Goal: Task Accomplishment & Management: Use online tool/utility

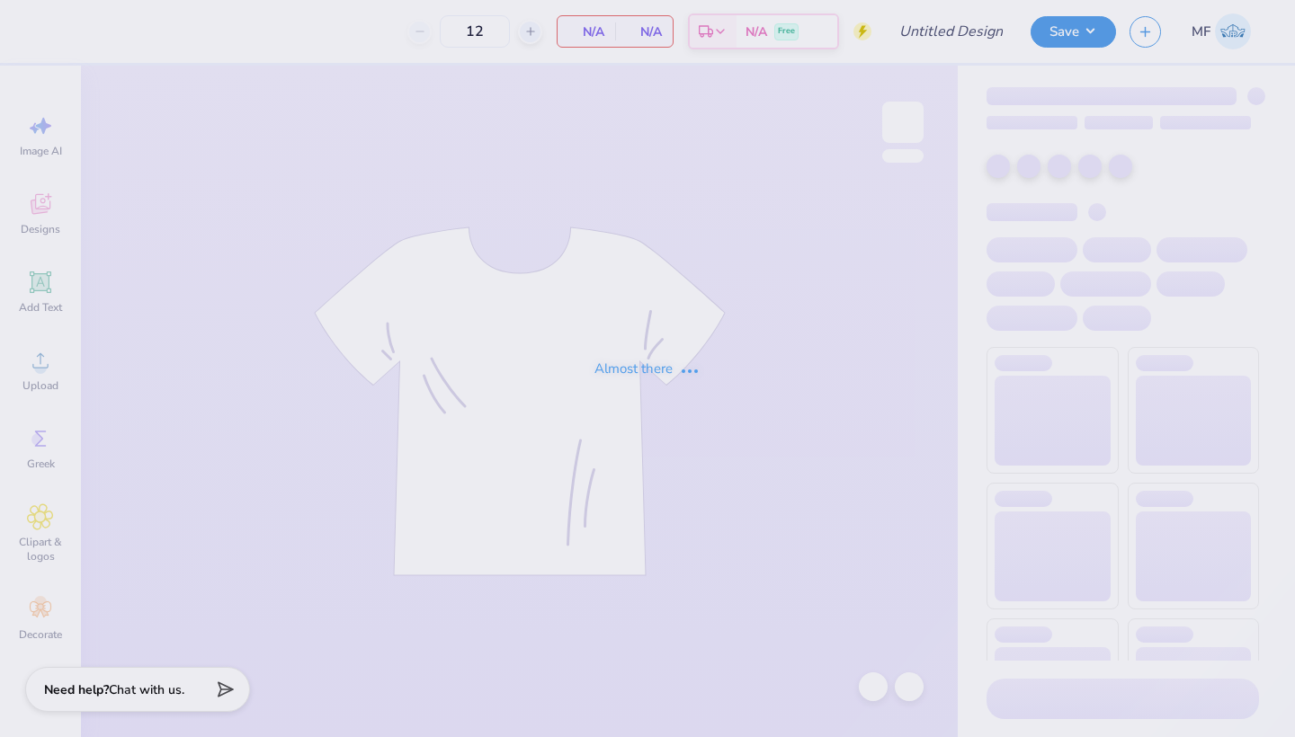
type input "Ivy League"
type input "24"
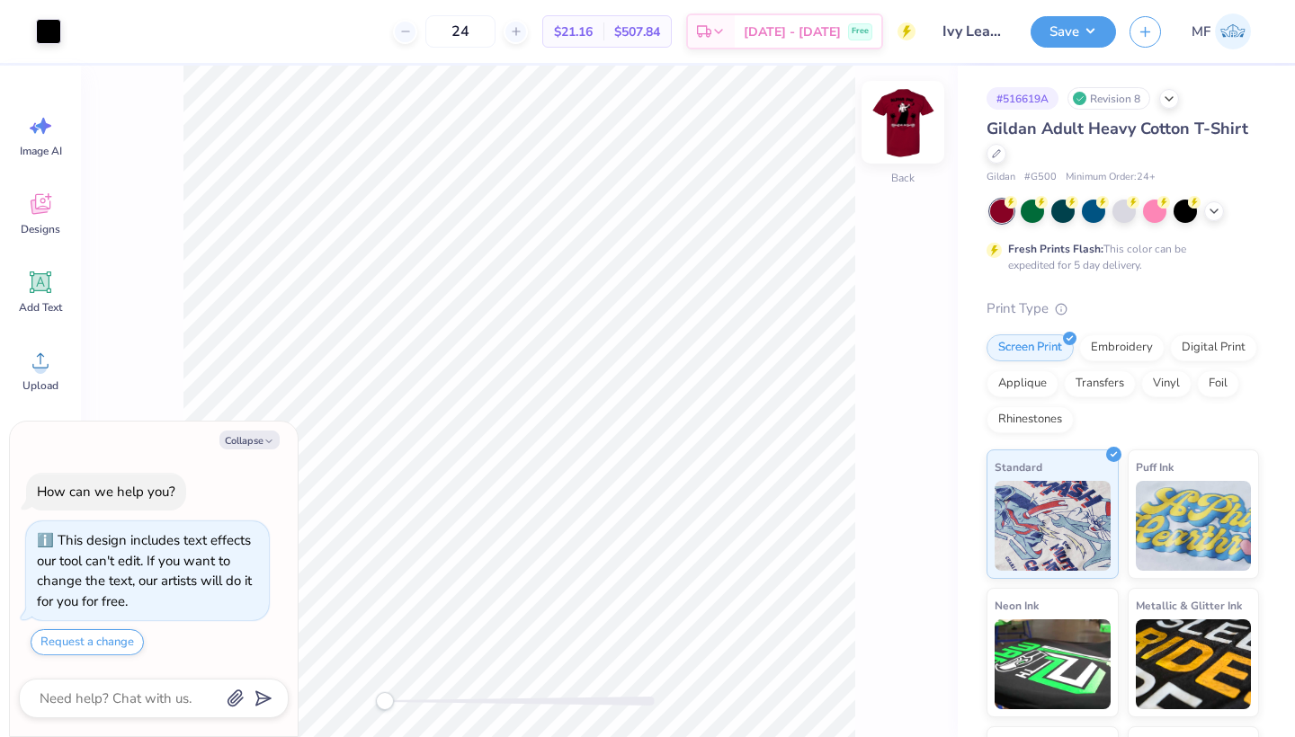
click at [896, 126] on img at bounding box center [903, 122] width 72 height 72
click at [896, 126] on img at bounding box center [903, 122] width 36 height 36
click at [1208, 209] on icon at bounding box center [1214, 209] width 14 height 14
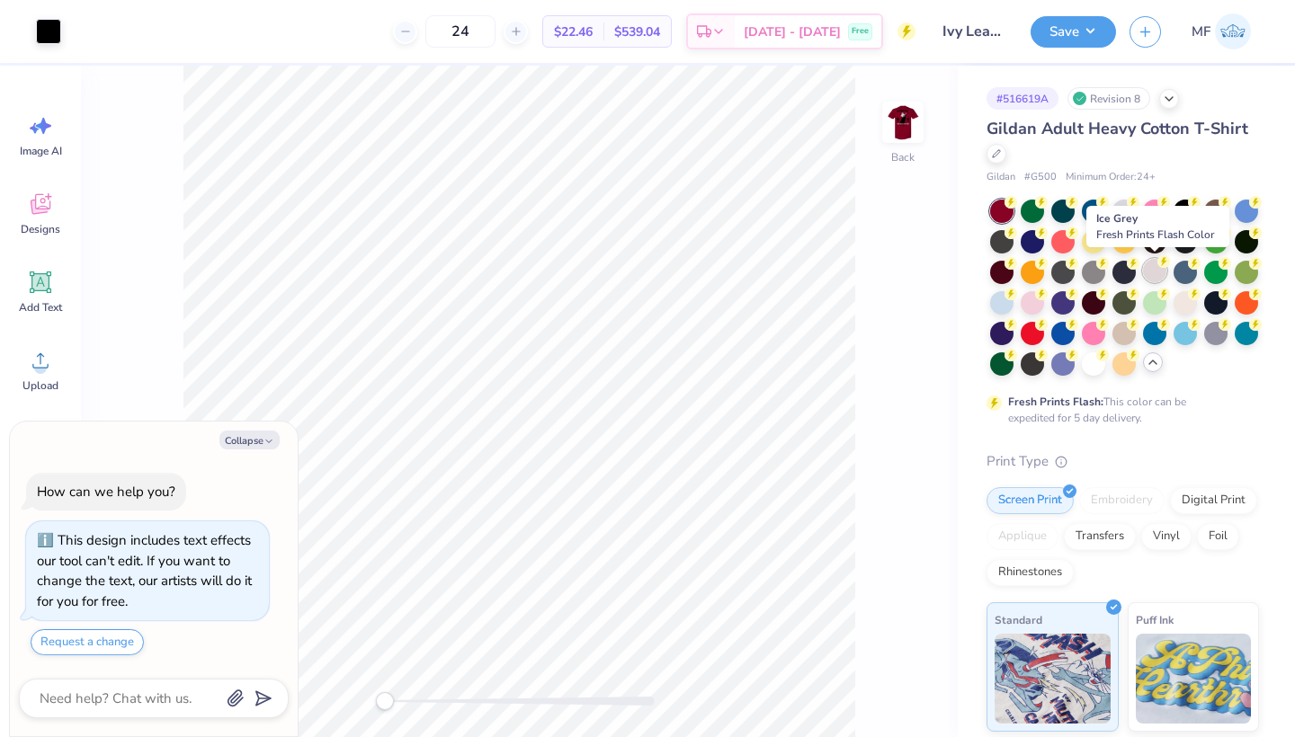
click at [1143, 272] on div at bounding box center [1154, 270] width 23 height 23
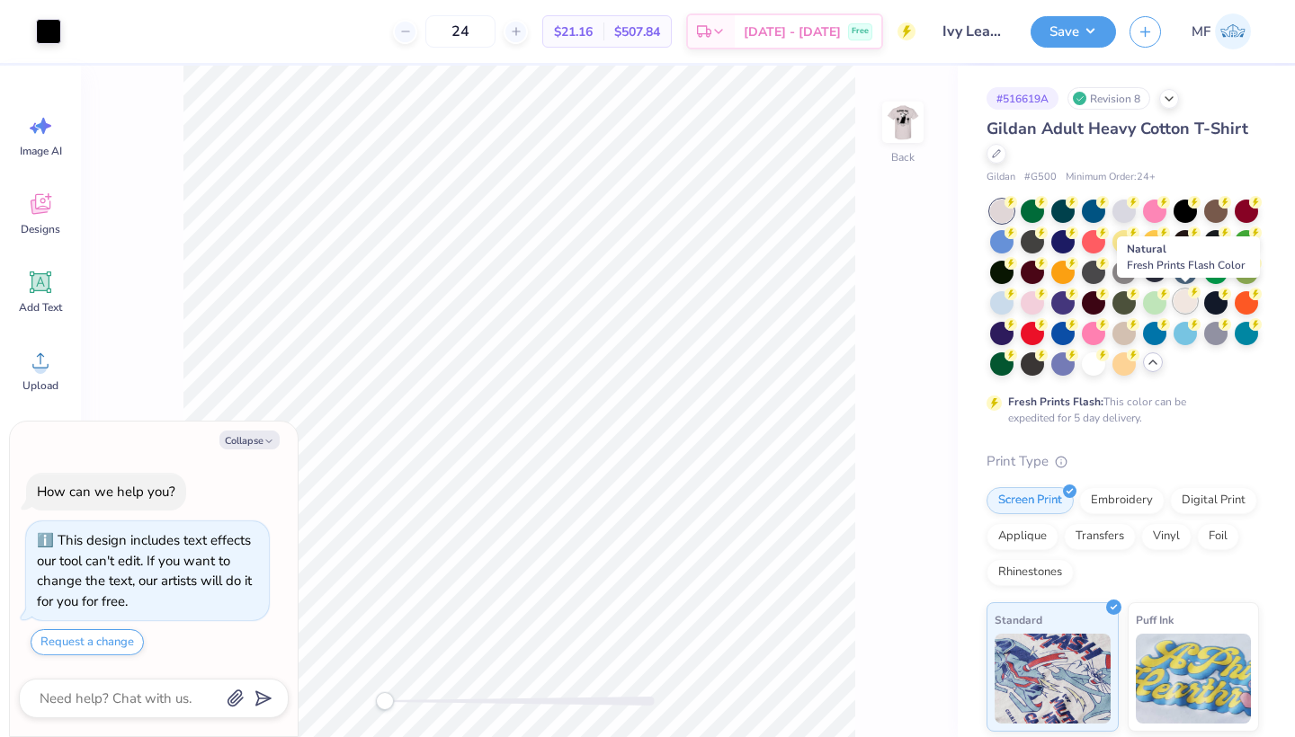
click at [1182, 299] on div at bounding box center [1184, 301] width 23 height 23
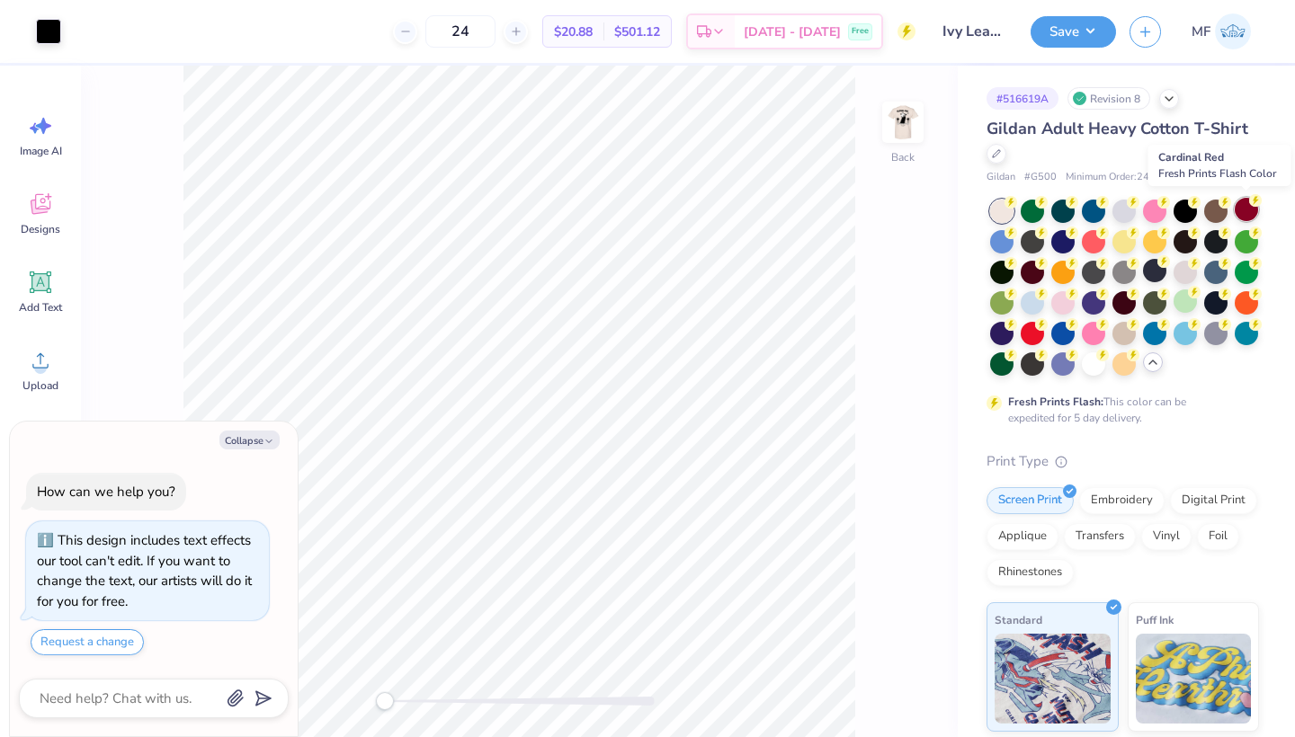
click at [1238, 209] on div at bounding box center [1245, 209] width 23 height 23
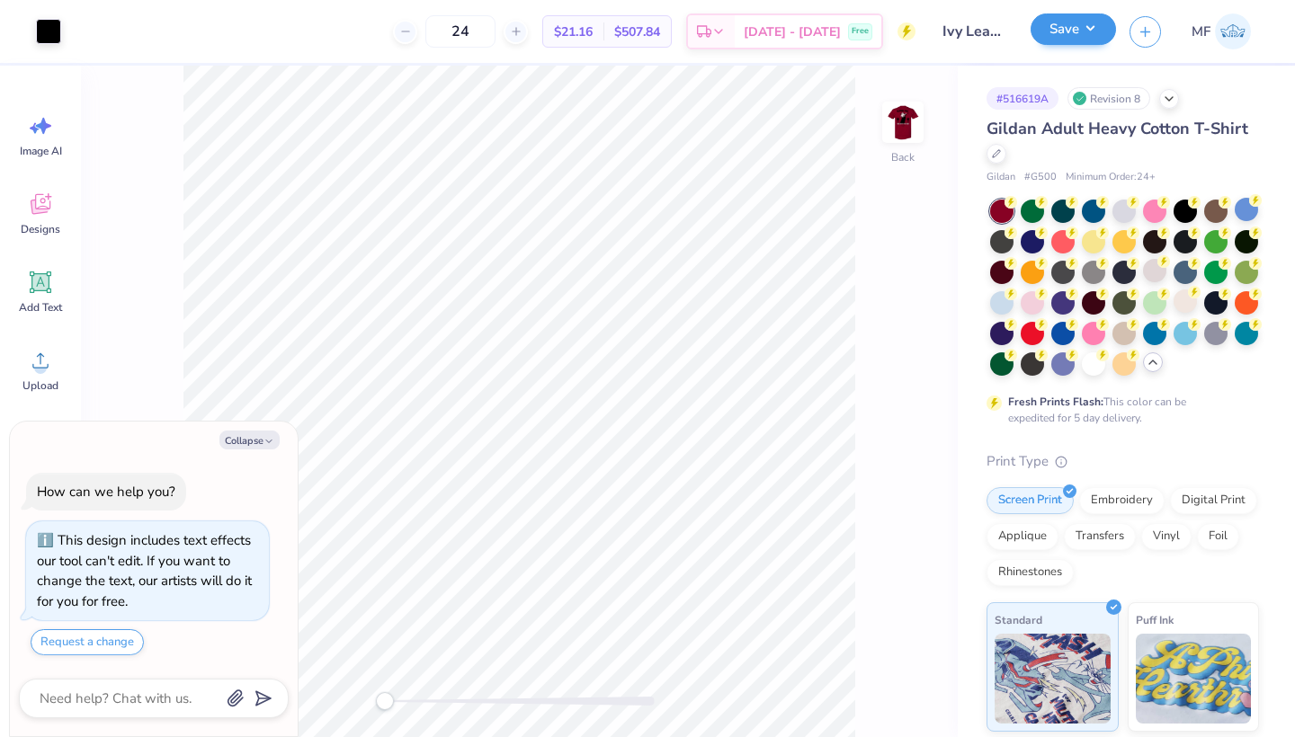
click at [1057, 37] on button "Save" at bounding box center [1072, 28] width 85 height 31
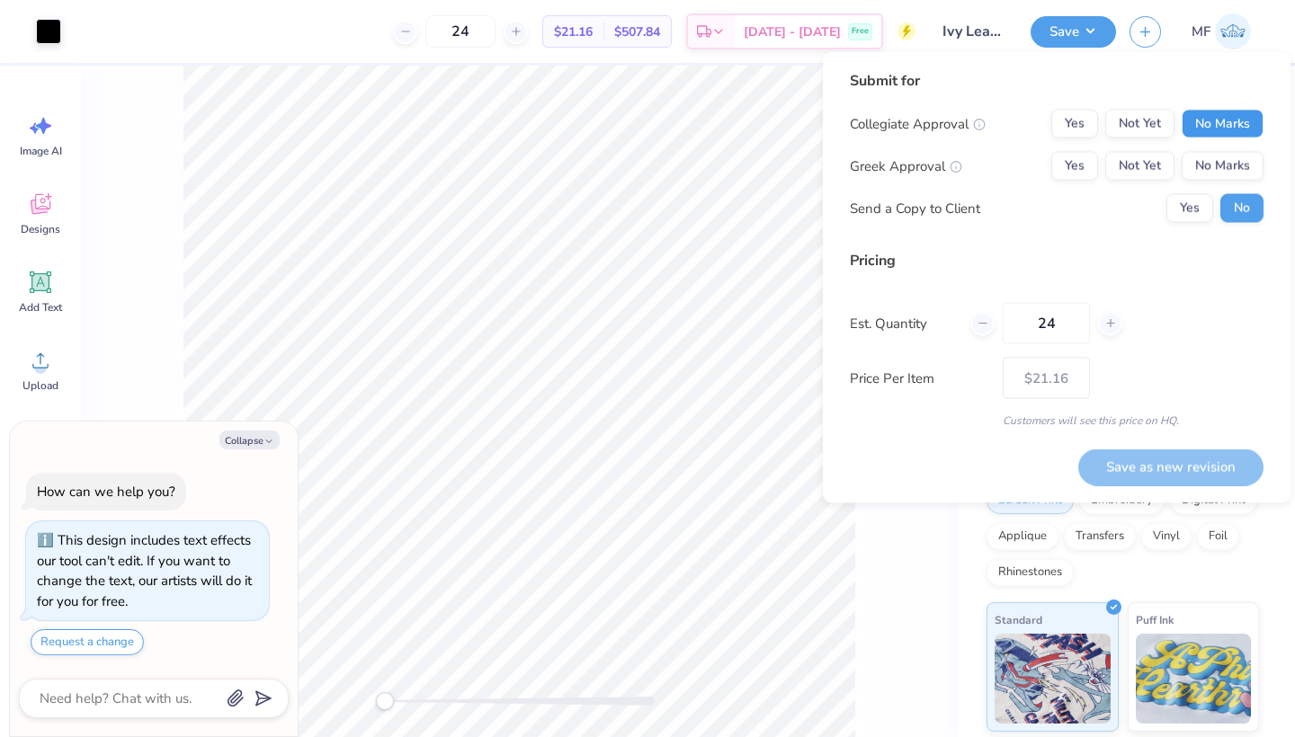
click at [1206, 127] on button "No Marks" at bounding box center [1222, 124] width 82 height 29
click at [1072, 157] on button "Yes" at bounding box center [1074, 166] width 47 height 29
click at [1194, 460] on button "Save as new revision" at bounding box center [1170, 467] width 185 height 37
type textarea "x"
type input "– –"
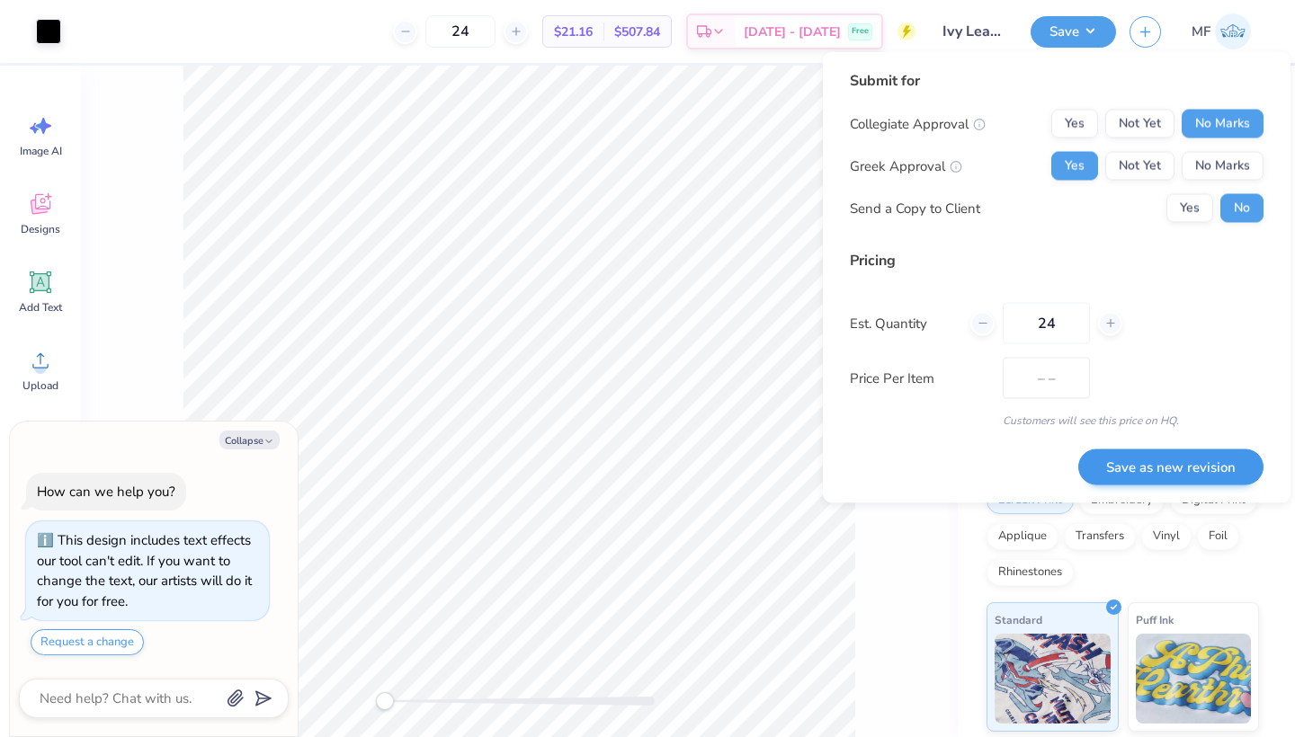
type textarea "x"
type input "$21.16"
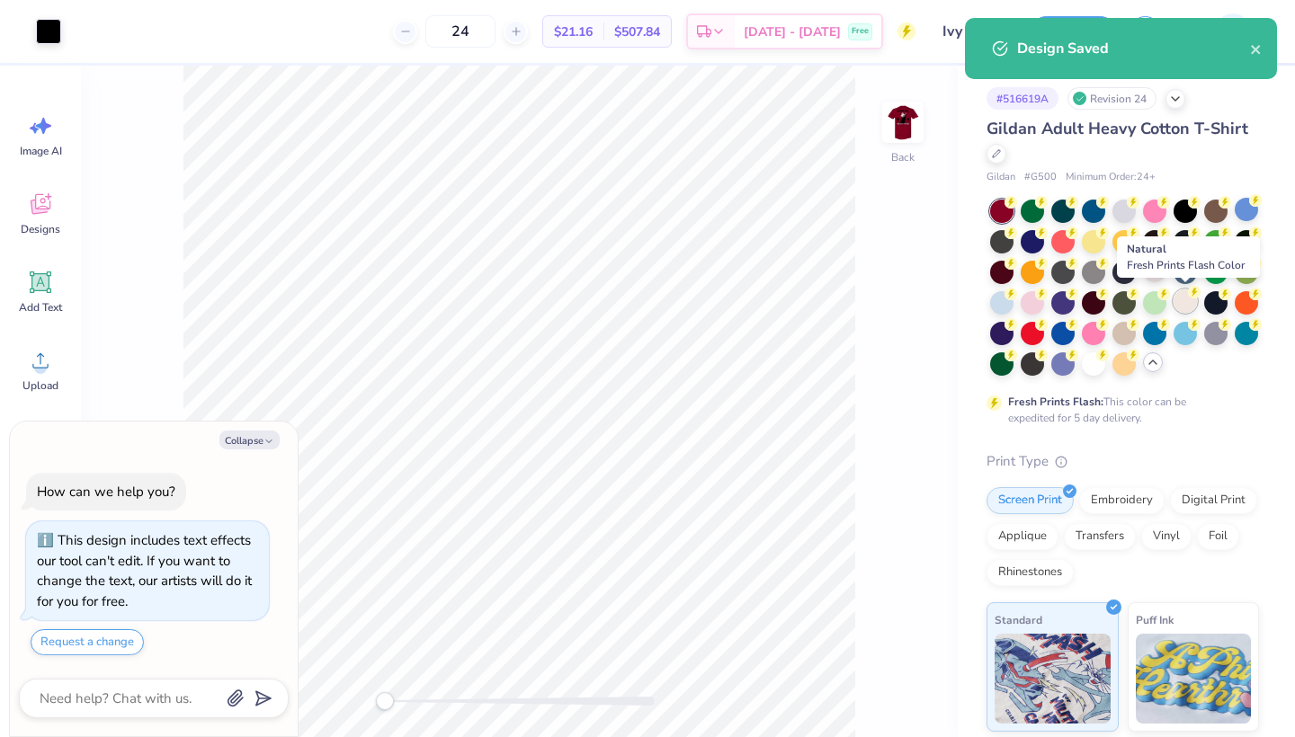
click at [1184, 296] on div at bounding box center [1184, 301] width 23 height 23
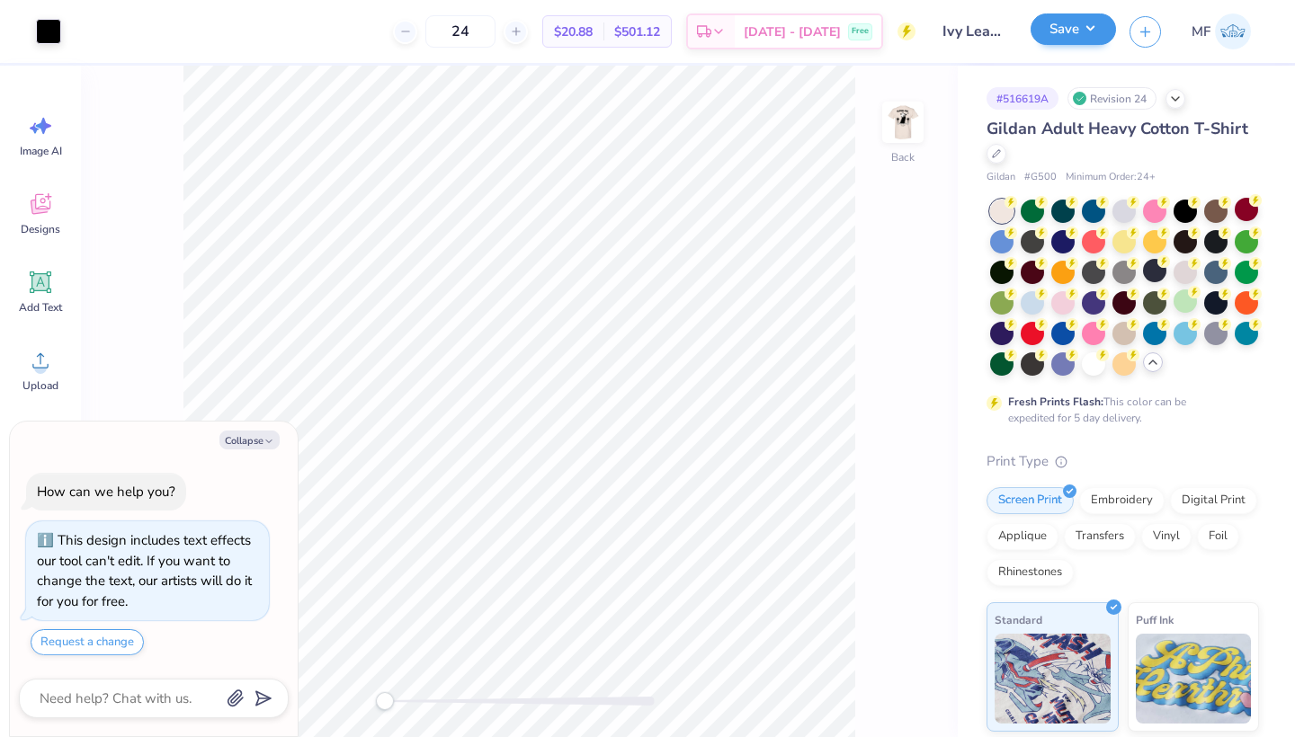
click at [1067, 40] on button "Save" at bounding box center [1072, 28] width 85 height 31
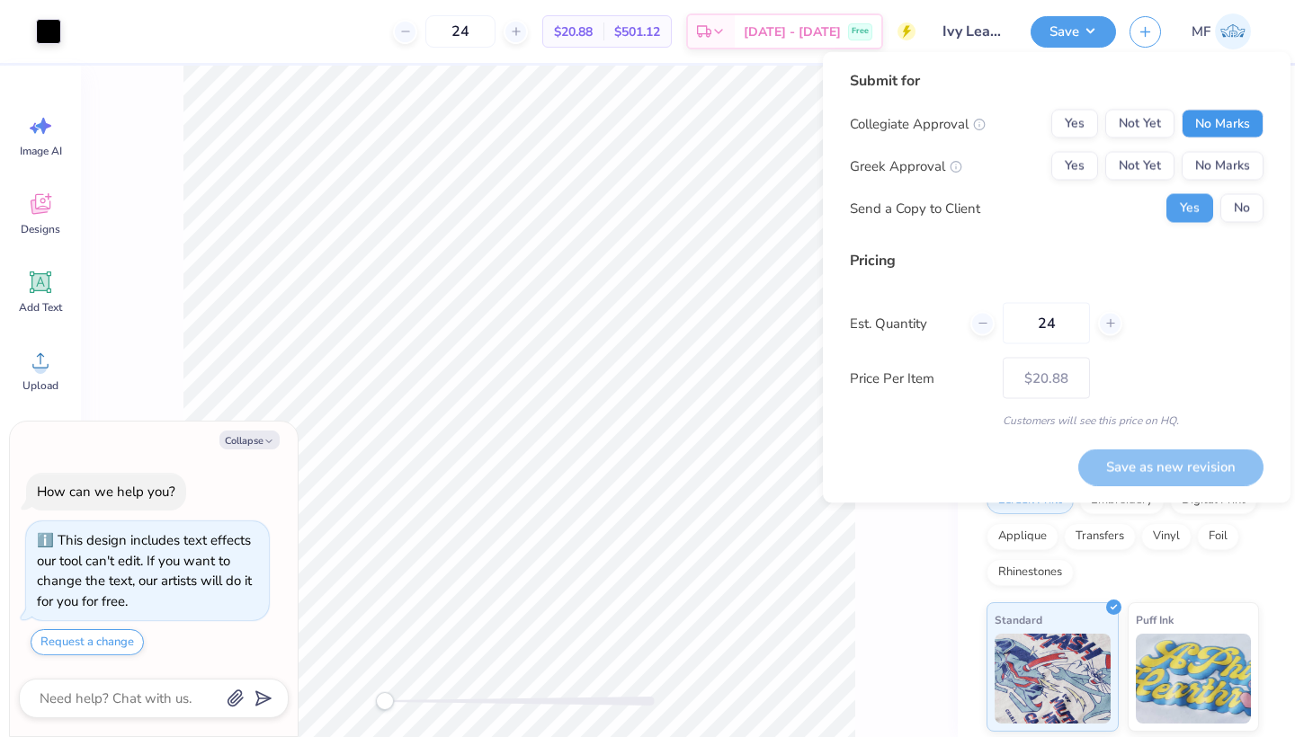
click at [1218, 120] on button "No Marks" at bounding box center [1222, 124] width 82 height 29
click at [1083, 155] on button "Yes" at bounding box center [1074, 166] width 47 height 29
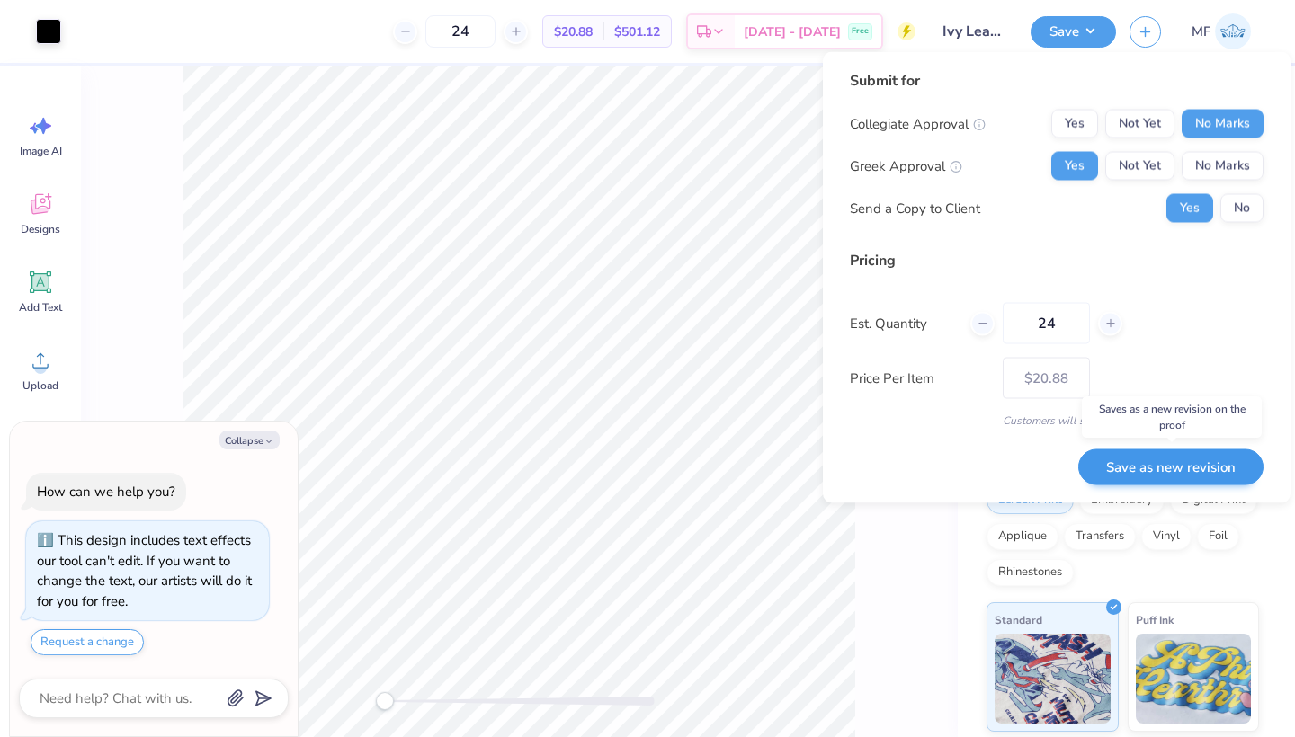
click at [1193, 468] on button "Save as new revision" at bounding box center [1170, 467] width 185 height 37
type textarea "x"
type input "– –"
type textarea "x"
type input "$20.88"
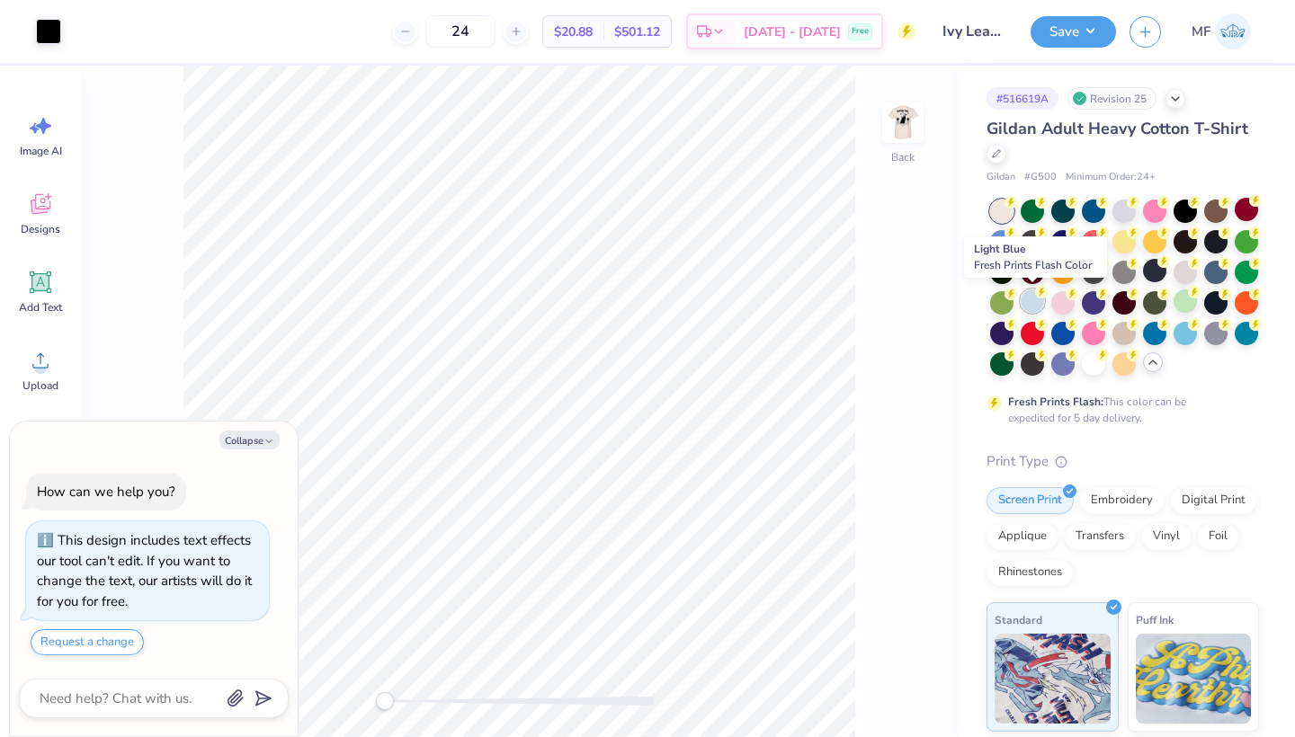
click at [1032, 292] on div at bounding box center [1031, 301] width 23 height 23
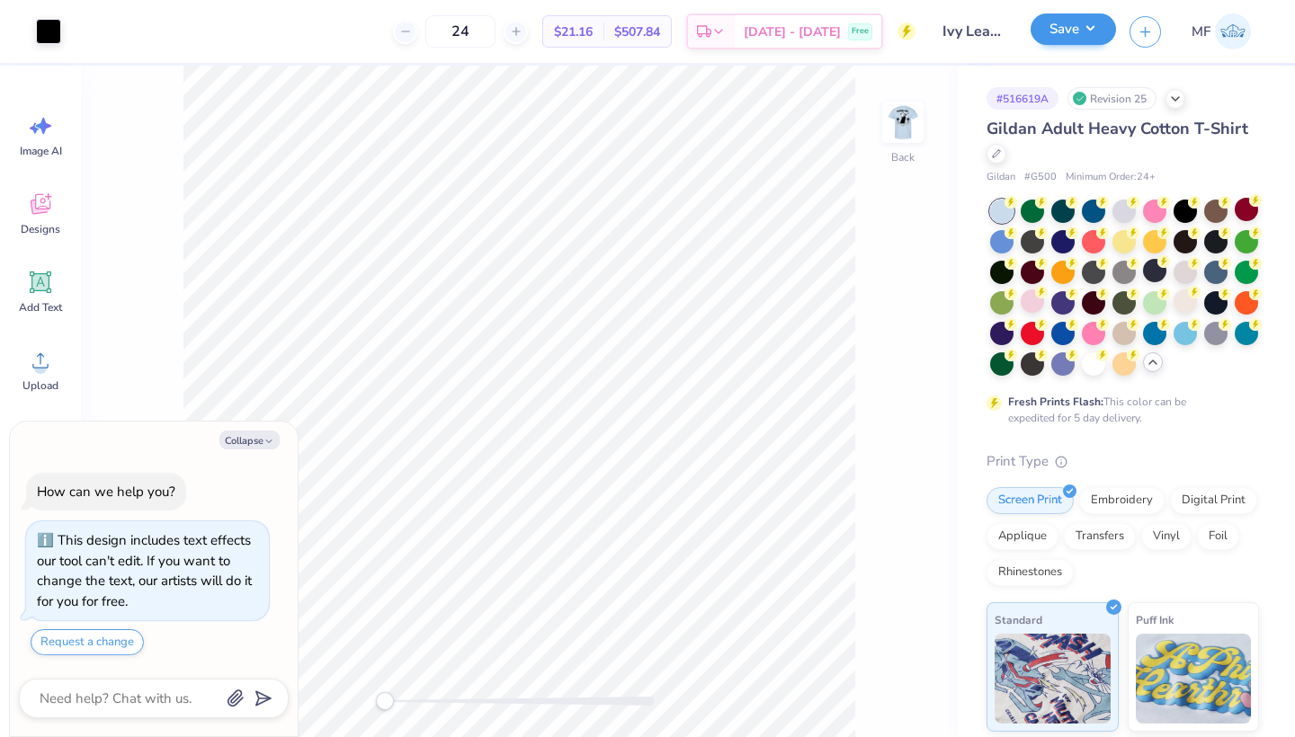
click at [1071, 29] on button "Save" at bounding box center [1072, 28] width 85 height 31
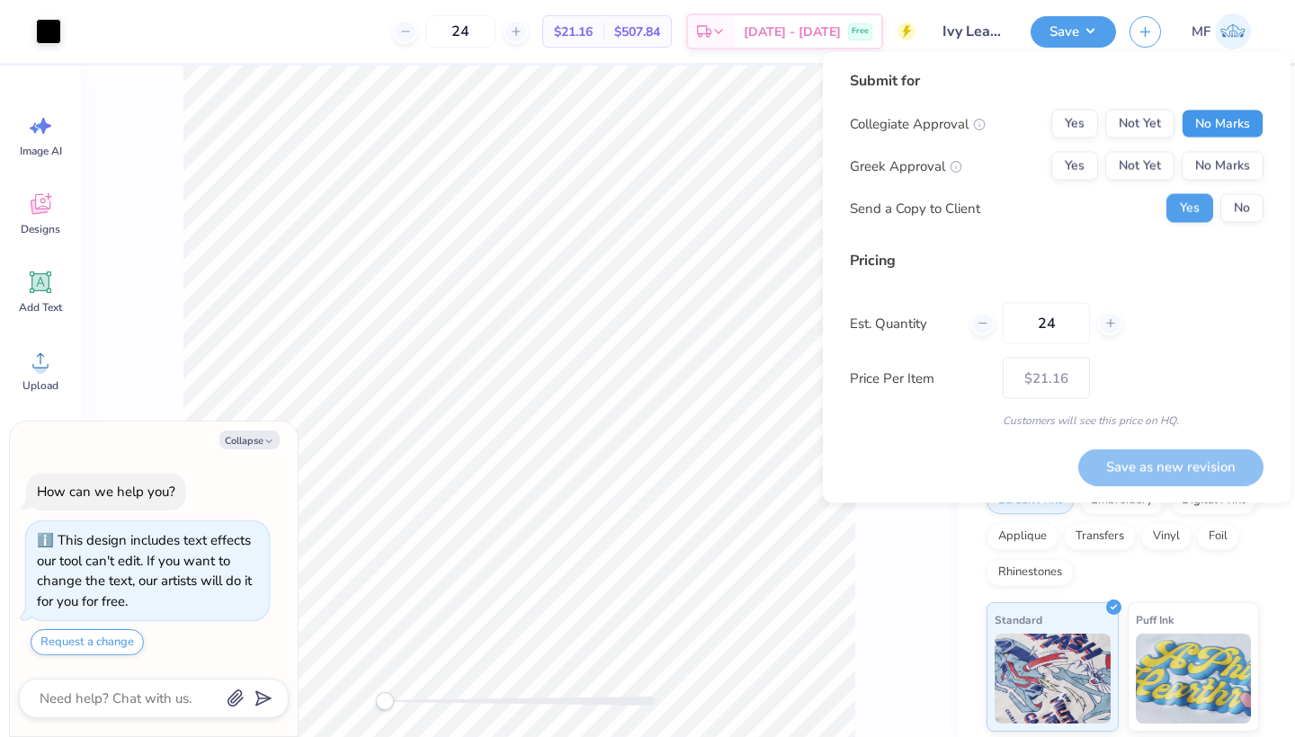
click at [1234, 110] on button "No Marks" at bounding box center [1222, 124] width 82 height 29
click at [1068, 167] on button "Yes" at bounding box center [1074, 166] width 47 height 29
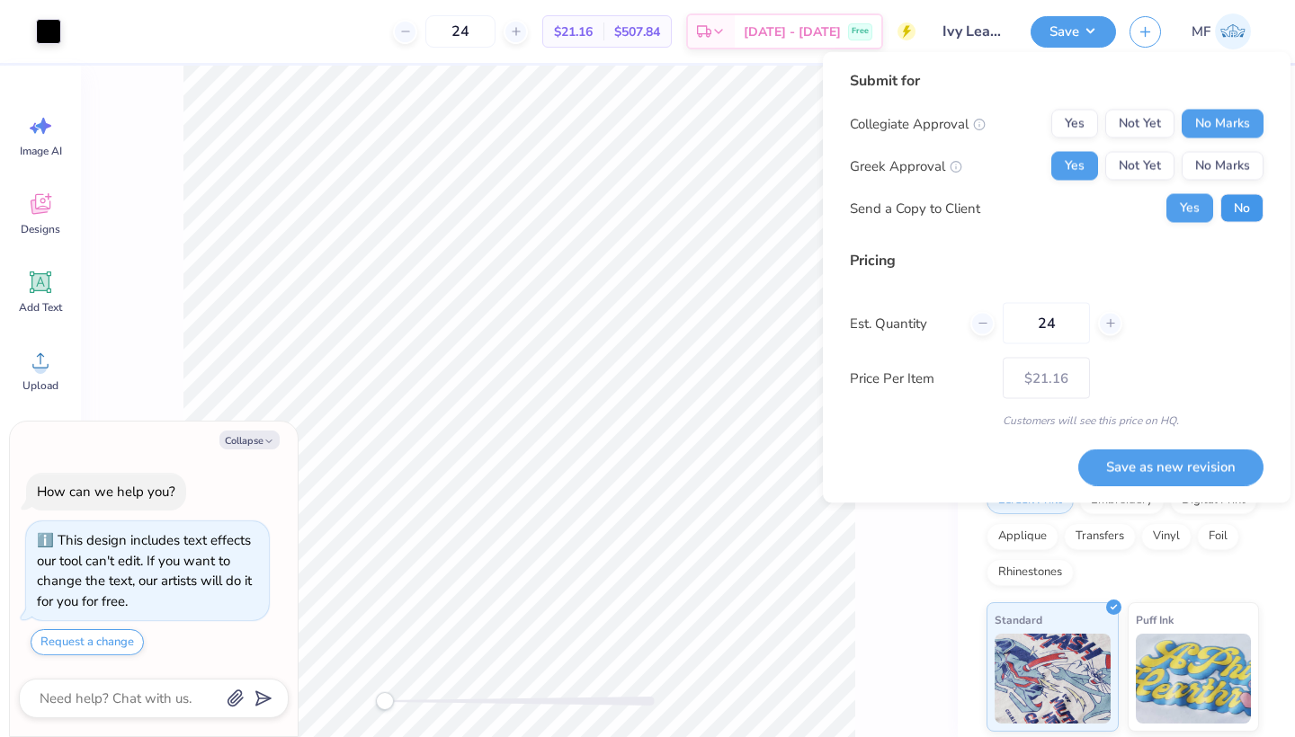
click at [1245, 202] on button "No" at bounding box center [1241, 208] width 43 height 29
click at [1205, 476] on button "Save as new revision" at bounding box center [1170, 467] width 185 height 37
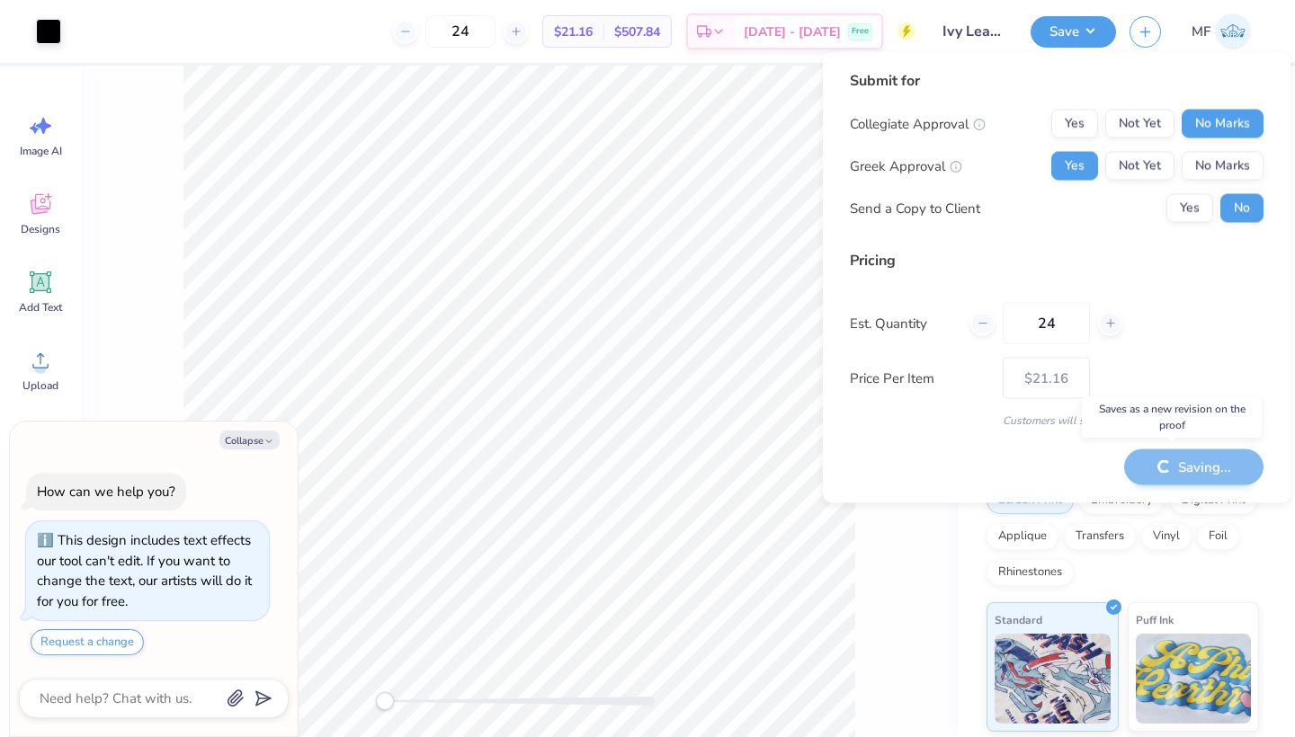
type textarea "x"
type input "– –"
type textarea "x"
type input "$21.16"
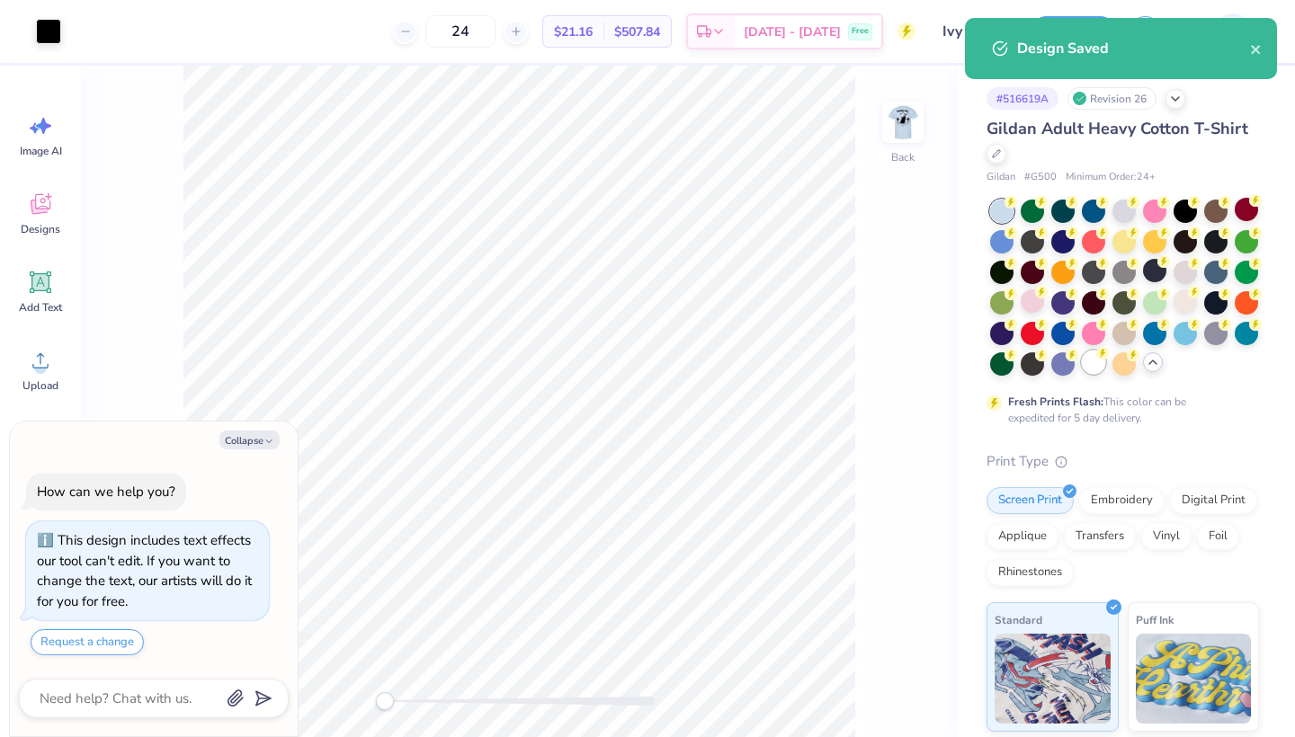
click at [1097, 353] on circle at bounding box center [1102, 353] width 13 height 13
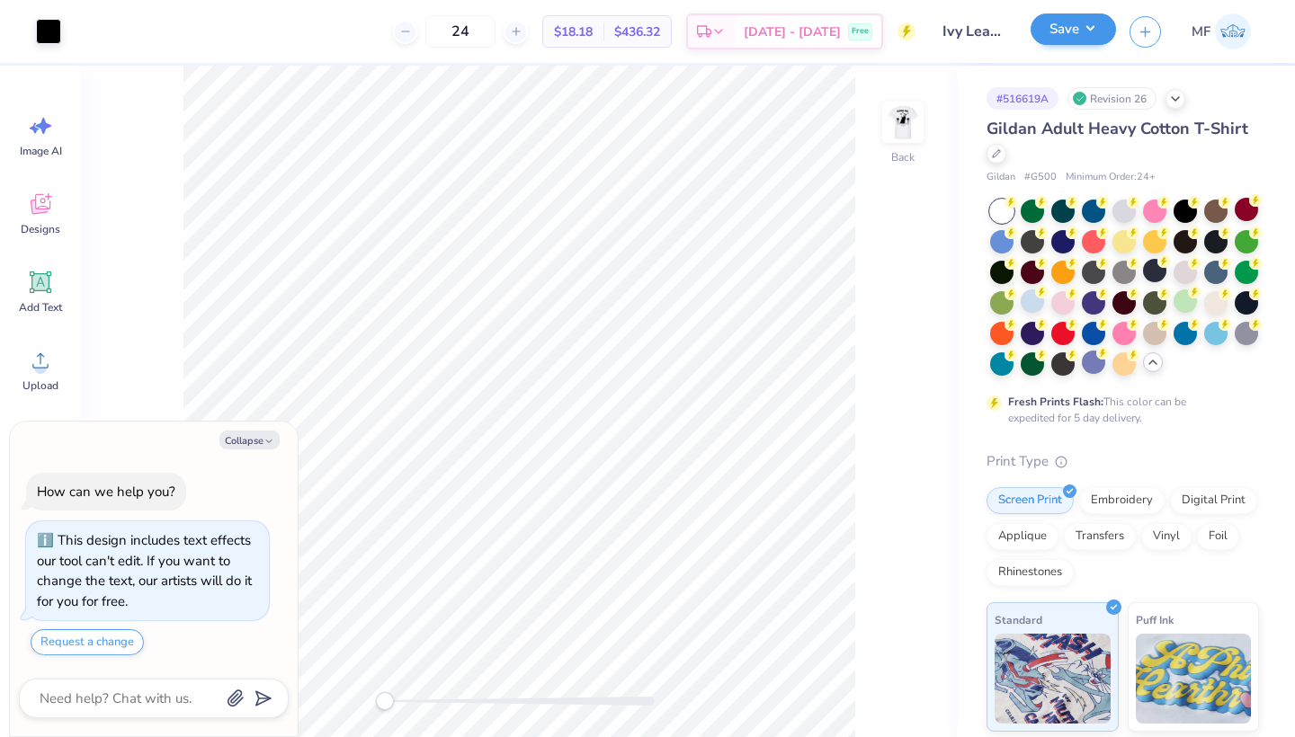
click at [1090, 32] on button "Save" at bounding box center [1072, 28] width 85 height 31
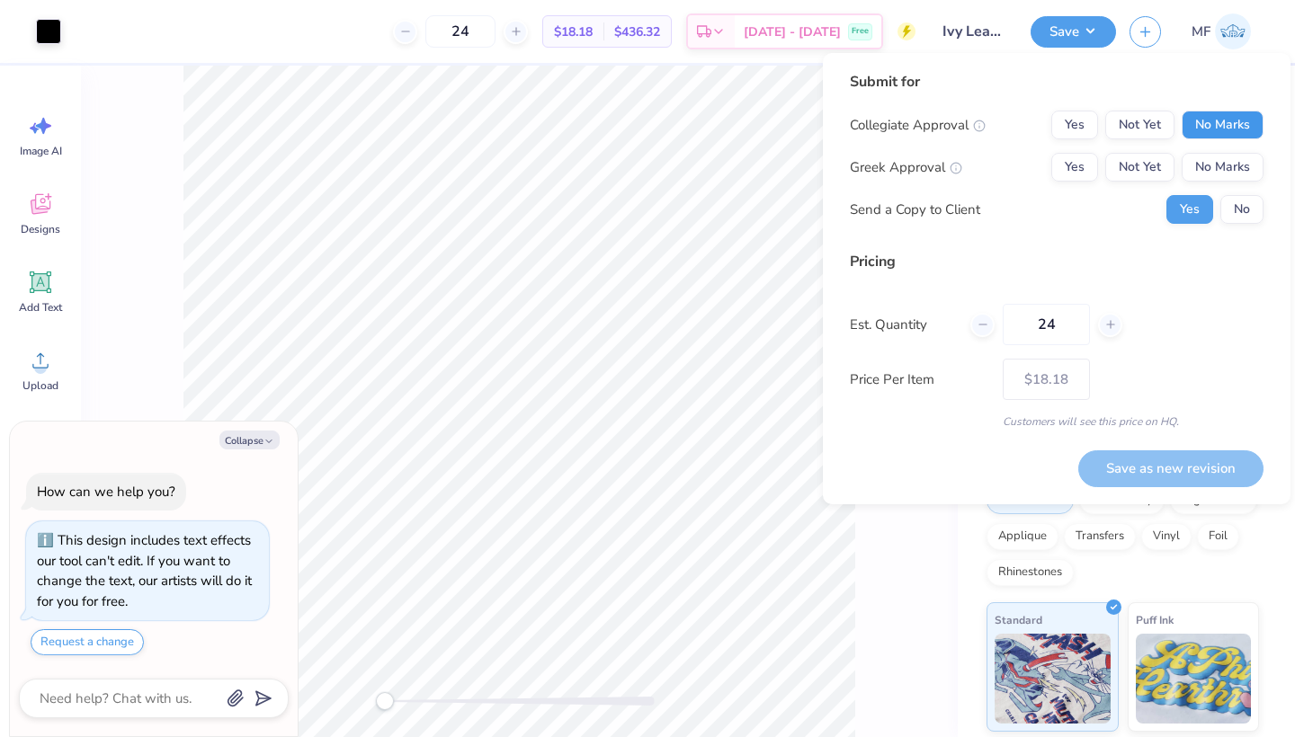
click at [1198, 117] on button "No Marks" at bounding box center [1222, 125] width 82 height 29
click at [1102, 157] on div "Yes Not Yet No Marks" at bounding box center [1157, 167] width 212 height 29
click at [1077, 157] on button "Yes" at bounding box center [1074, 167] width 47 height 29
click at [1272, 209] on div "Submit for Collegiate Approval Yes Not Yet No Marks Greek Approval Yes Not Yet …" at bounding box center [1057, 278] width 468 height 451
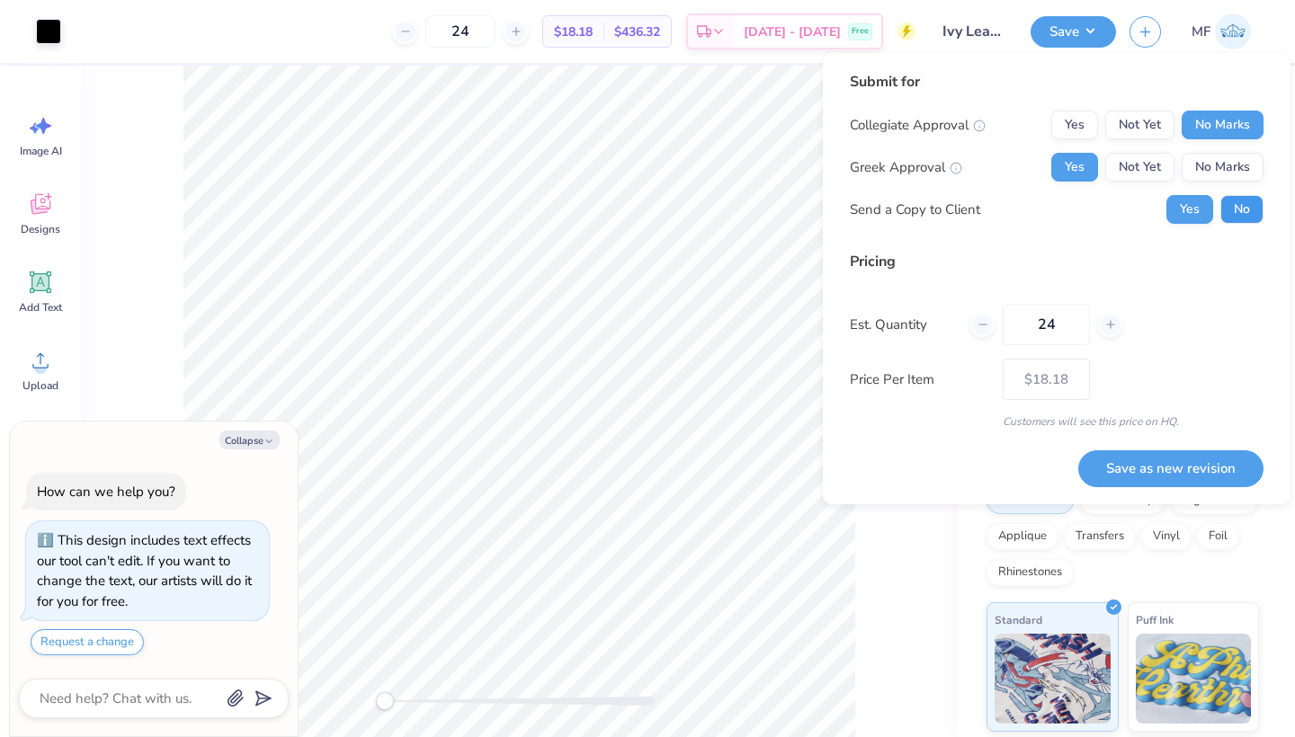
click at [1252, 209] on button "No" at bounding box center [1241, 209] width 43 height 29
click at [1183, 459] on button "Save as new revision" at bounding box center [1170, 468] width 185 height 37
type textarea "x"
type input "– –"
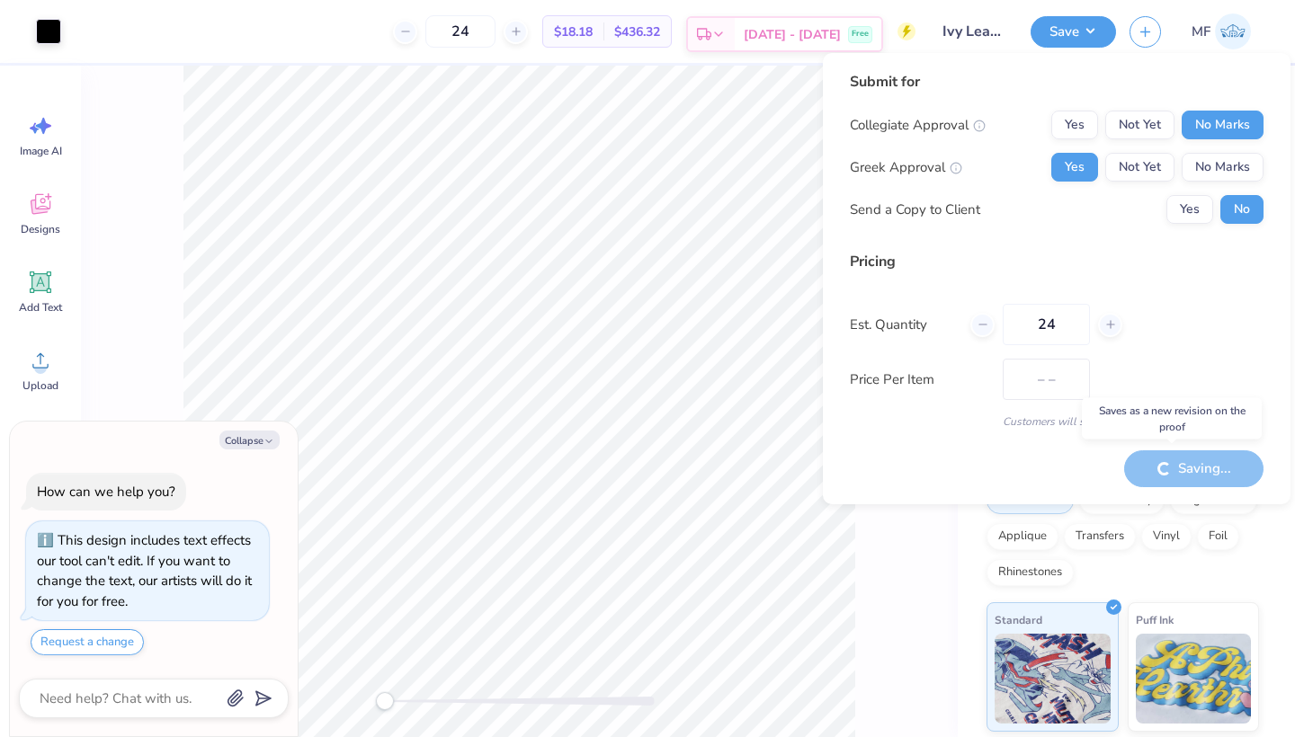
type textarea "x"
type input "$18.18"
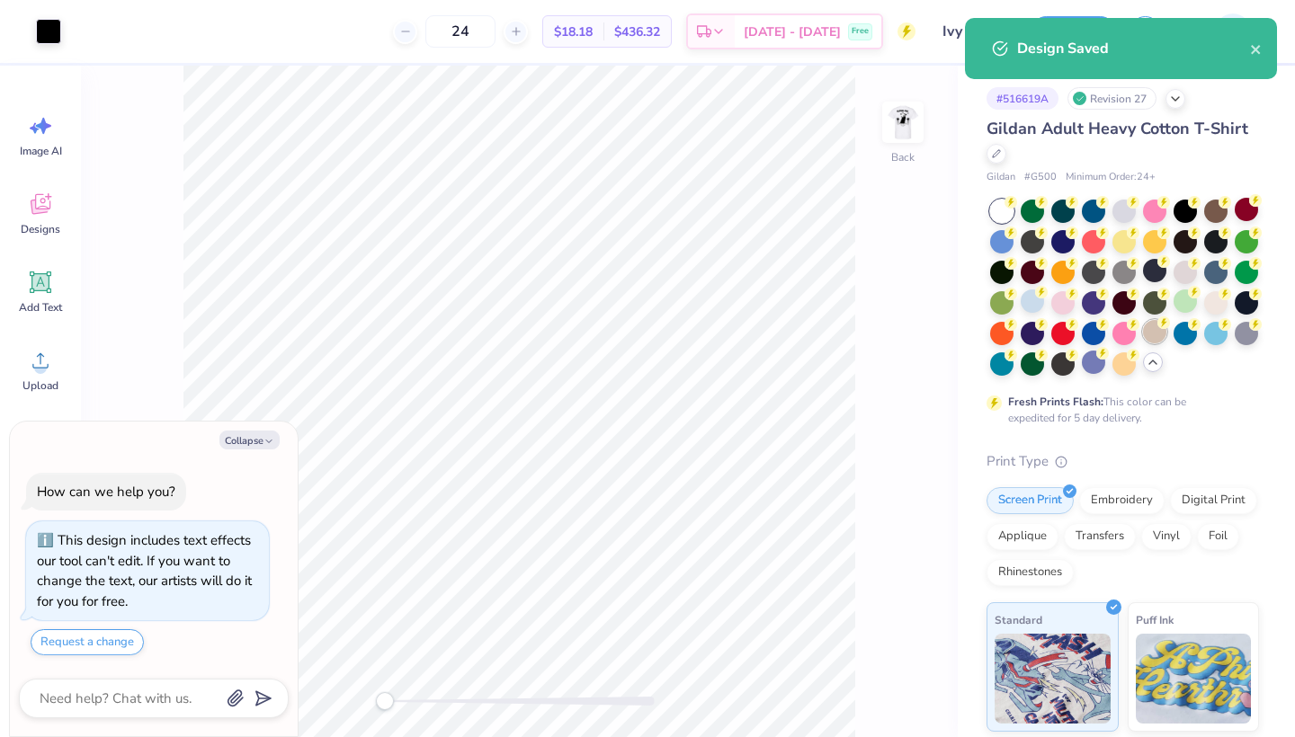
click at [1154, 325] on div at bounding box center [1154, 331] width 23 height 23
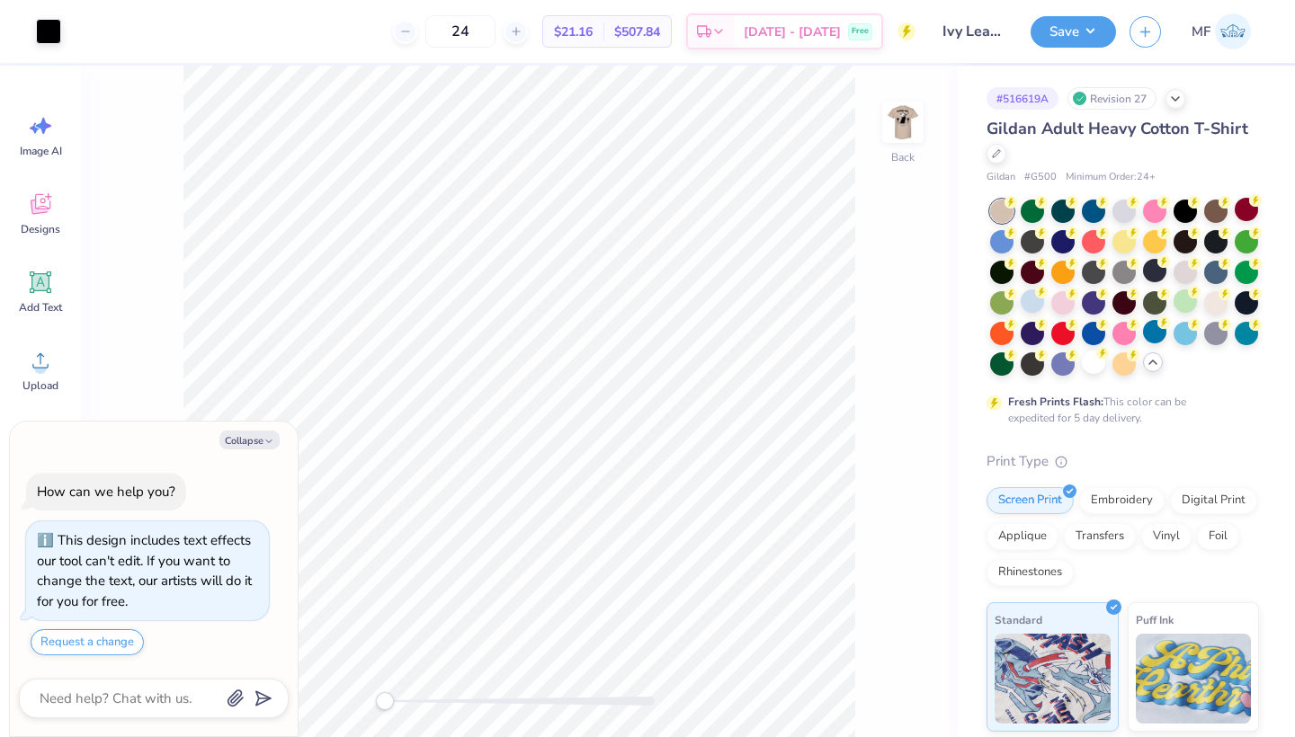
click at [1258, 79] on div "Design Saved" at bounding box center [1121, 109] width 312 height 61
click at [1086, 30] on div "Design Saved" at bounding box center [1120, 55] width 319 height 82
click at [1080, 24] on button "Save" at bounding box center [1072, 28] width 85 height 31
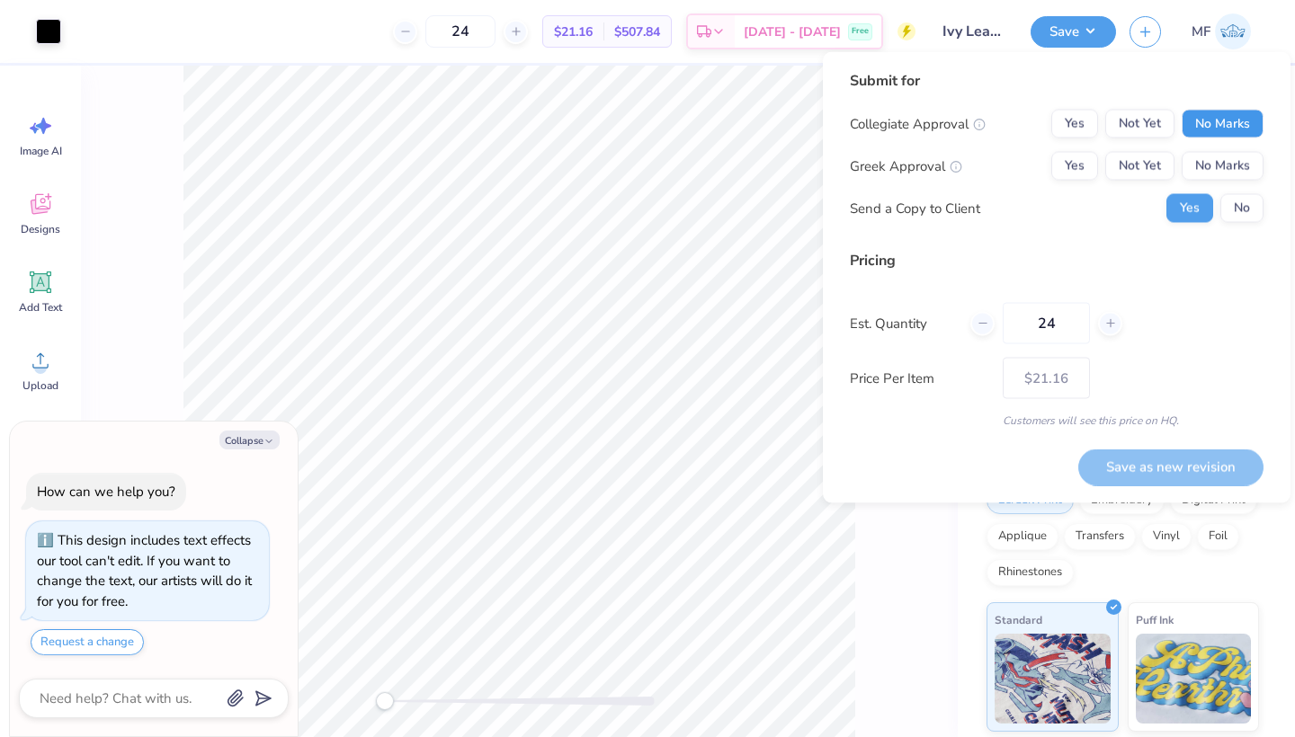
click at [1221, 126] on button "No Marks" at bounding box center [1222, 124] width 82 height 29
click at [1078, 164] on button "Yes" at bounding box center [1074, 166] width 47 height 29
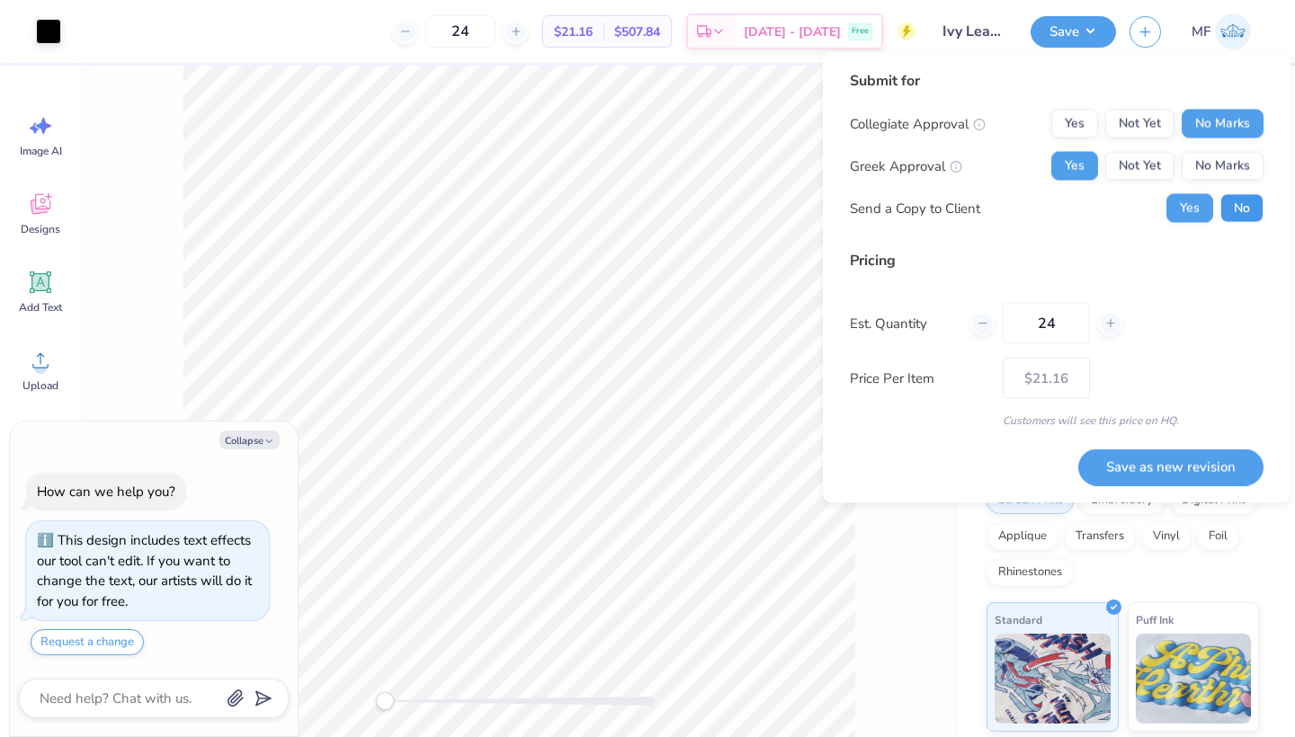
click at [1238, 206] on button "No" at bounding box center [1241, 208] width 43 height 29
click at [1162, 469] on button "Save as new revision" at bounding box center [1170, 467] width 185 height 37
type textarea "x"
type input "– –"
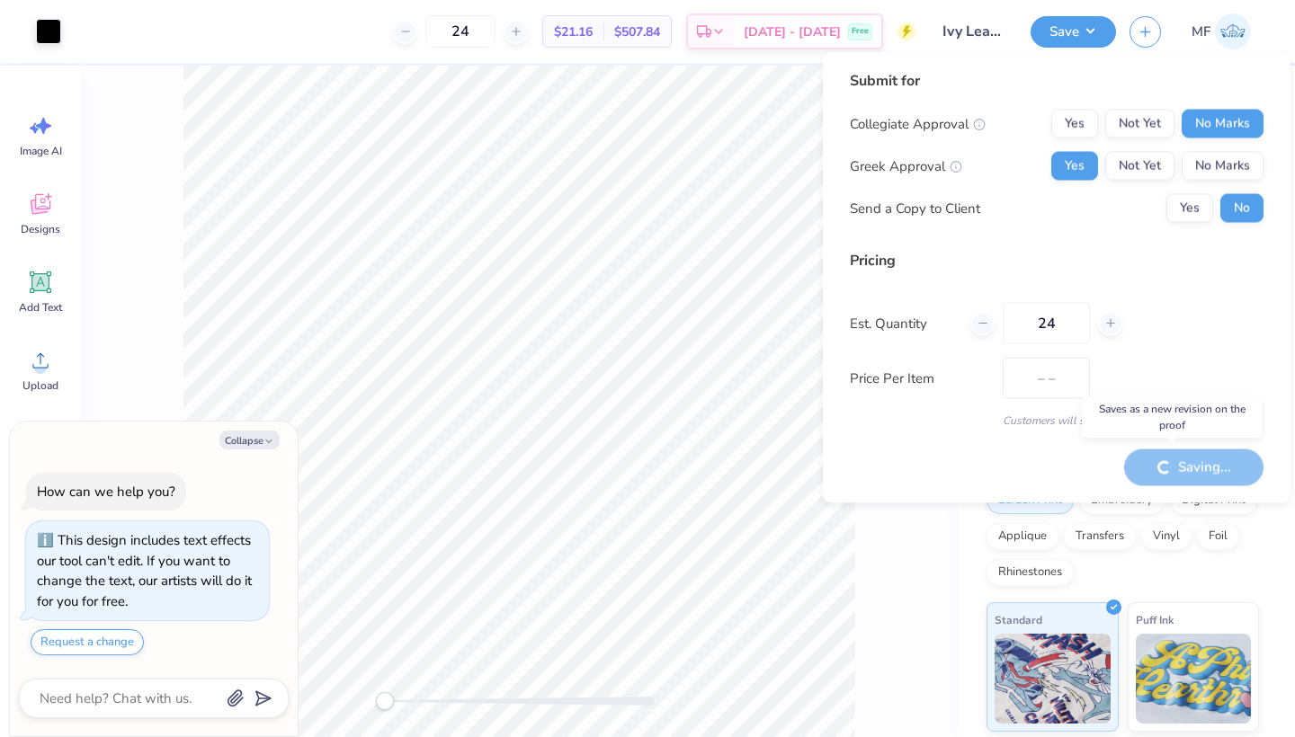
type textarea "x"
type input "$21.16"
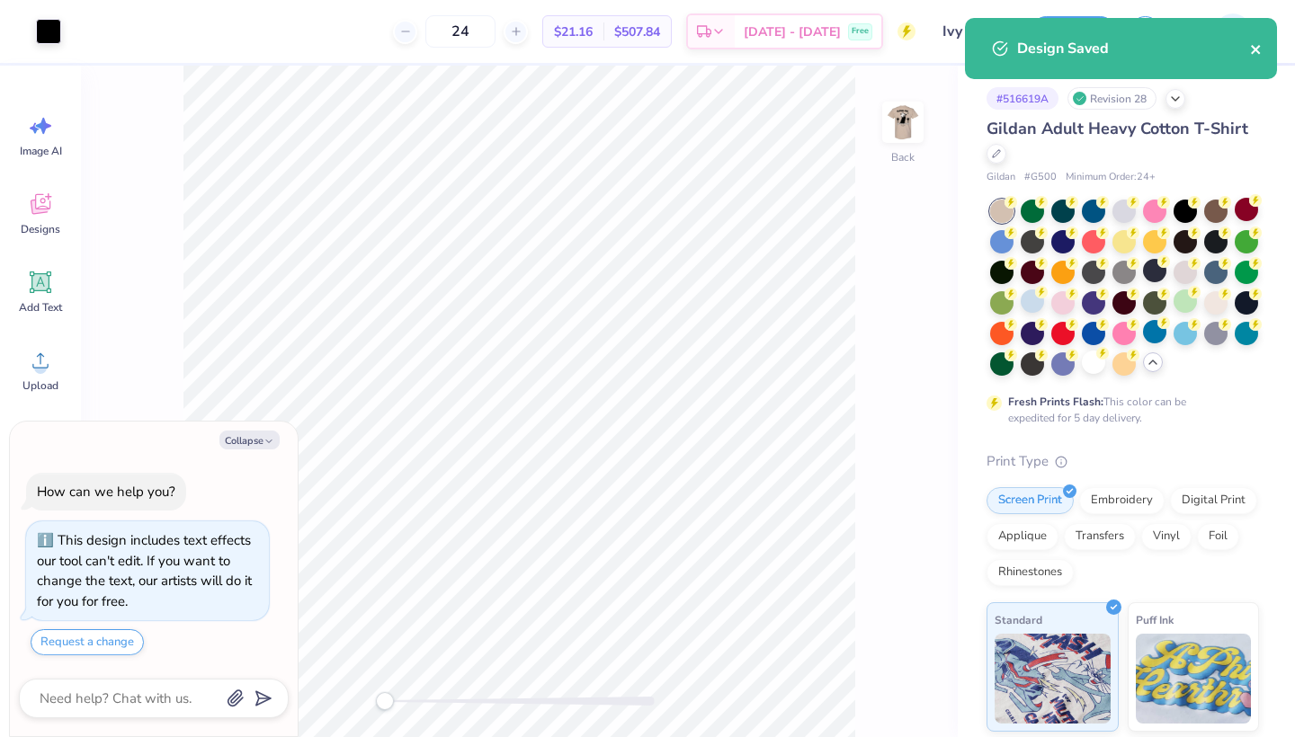
click at [1253, 49] on icon "close" at bounding box center [1256, 49] width 13 height 14
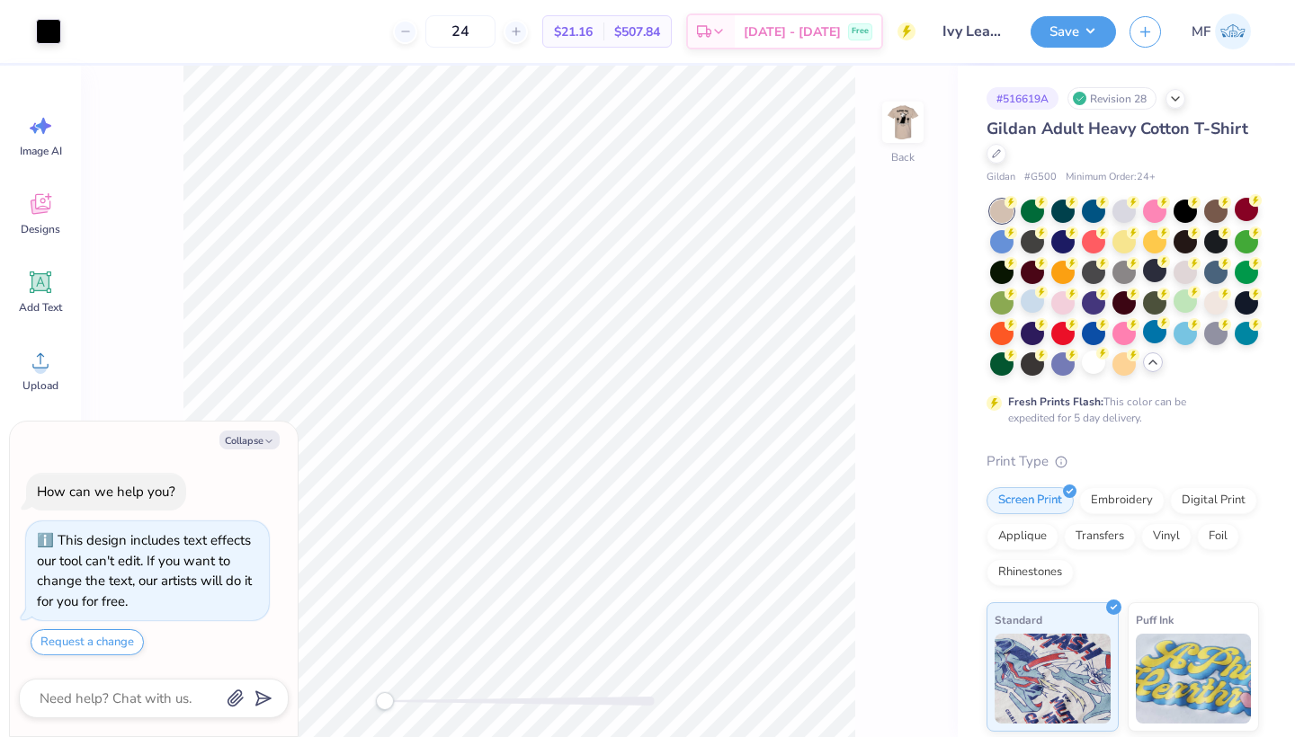
drag, startPoint x: 1239, startPoint y: 21, endPoint x: 878, endPoint y: 306, distance: 460.3
click at [878, 306] on div "Back" at bounding box center [519, 402] width 877 height 672
click at [1118, 207] on div at bounding box center [1123, 209] width 23 height 23
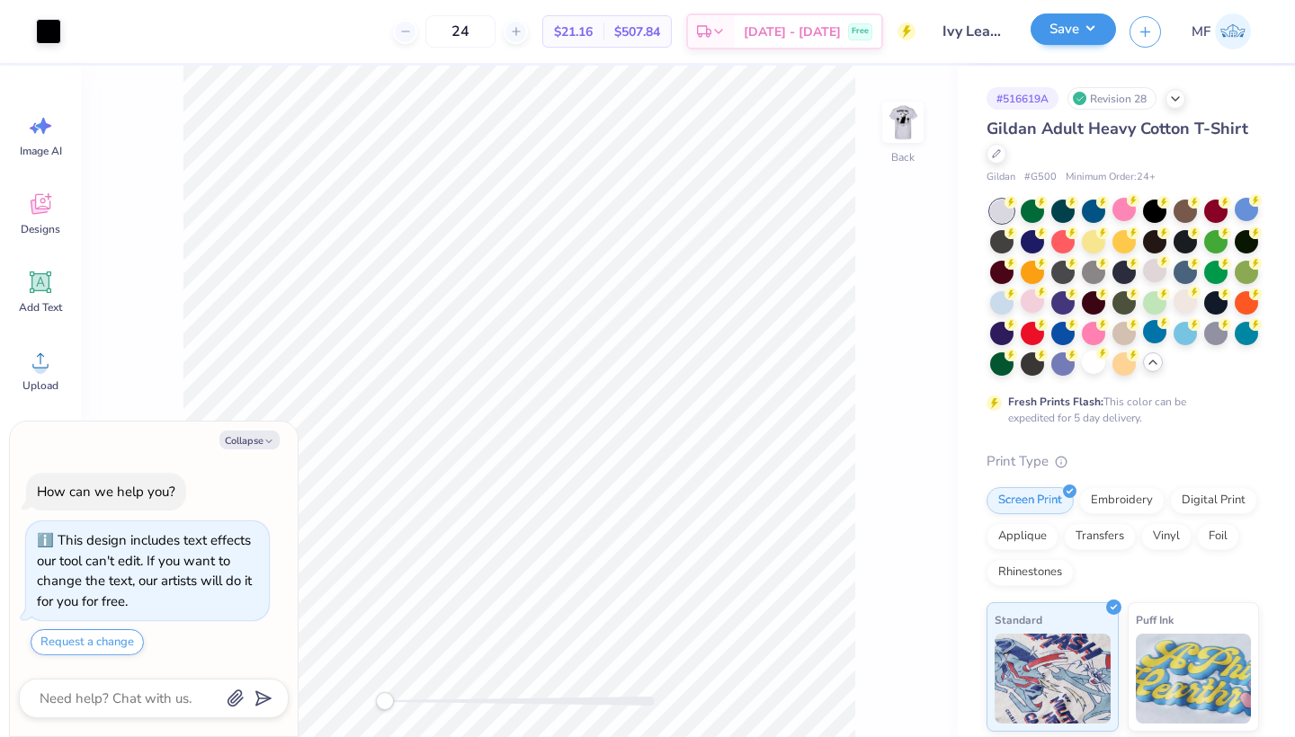
click at [1085, 41] on button "Save" at bounding box center [1072, 28] width 85 height 31
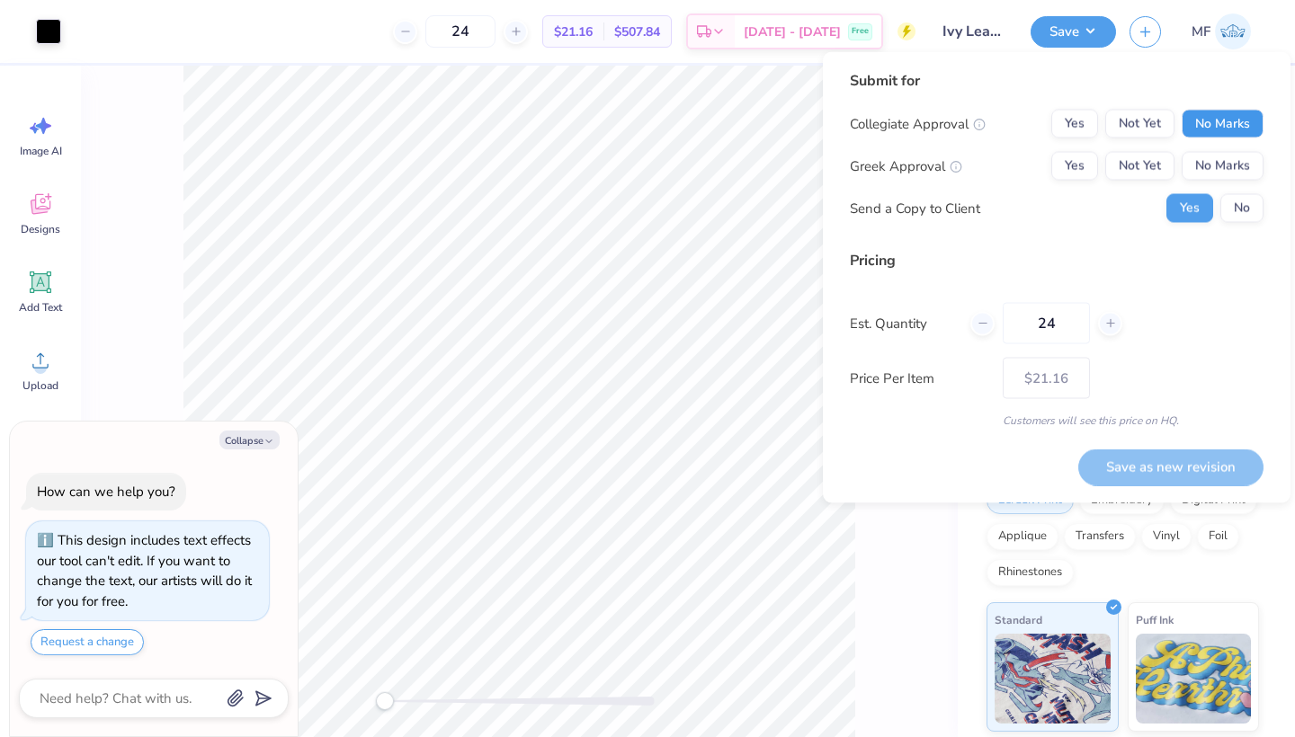
click at [1216, 123] on button "No Marks" at bounding box center [1222, 124] width 82 height 29
click at [1073, 173] on button "Yes" at bounding box center [1074, 166] width 47 height 29
click at [1240, 192] on div "Collegiate Approval Yes Not Yet No Marks Greek Approval Yes Not Yet No Marks Se…" at bounding box center [1057, 166] width 414 height 113
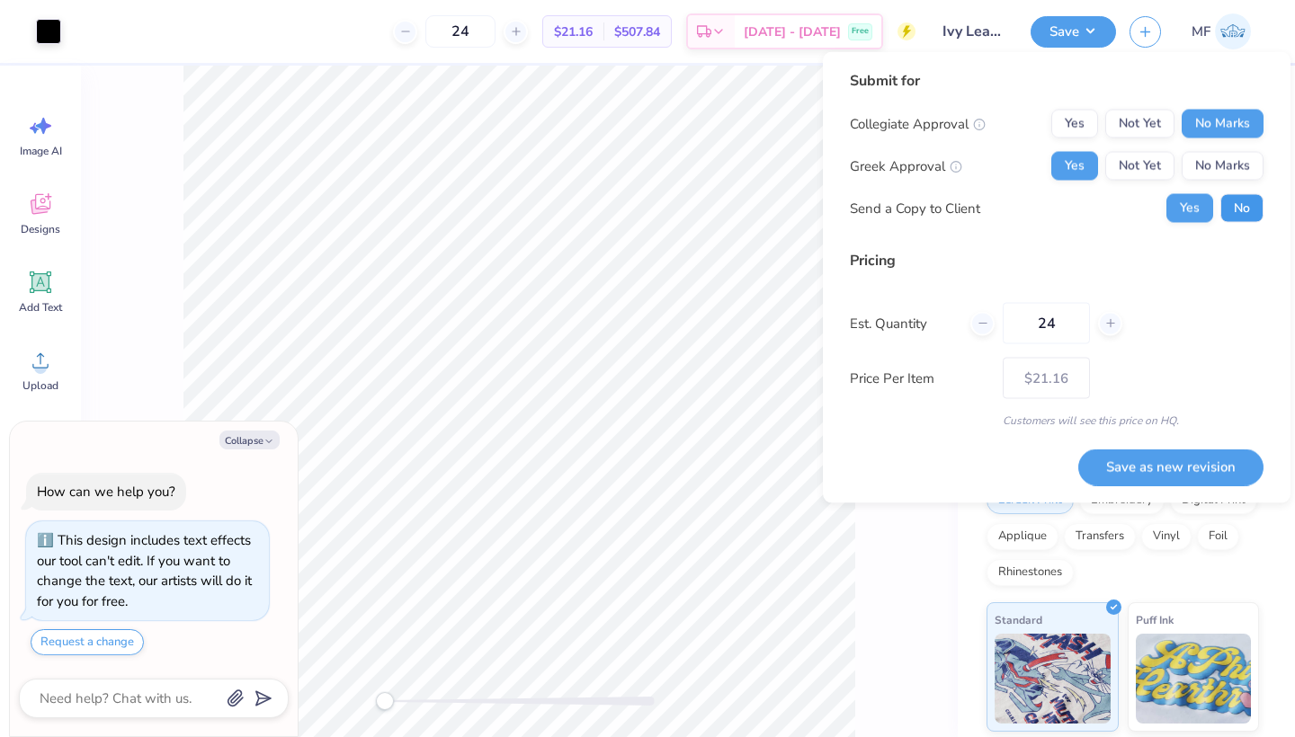
click at [1243, 220] on button "No" at bounding box center [1241, 208] width 43 height 29
click at [1172, 454] on button "Save as new revision" at bounding box center [1170, 467] width 185 height 37
type textarea "x"
type input "– –"
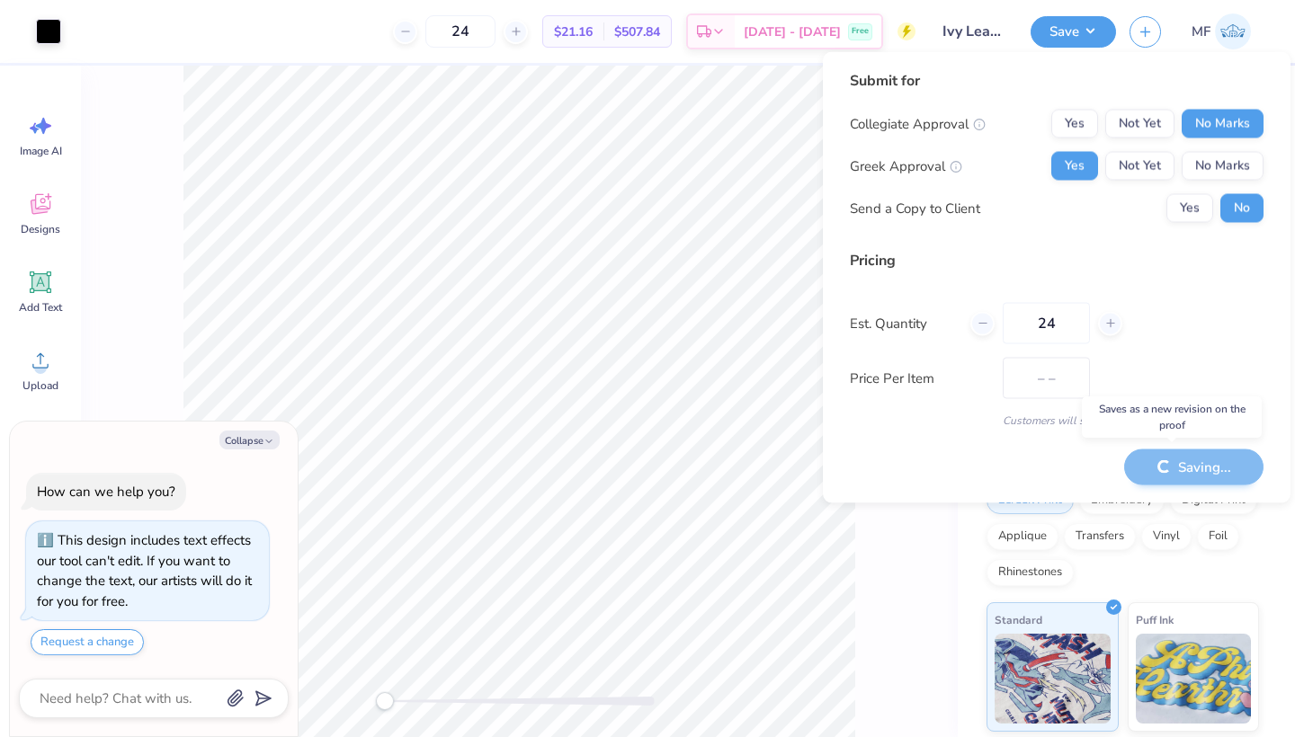
type textarea "x"
type input "$21.16"
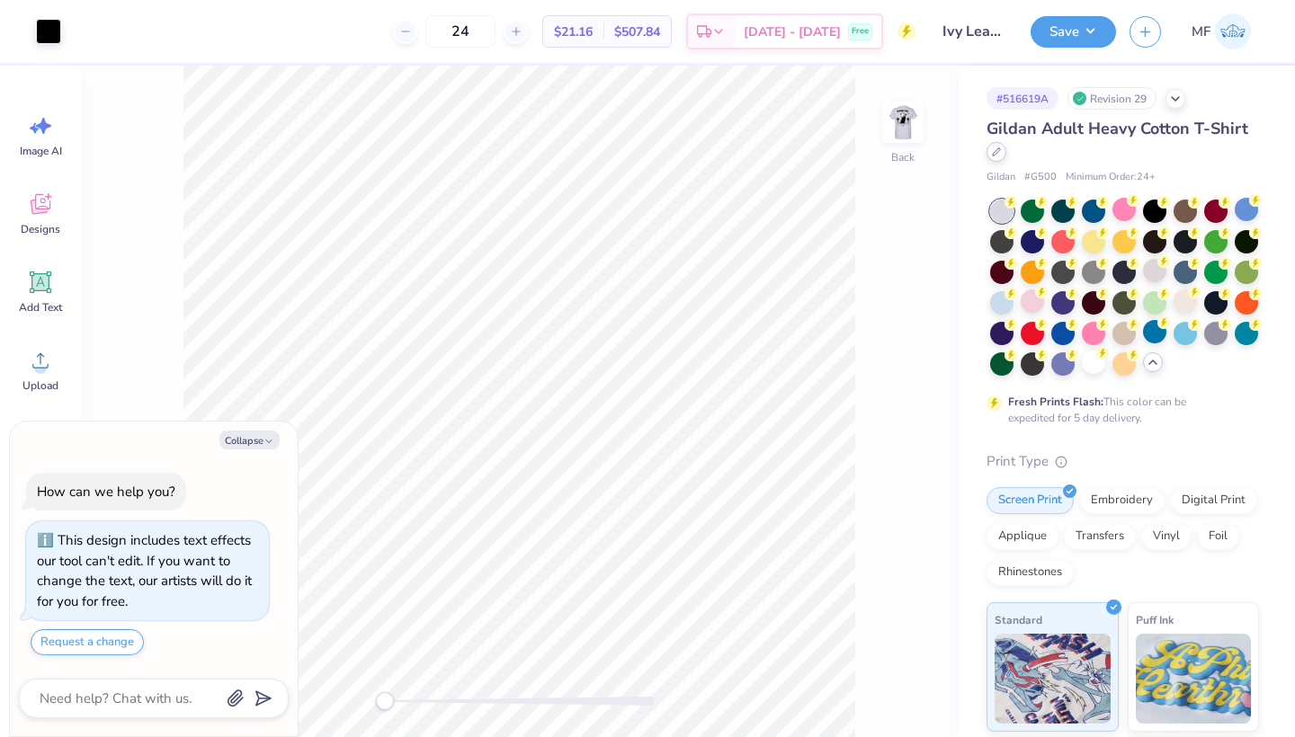
click at [990, 146] on div at bounding box center [996, 152] width 20 height 20
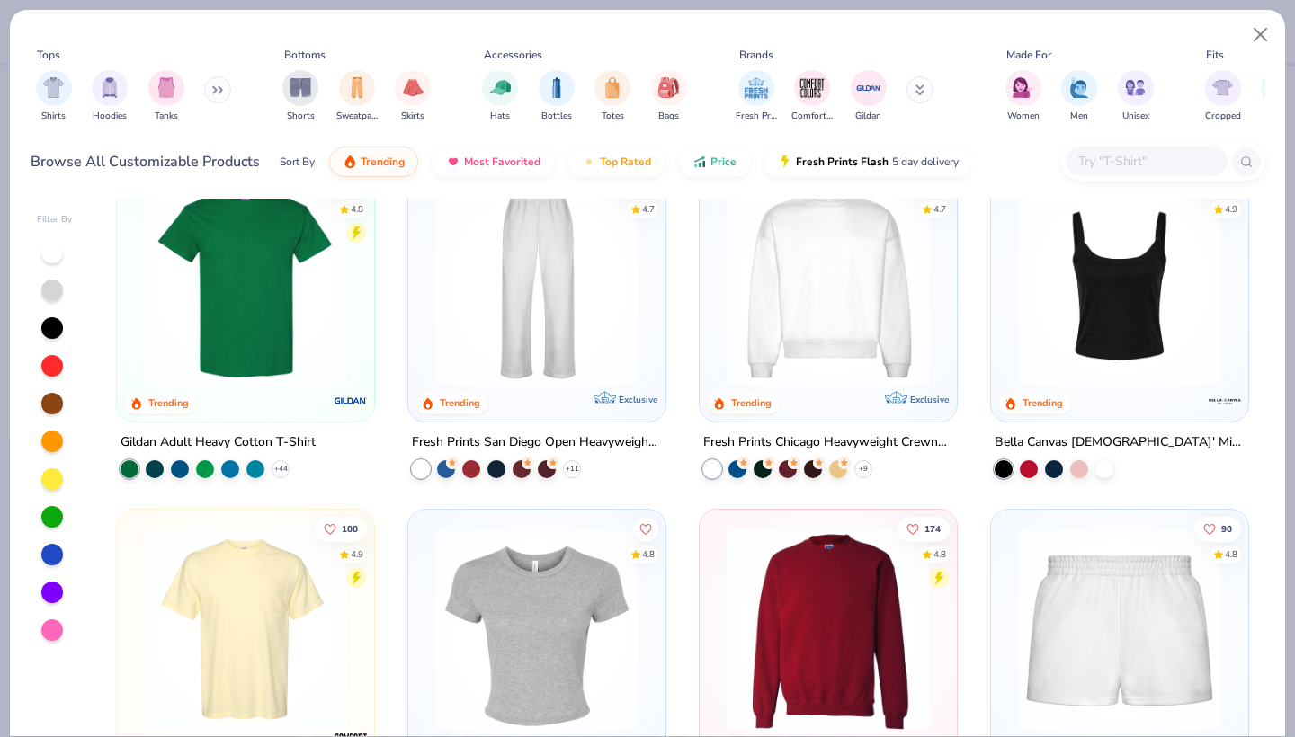
scroll to position [739, 0]
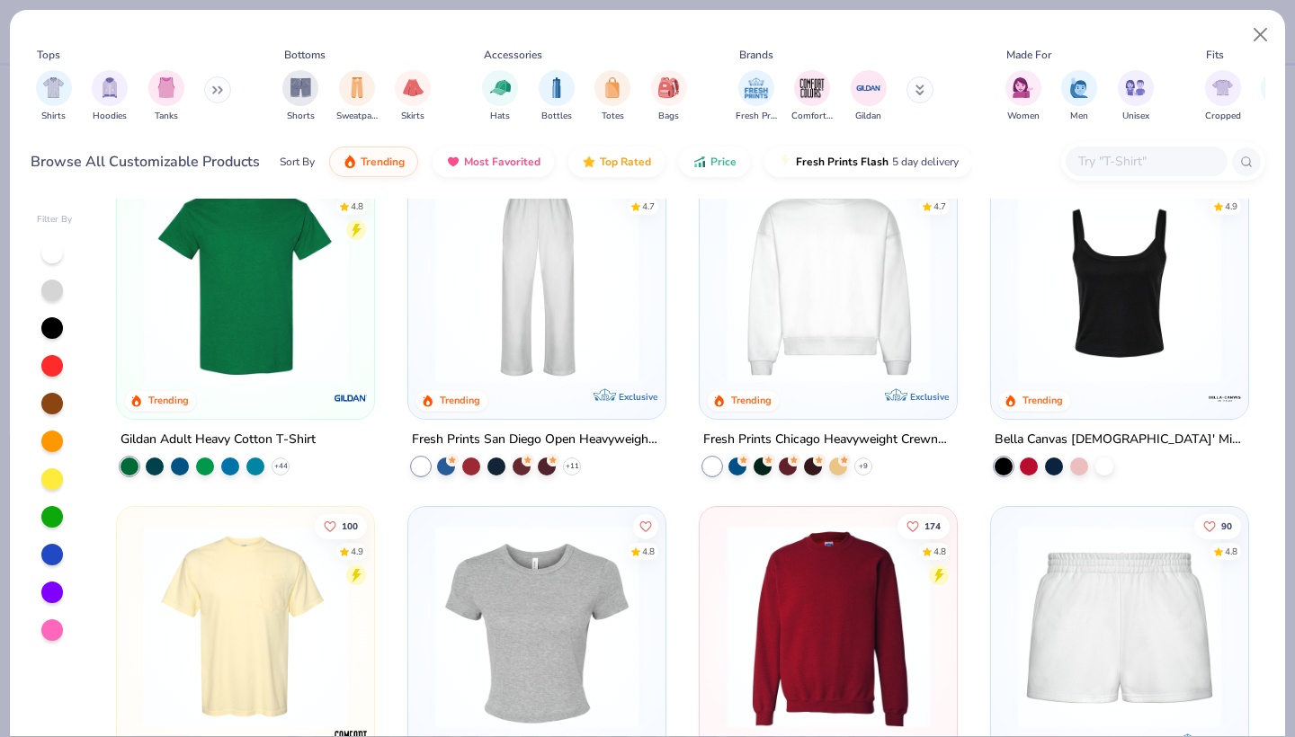
click at [813, 655] on img at bounding box center [827, 626] width 221 height 203
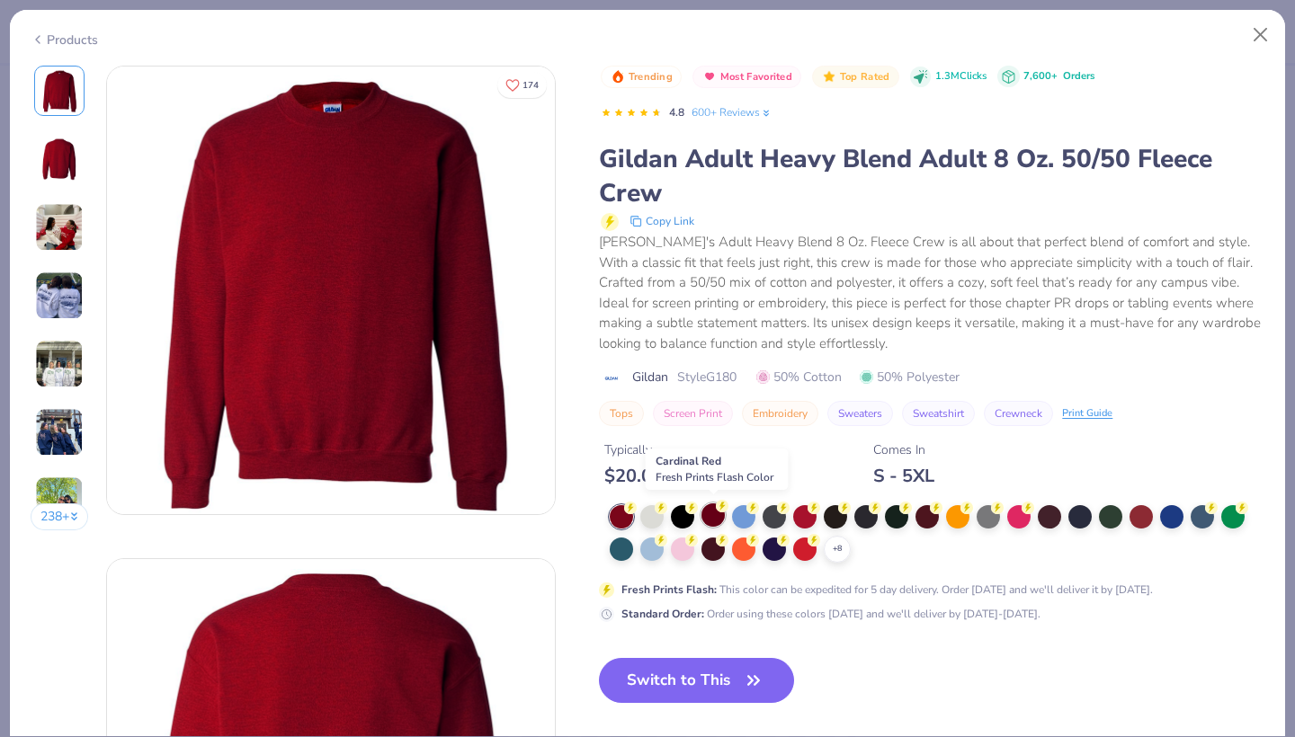
click at [719, 507] on circle at bounding box center [722, 506] width 13 height 13
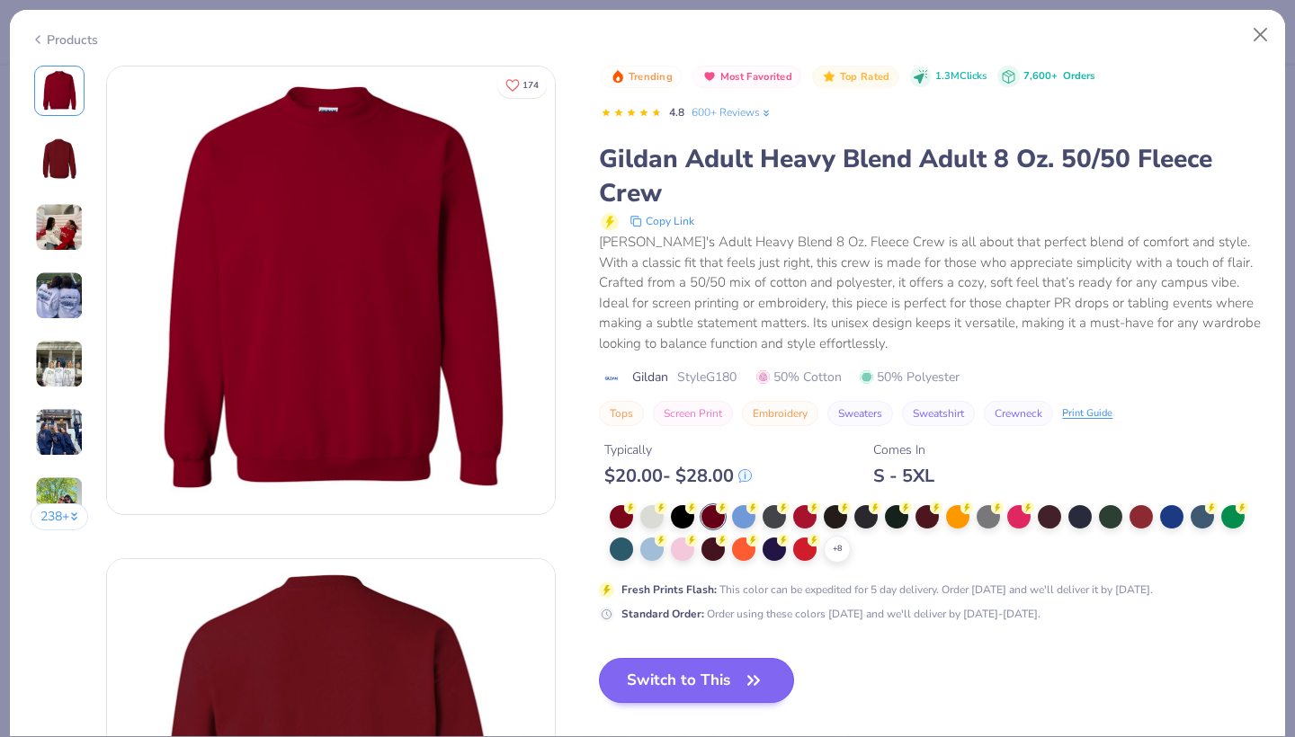
click at [726, 682] on button "Switch to This" at bounding box center [696, 680] width 195 height 45
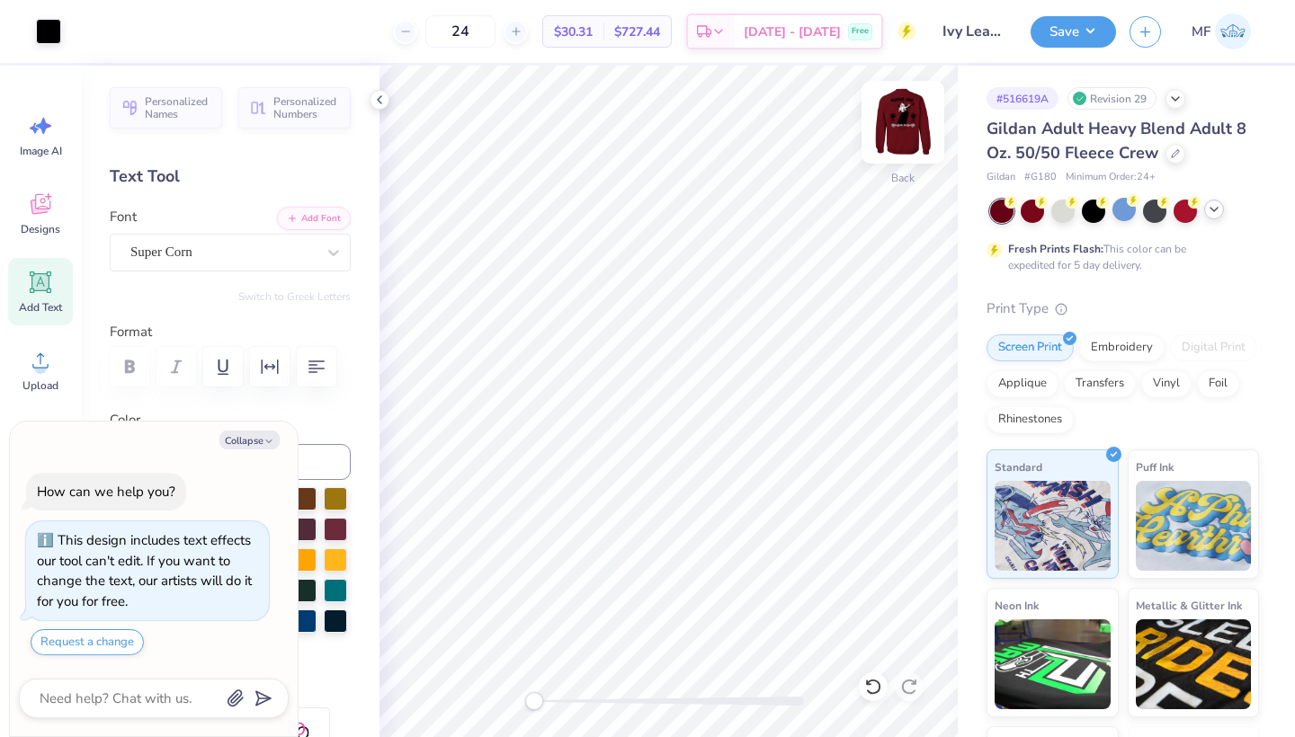
click at [888, 139] on img at bounding box center [903, 122] width 72 height 72
type textarea "x"
type input "3.00"
click at [1067, 28] on button "Save" at bounding box center [1072, 28] width 85 height 31
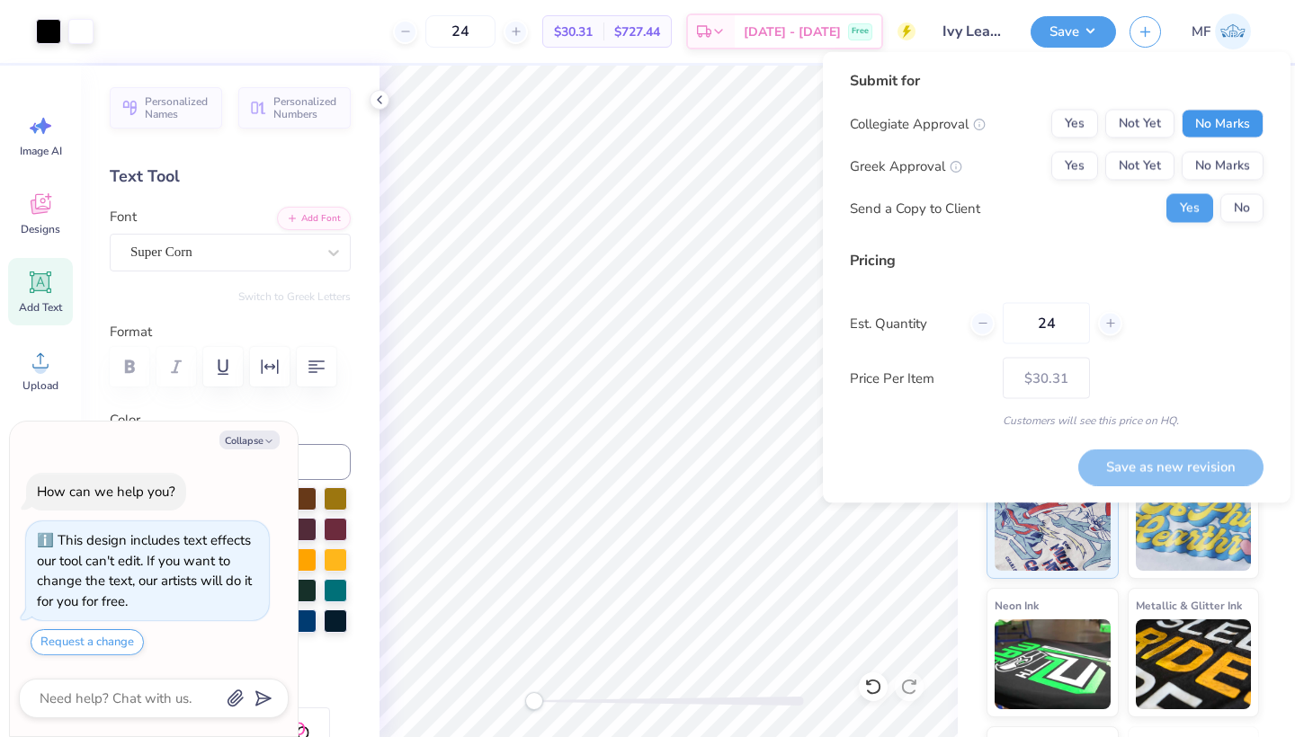
click at [1237, 115] on button "No Marks" at bounding box center [1222, 124] width 82 height 29
click at [1083, 156] on button "Yes" at bounding box center [1074, 166] width 47 height 29
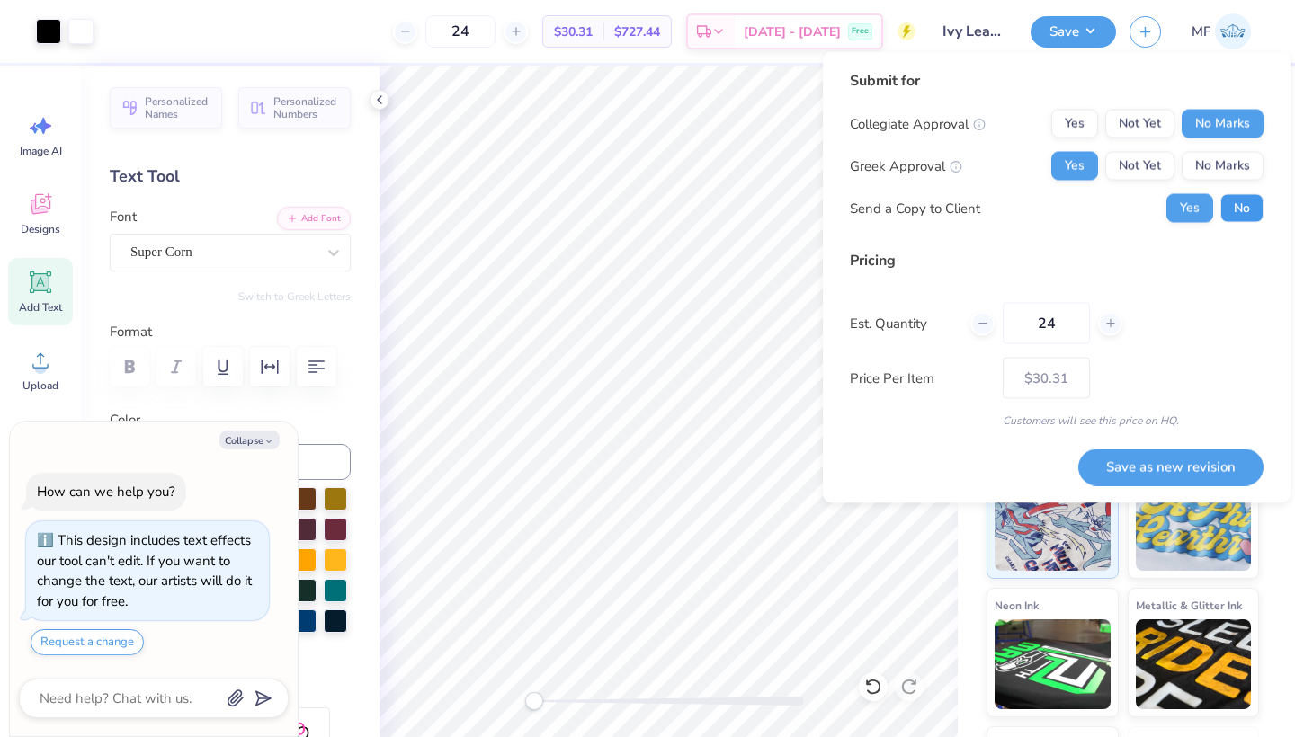
click at [1243, 200] on button "No" at bounding box center [1241, 208] width 43 height 29
click at [1213, 457] on button "Save as new revision" at bounding box center [1170, 467] width 185 height 37
type textarea "x"
type input "– –"
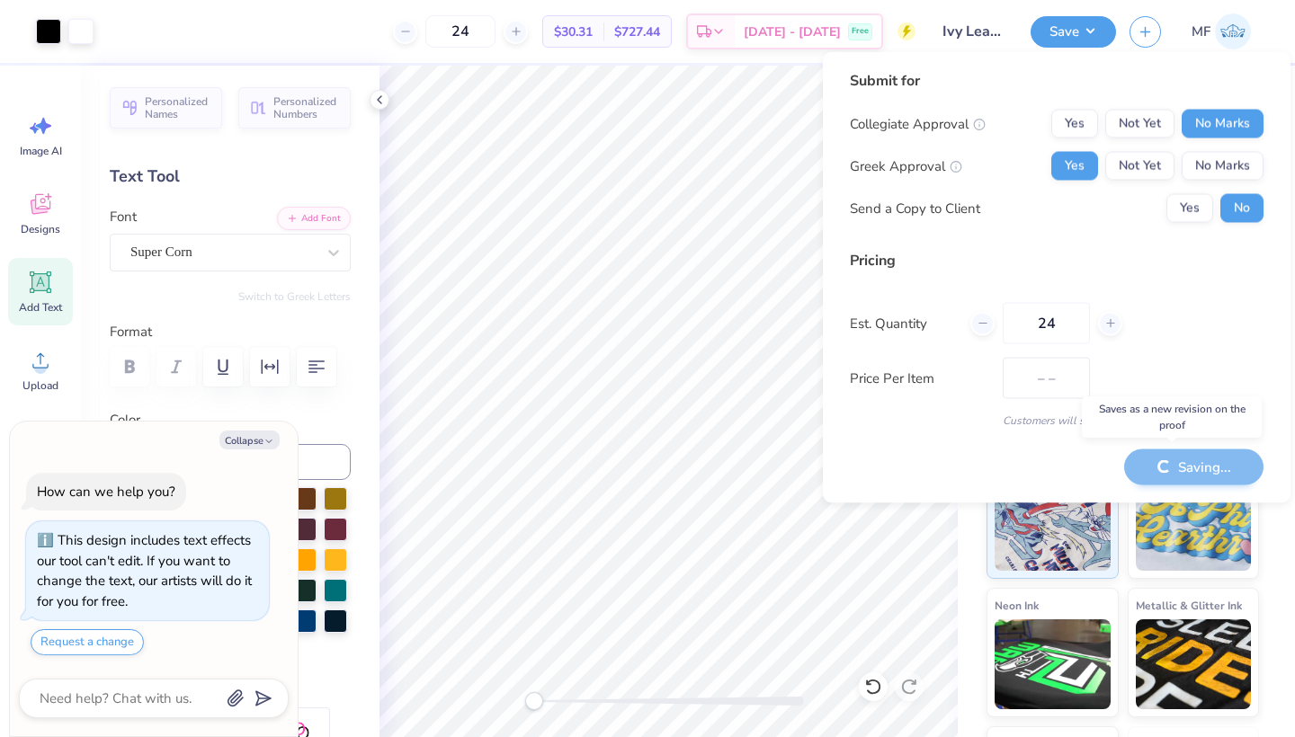
type textarea "x"
type input "$30.31"
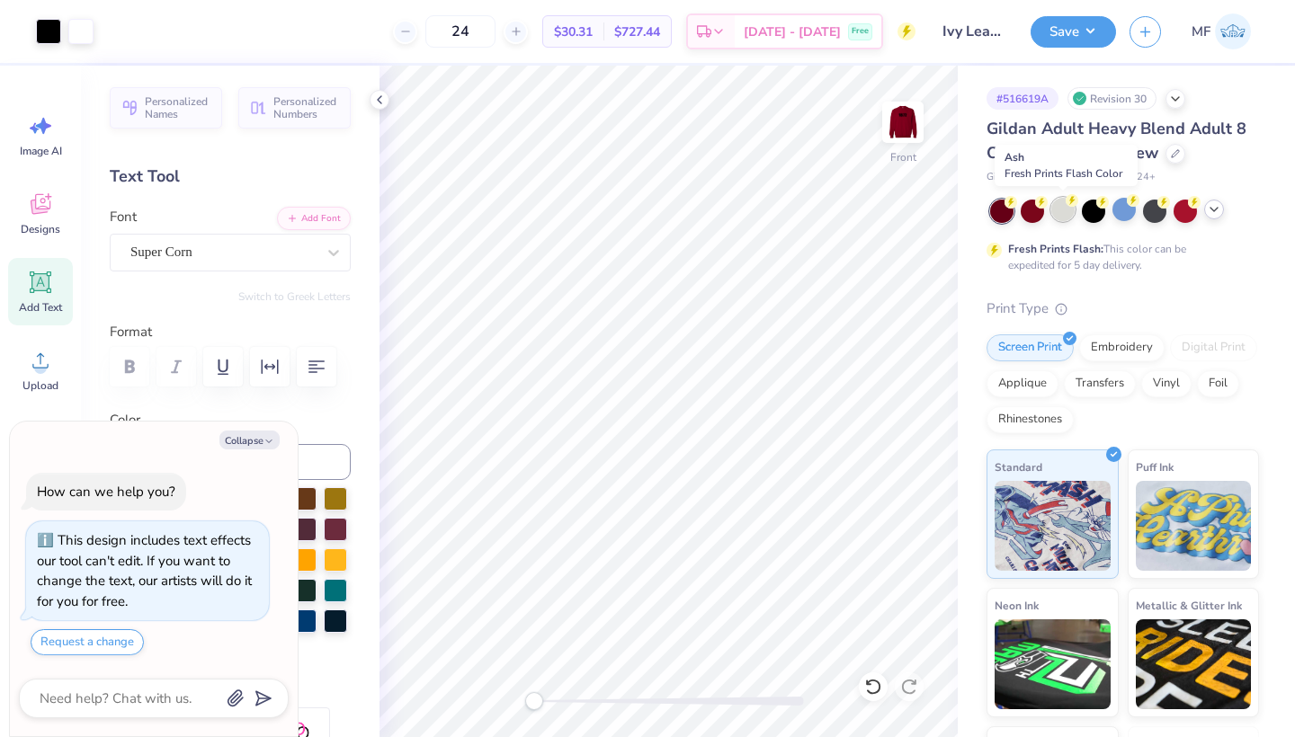
click at [1055, 214] on div at bounding box center [1062, 209] width 23 height 23
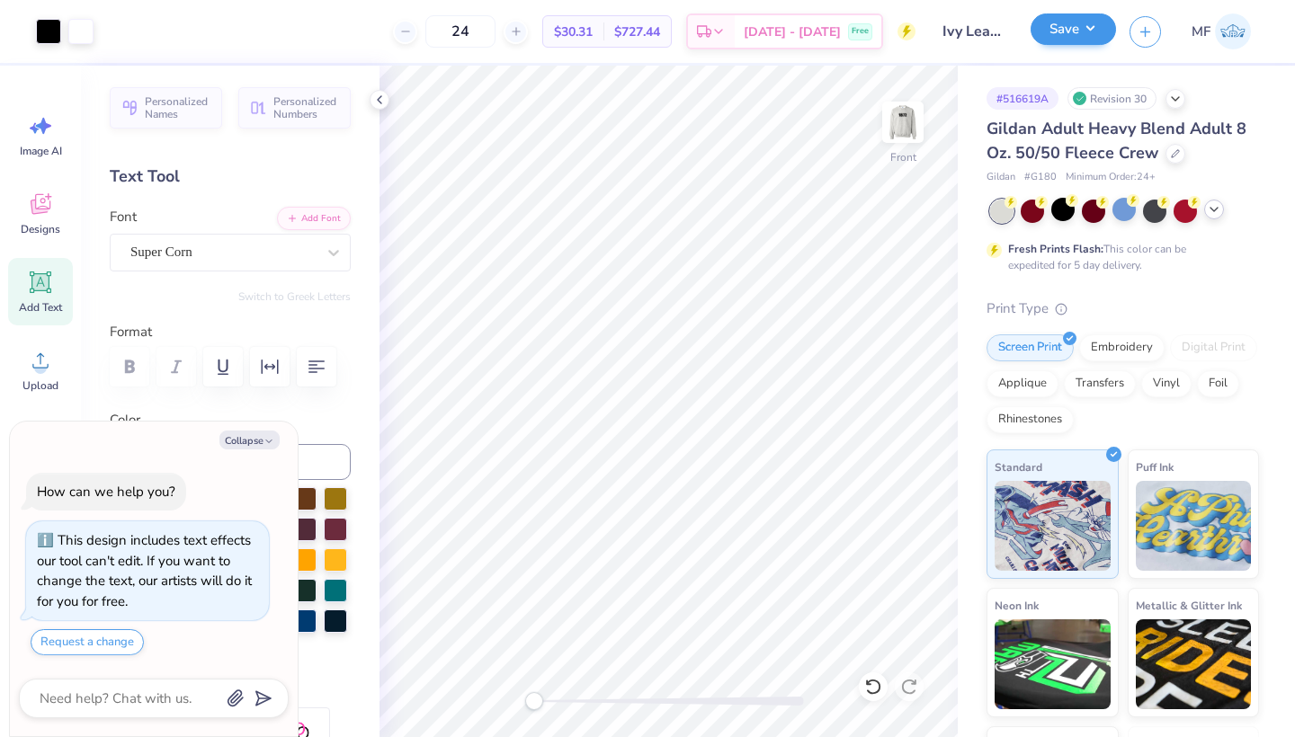
click at [1085, 17] on button "Save" at bounding box center [1072, 28] width 85 height 31
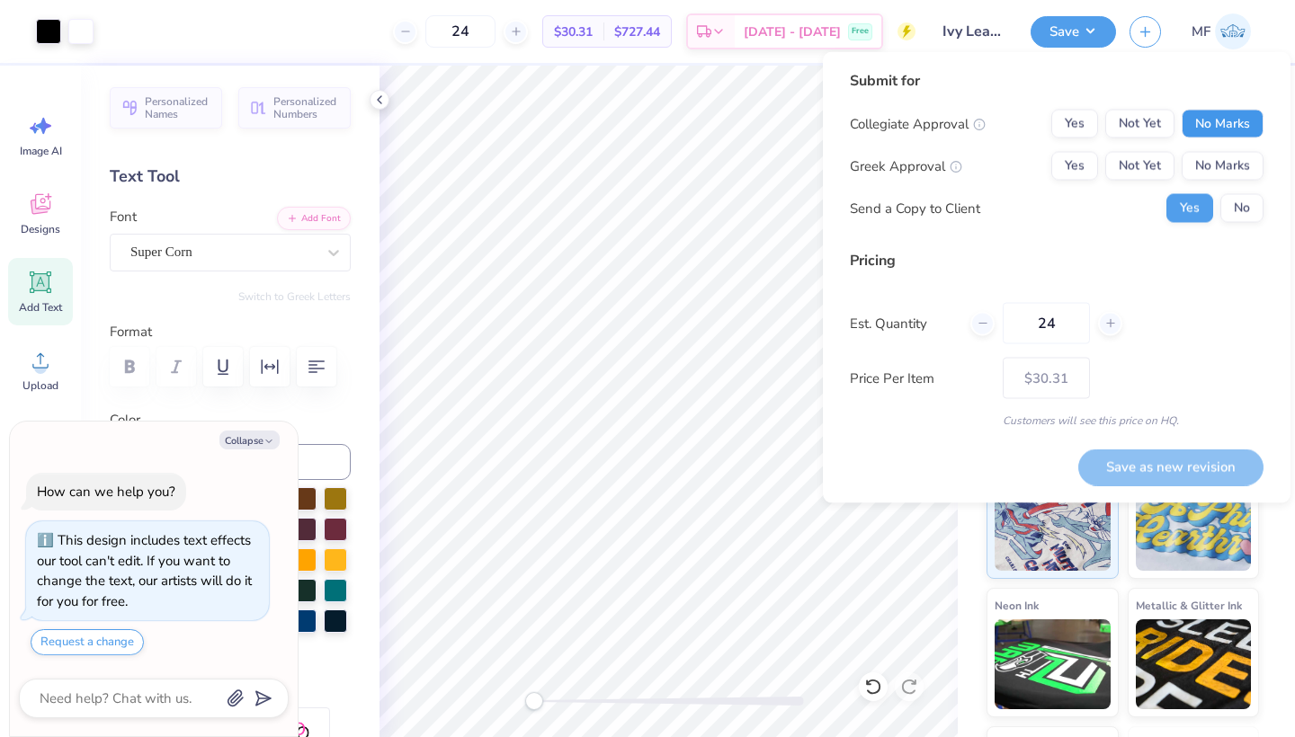
click at [1240, 122] on button "No Marks" at bounding box center [1222, 124] width 82 height 29
click at [1091, 158] on button "Yes" at bounding box center [1074, 166] width 47 height 29
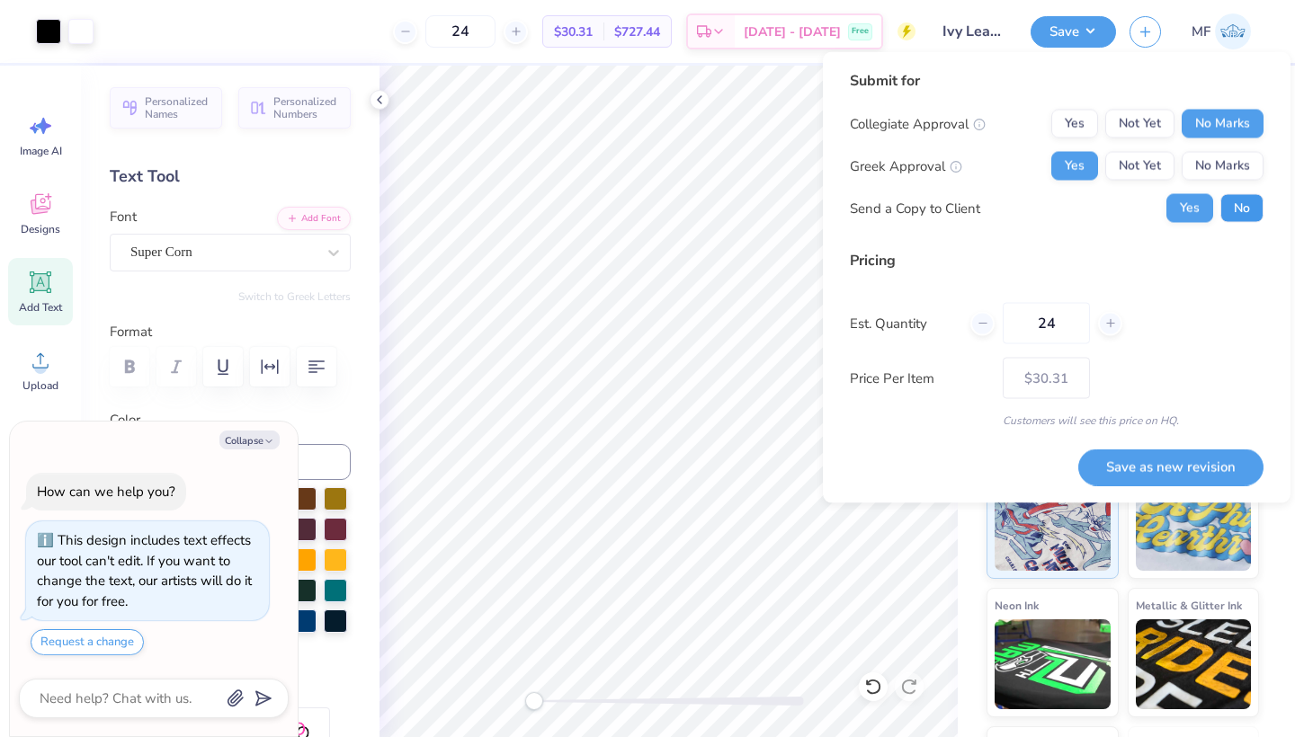
click at [1246, 210] on button "No" at bounding box center [1241, 208] width 43 height 29
click at [1213, 477] on button "Save as new revision" at bounding box center [1170, 467] width 185 height 37
type textarea "x"
type input "– –"
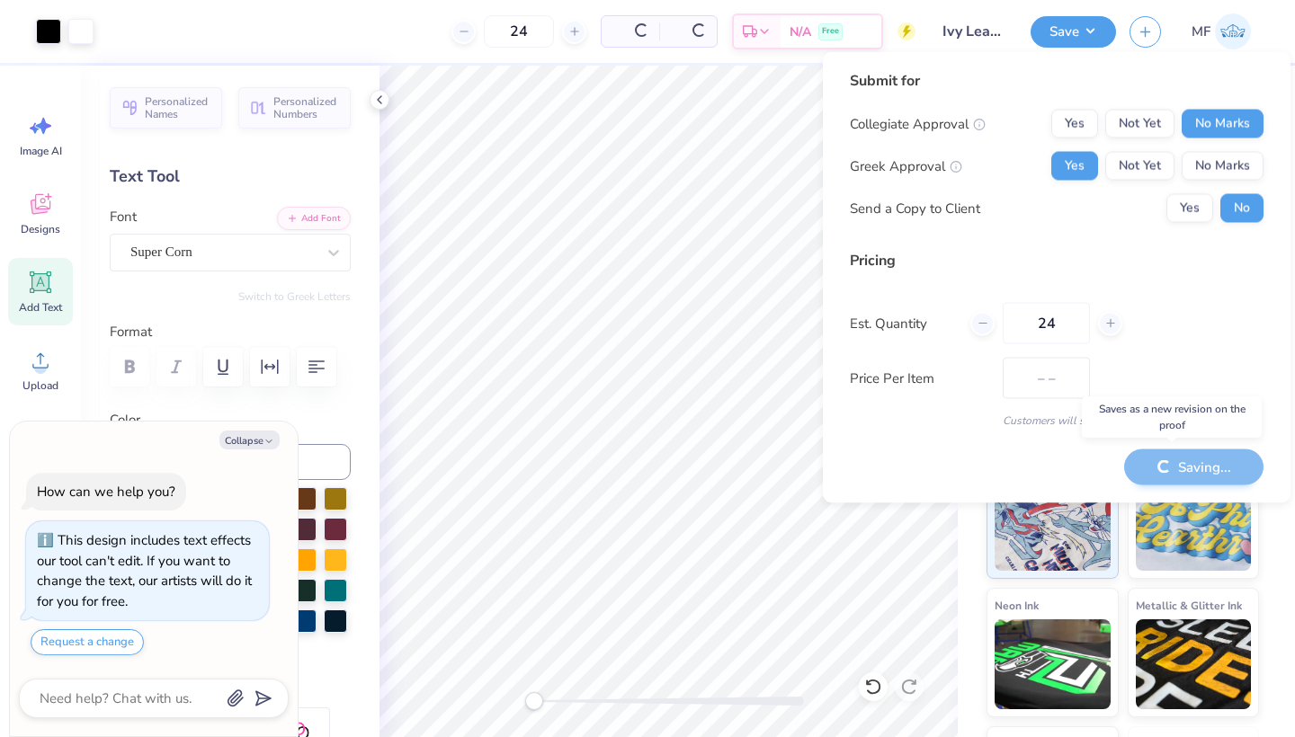
type textarea "x"
type input "$30.31"
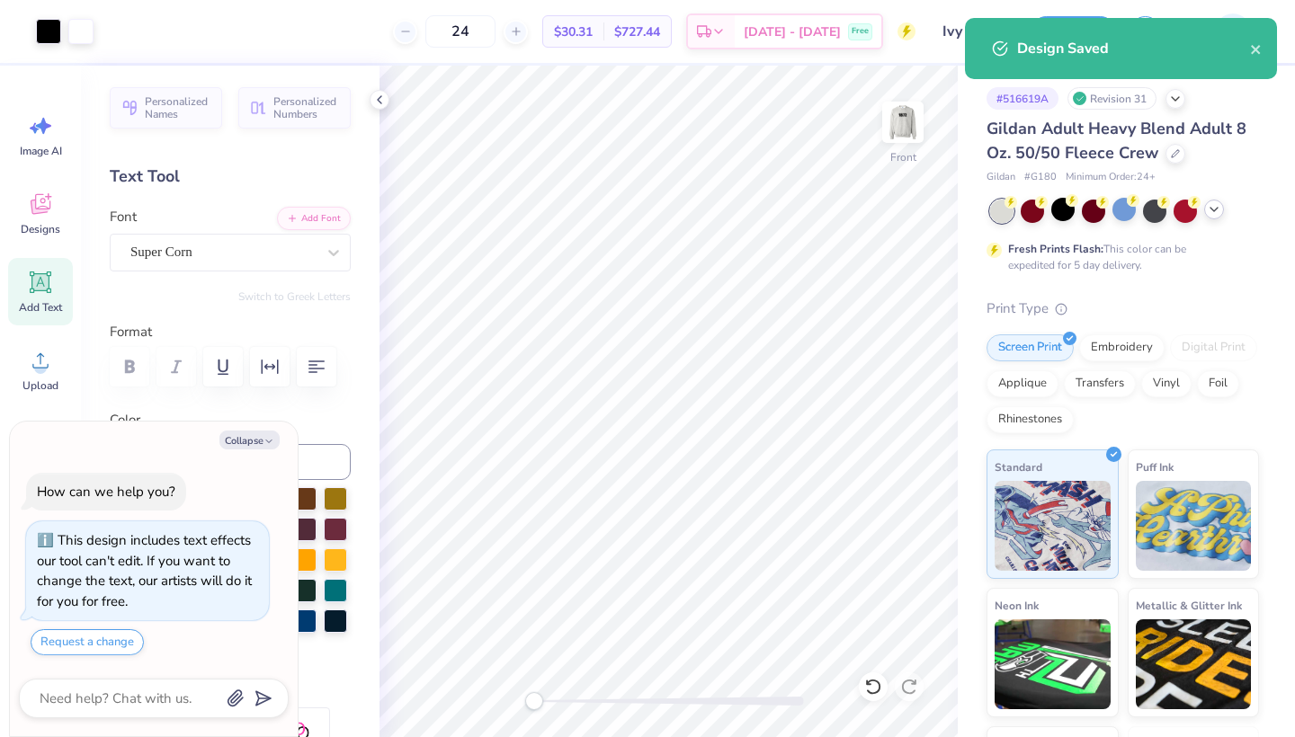
click at [1218, 209] on icon at bounding box center [1214, 209] width 14 height 14
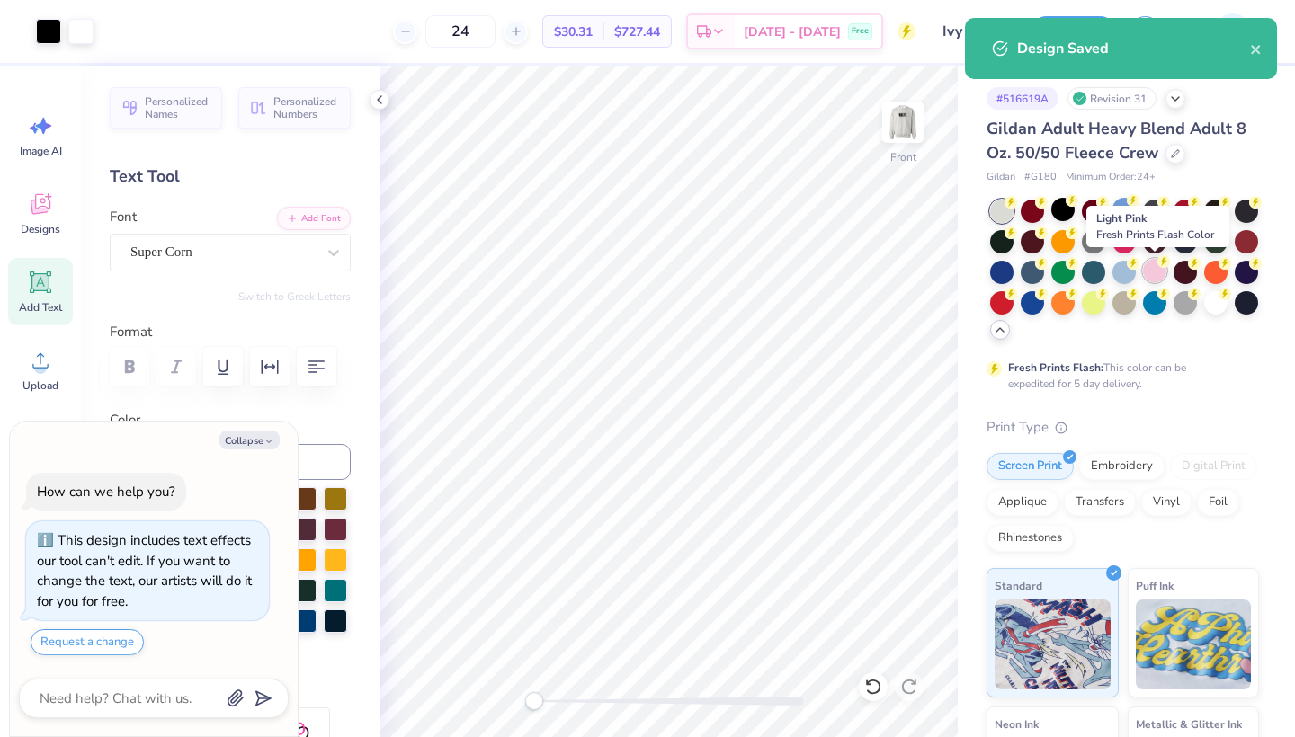
click at [1155, 266] on div at bounding box center [1154, 270] width 23 height 23
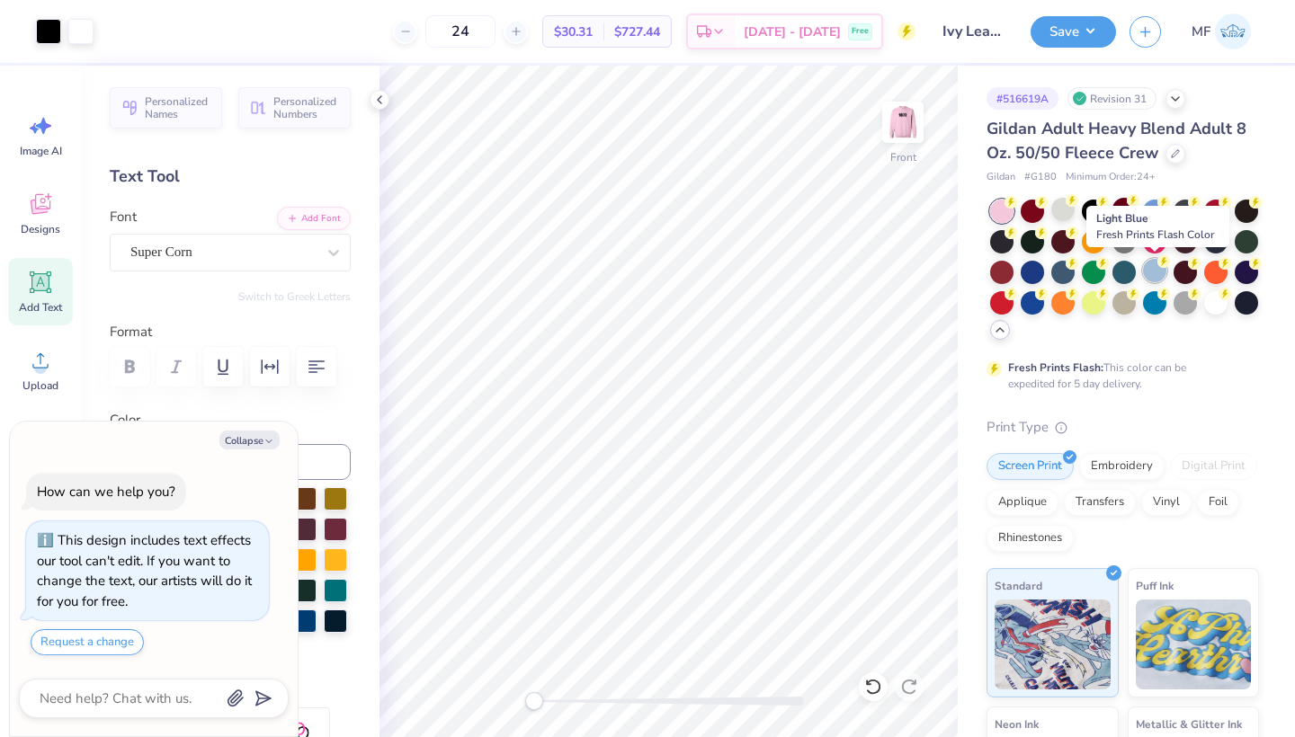
click at [1150, 270] on div at bounding box center [1154, 270] width 23 height 23
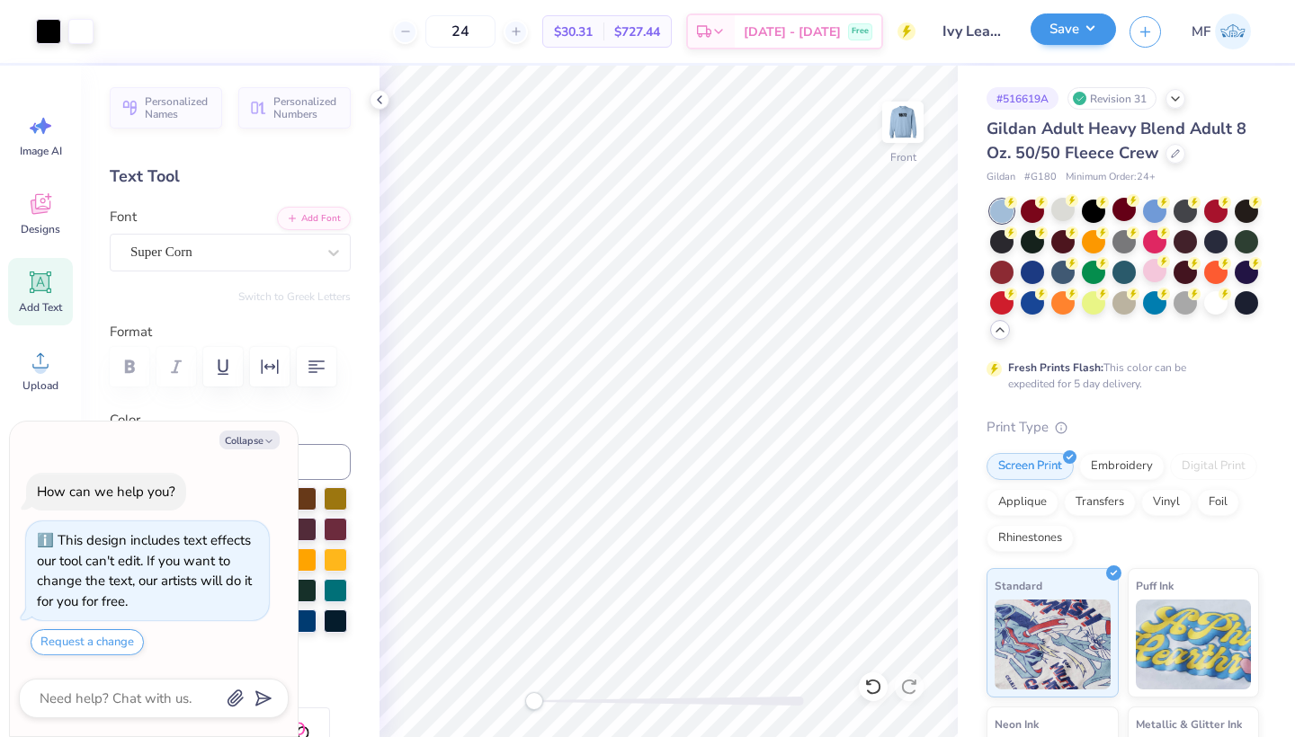
click at [1069, 23] on button "Save" at bounding box center [1072, 28] width 85 height 31
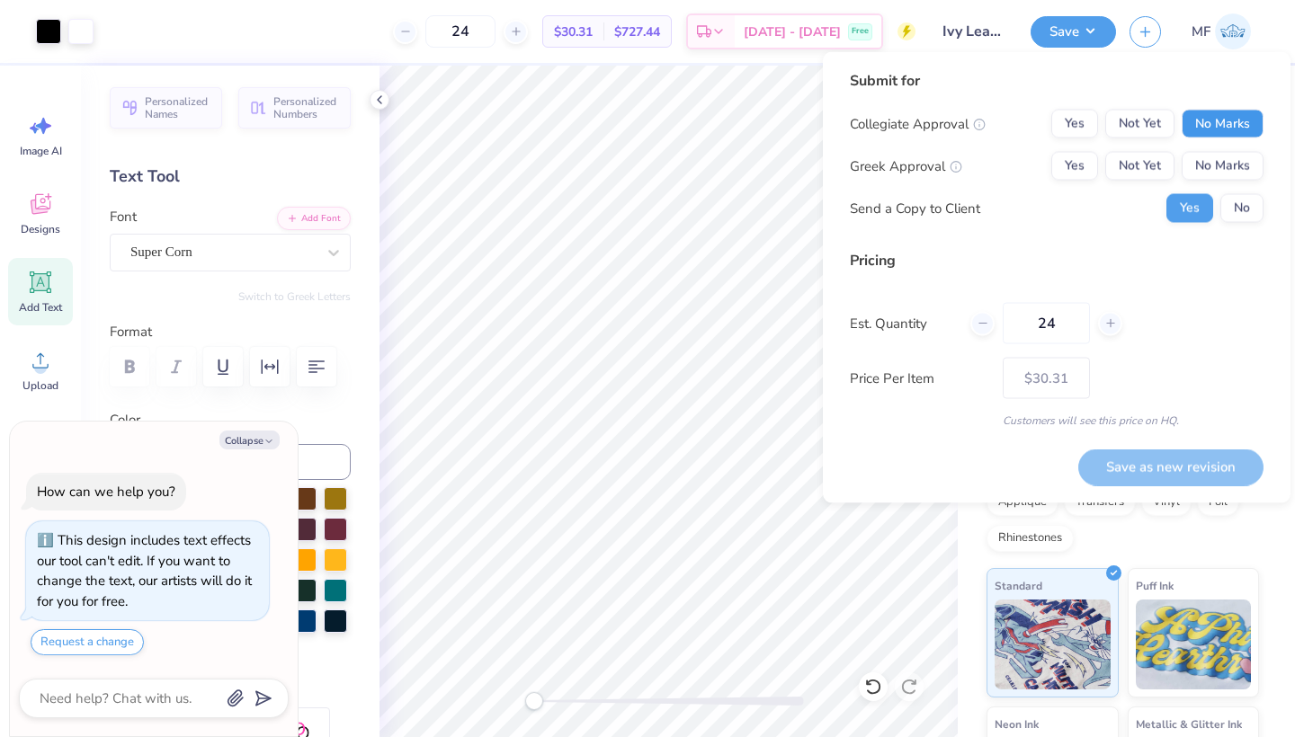
click at [1220, 121] on button "No Marks" at bounding box center [1222, 124] width 82 height 29
click at [1075, 164] on button "Yes" at bounding box center [1074, 166] width 47 height 29
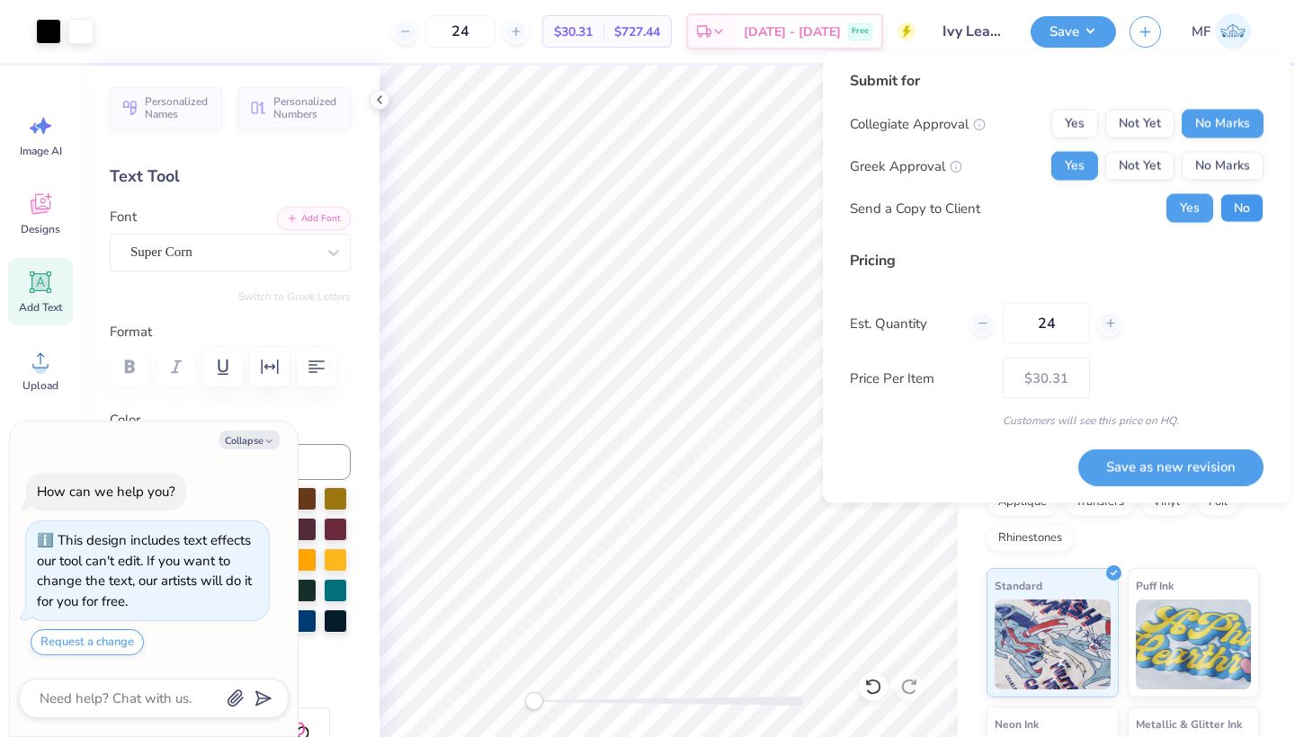
click at [1246, 220] on button "No" at bounding box center [1241, 208] width 43 height 29
click at [1204, 446] on div "Save as new revision" at bounding box center [1170, 457] width 185 height 57
click at [1124, 468] on button "Save as new revision" at bounding box center [1170, 467] width 185 height 37
type textarea "x"
type input "– –"
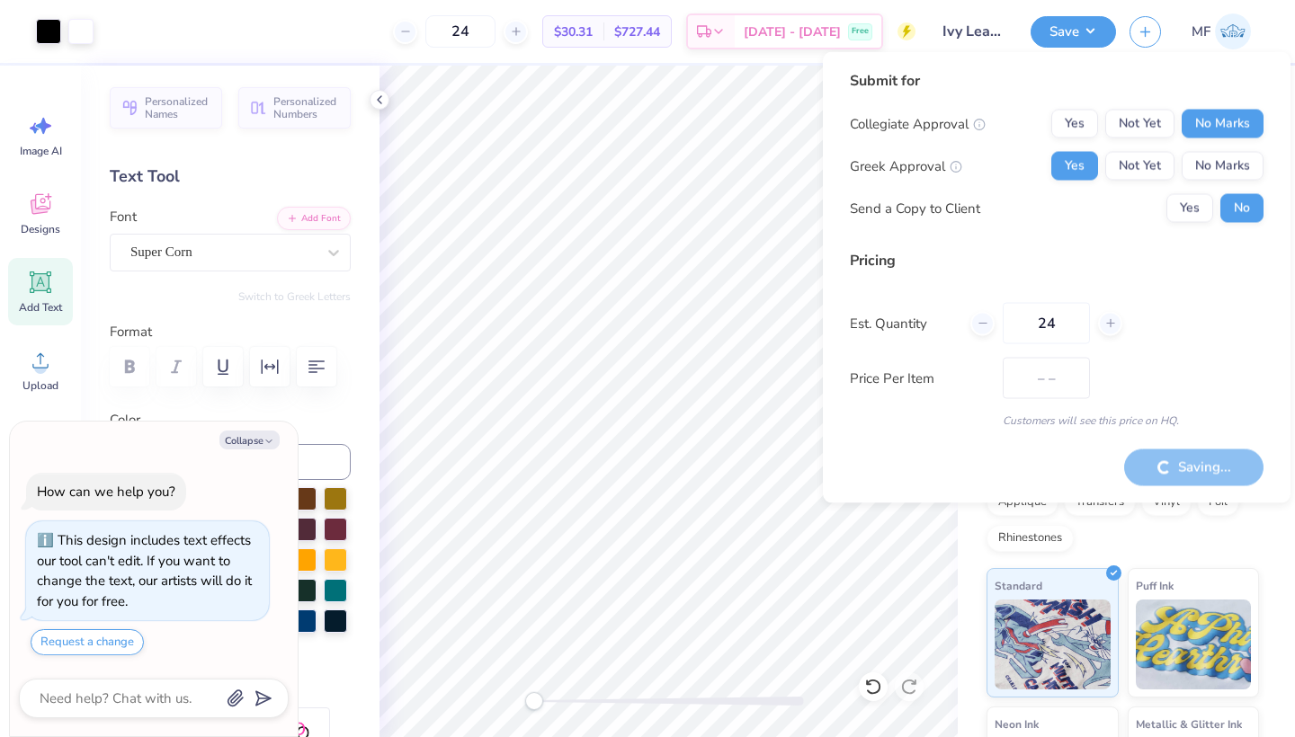
type textarea "x"
type input "$30.31"
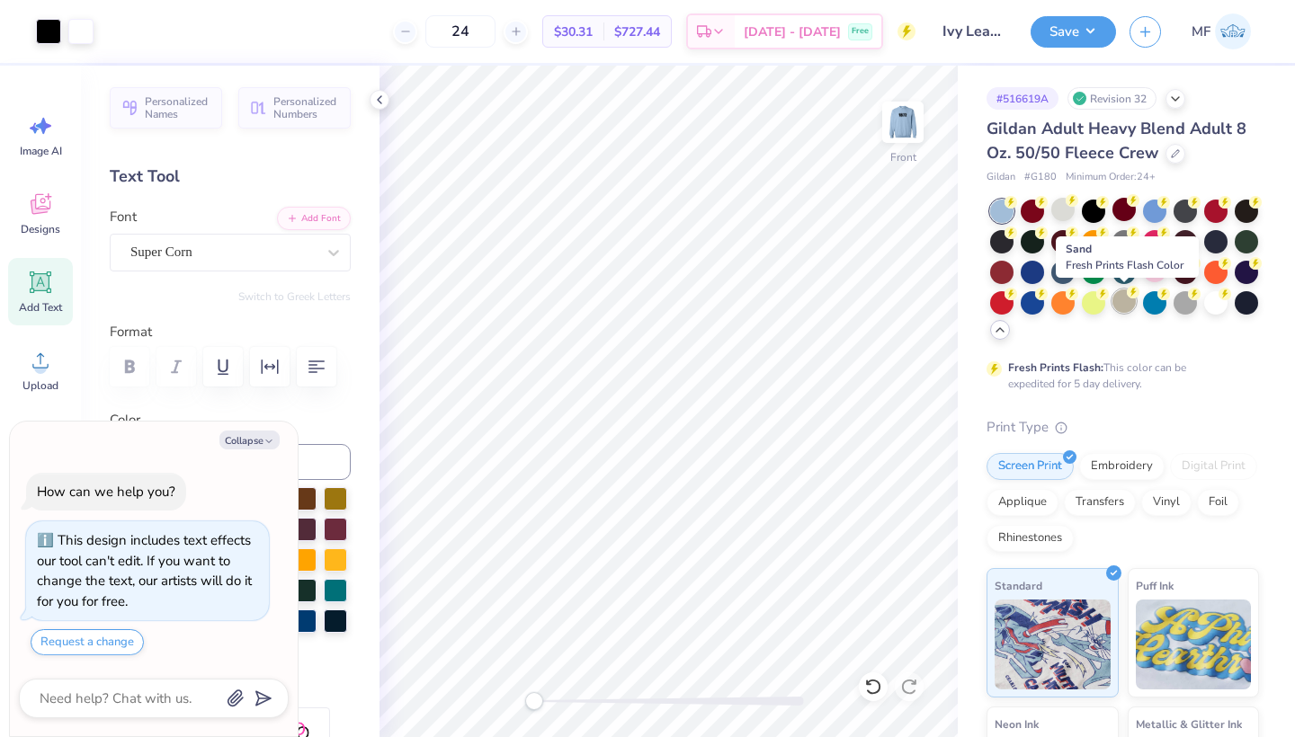
click at [1118, 305] on div at bounding box center [1123, 301] width 23 height 23
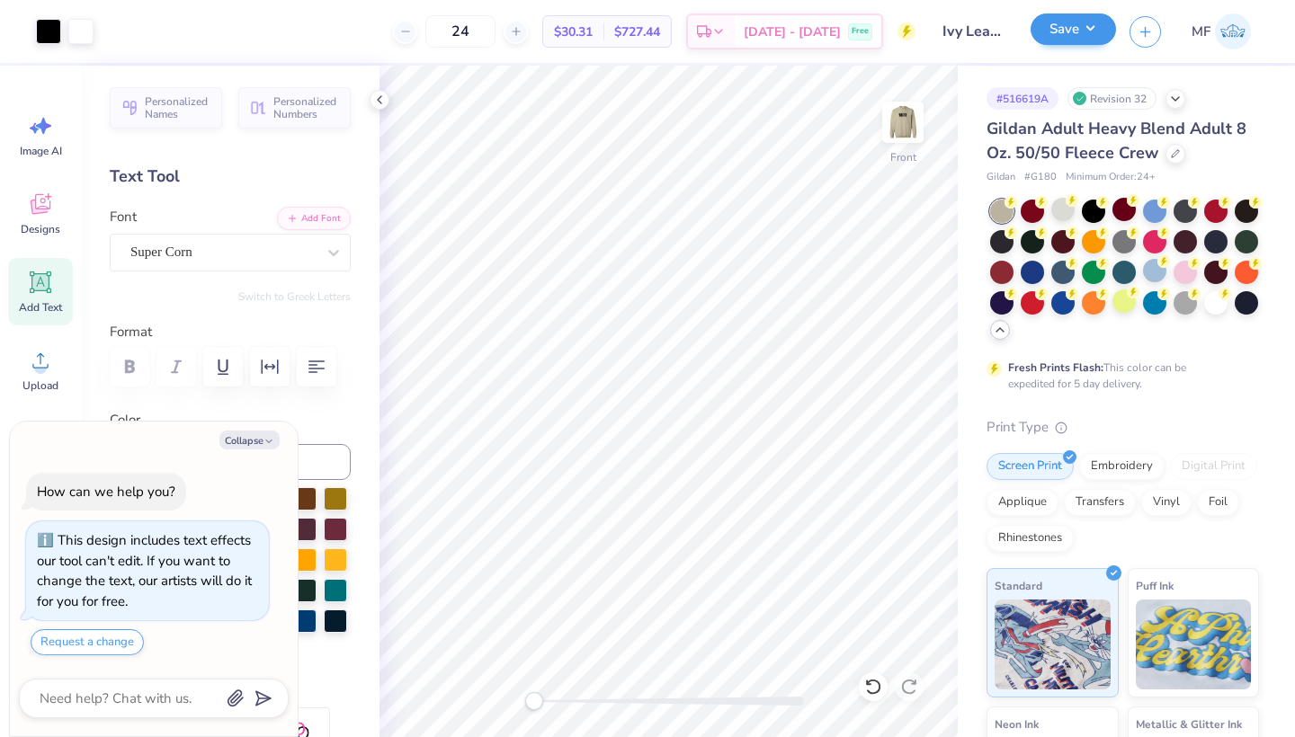
click at [1073, 24] on button "Save" at bounding box center [1072, 28] width 85 height 31
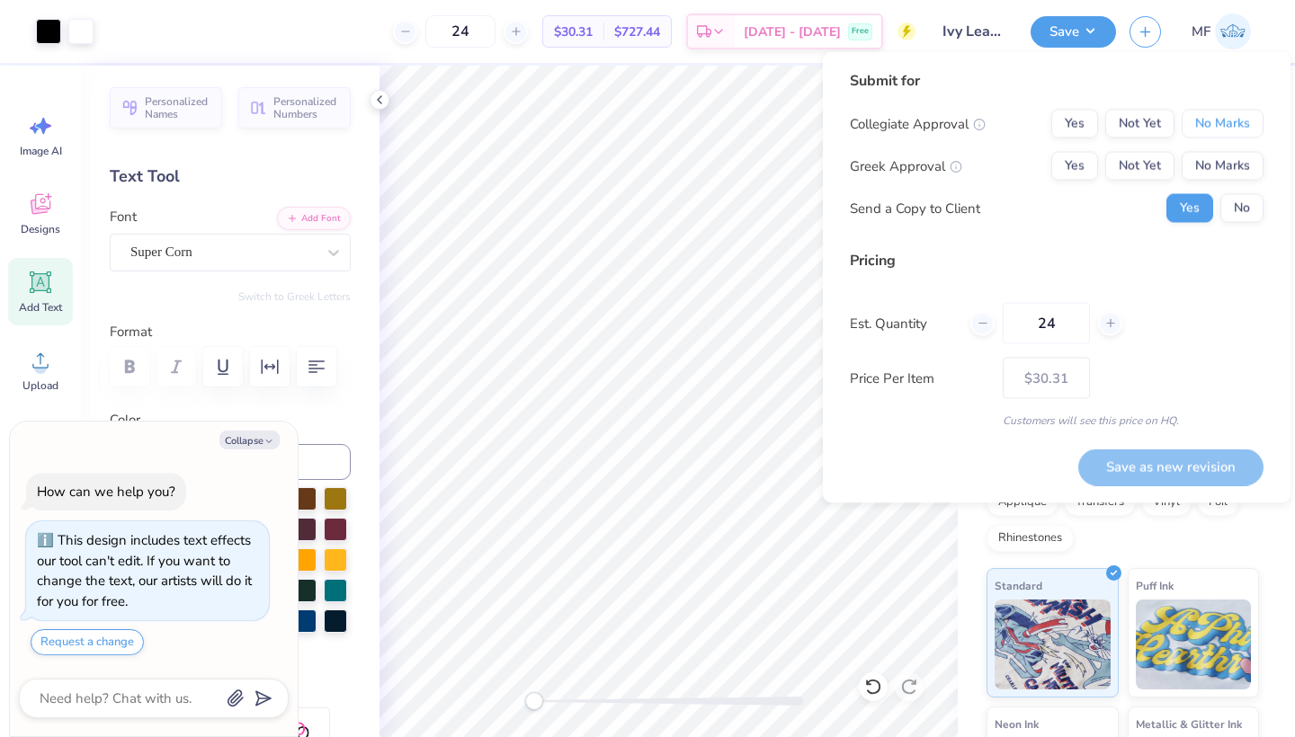
drag, startPoint x: 1196, startPoint y: 120, endPoint x: 1138, endPoint y: 150, distance: 64.7
click at [1196, 120] on button "No Marks" at bounding box center [1222, 124] width 82 height 29
click at [1080, 165] on button "Yes" at bounding box center [1074, 166] width 47 height 29
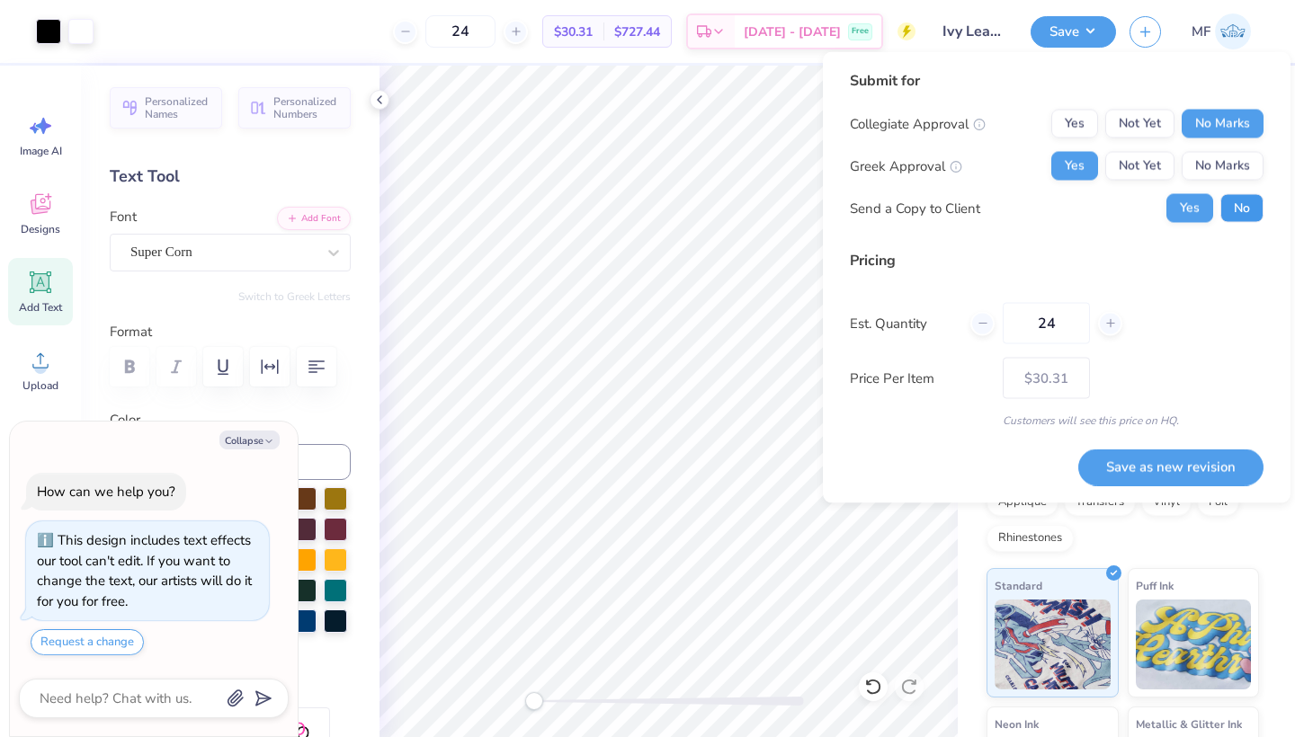
click at [1230, 216] on button "No" at bounding box center [1241, 208] width 43 height 29
click at [1199, 451] on button "Save as new revision" at bounding box center [1170, 467] width 185 height 37
type textarea "x"
type input "– –"
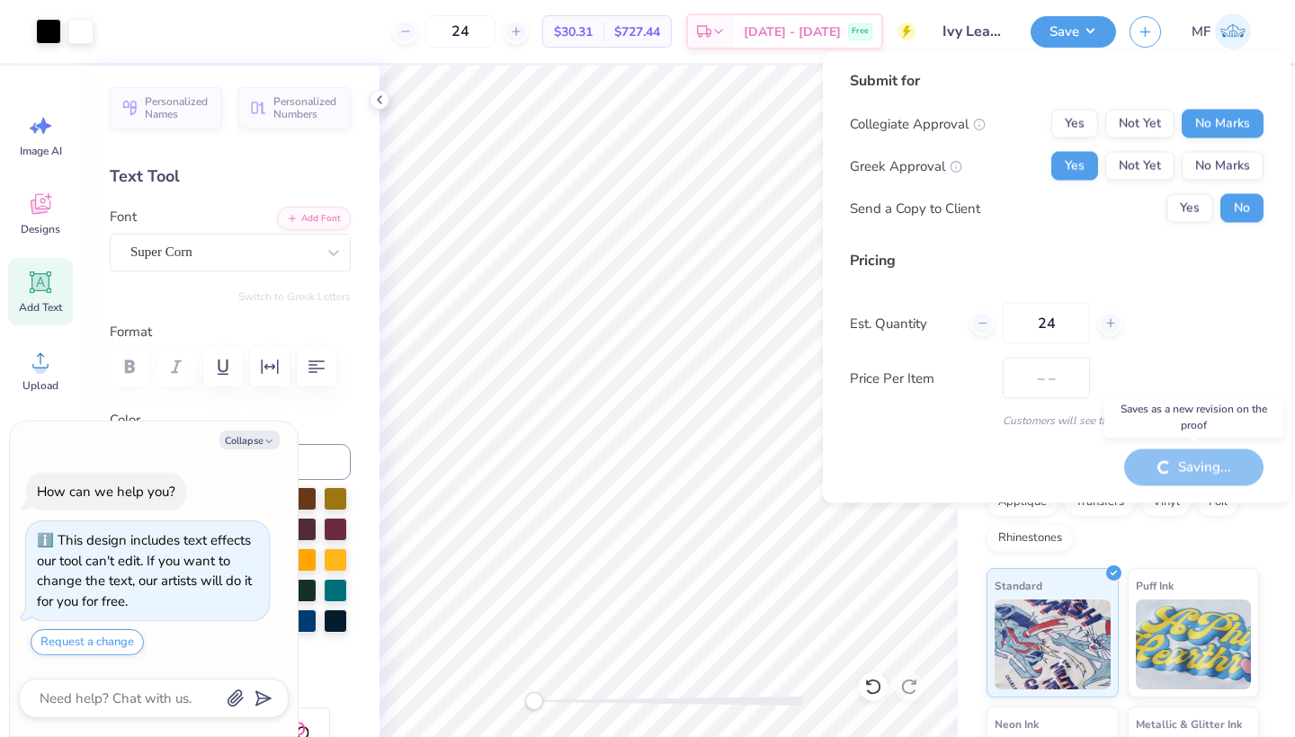
type textarea "x"
type input "$30.31"
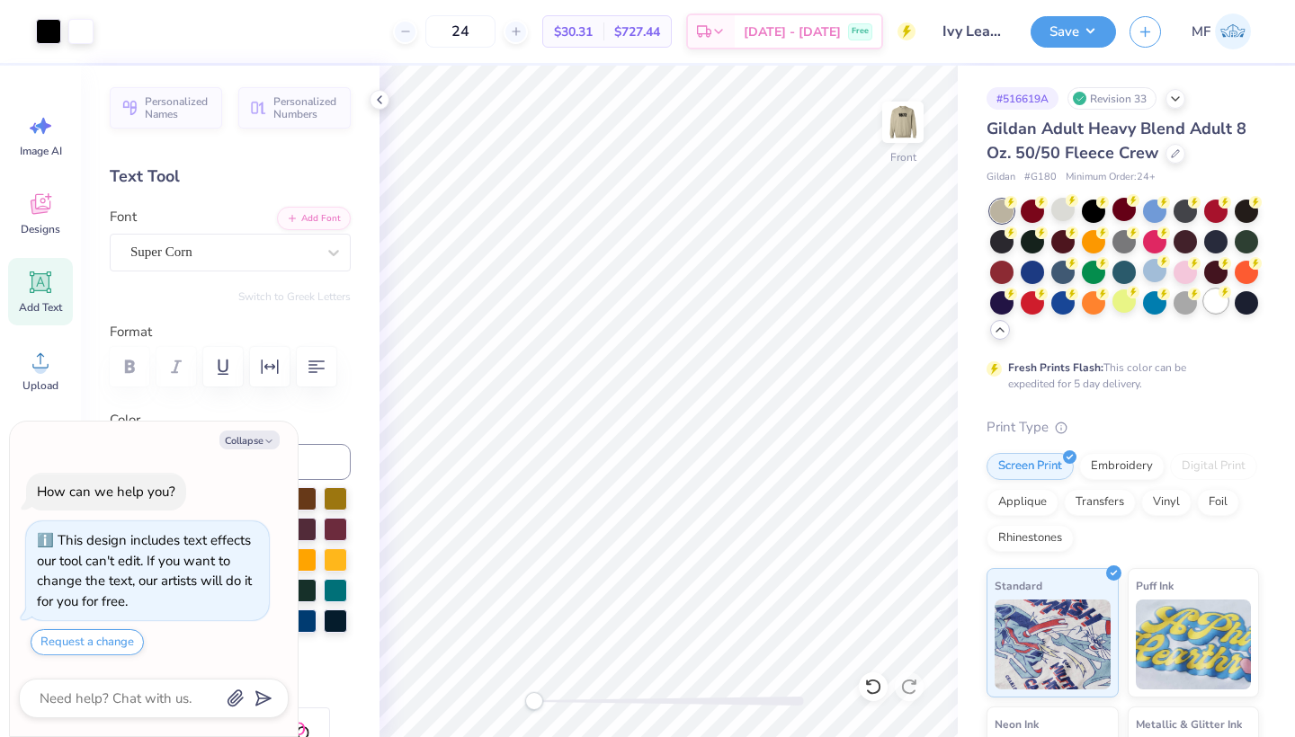
click at [1216, 293] on div at bounding box center [1215, 301] width 23 height 23
click at [1075, 36] on button "Save" at bounding box center [1072, 28] width 85 height 31
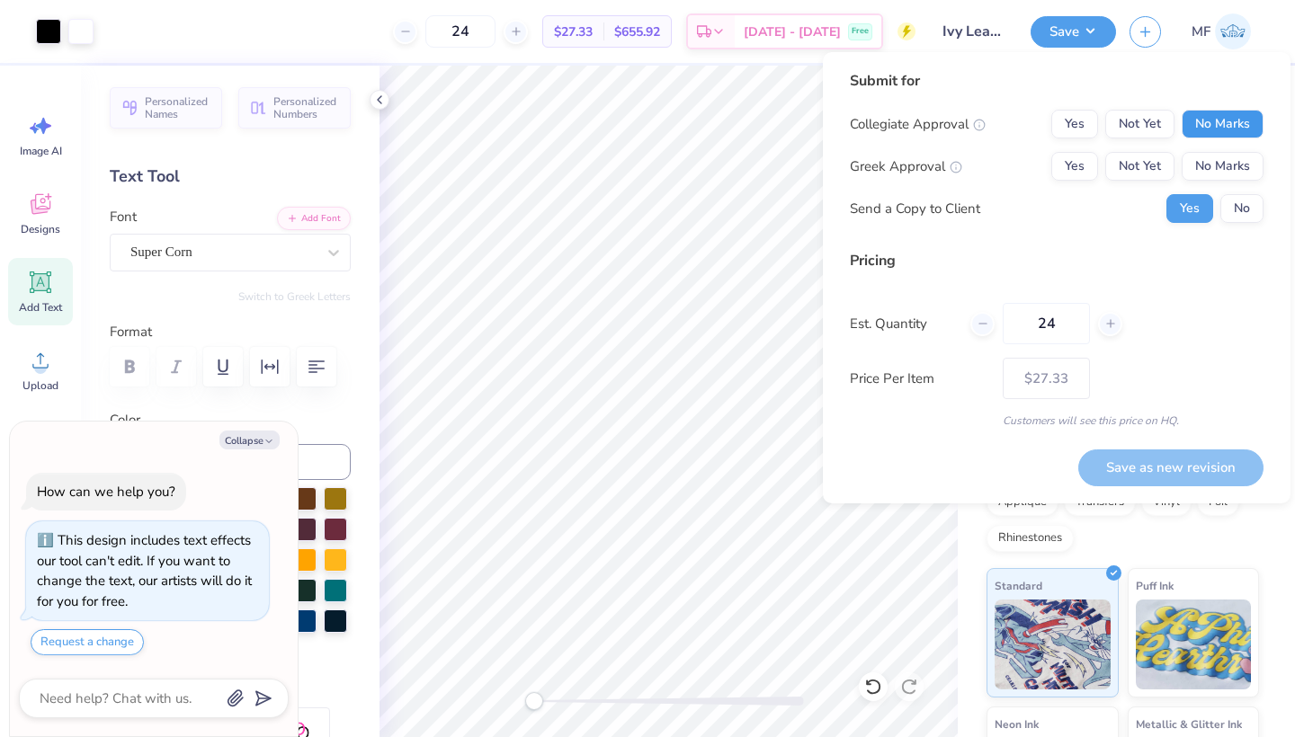
click at [1235, 126] on button "No Marks" at bounding box center [1222, 124] width 82 height 29
click at [1070, 180] on button "Yes" at bounding box center [1074, 166] width 47 height 29
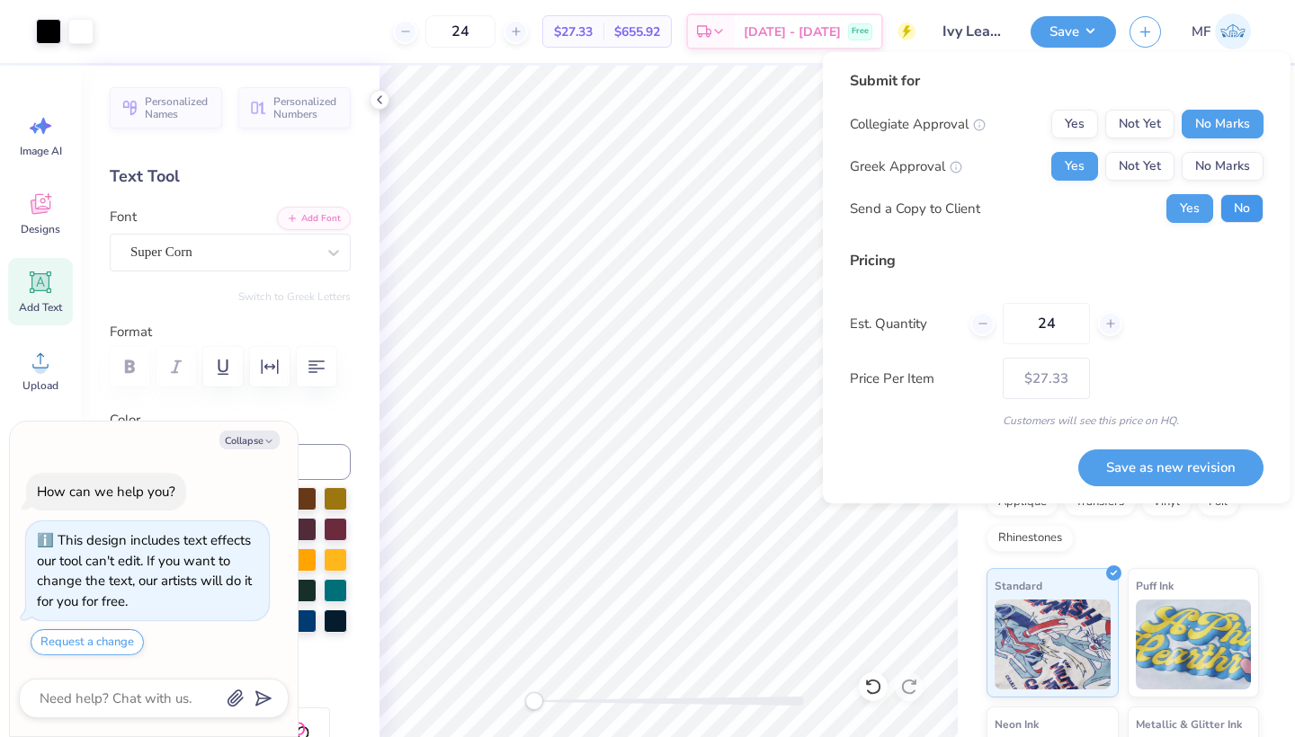
click at [1232, 213] on button "No" at bounding box center [1241, 208] width 43 height 29
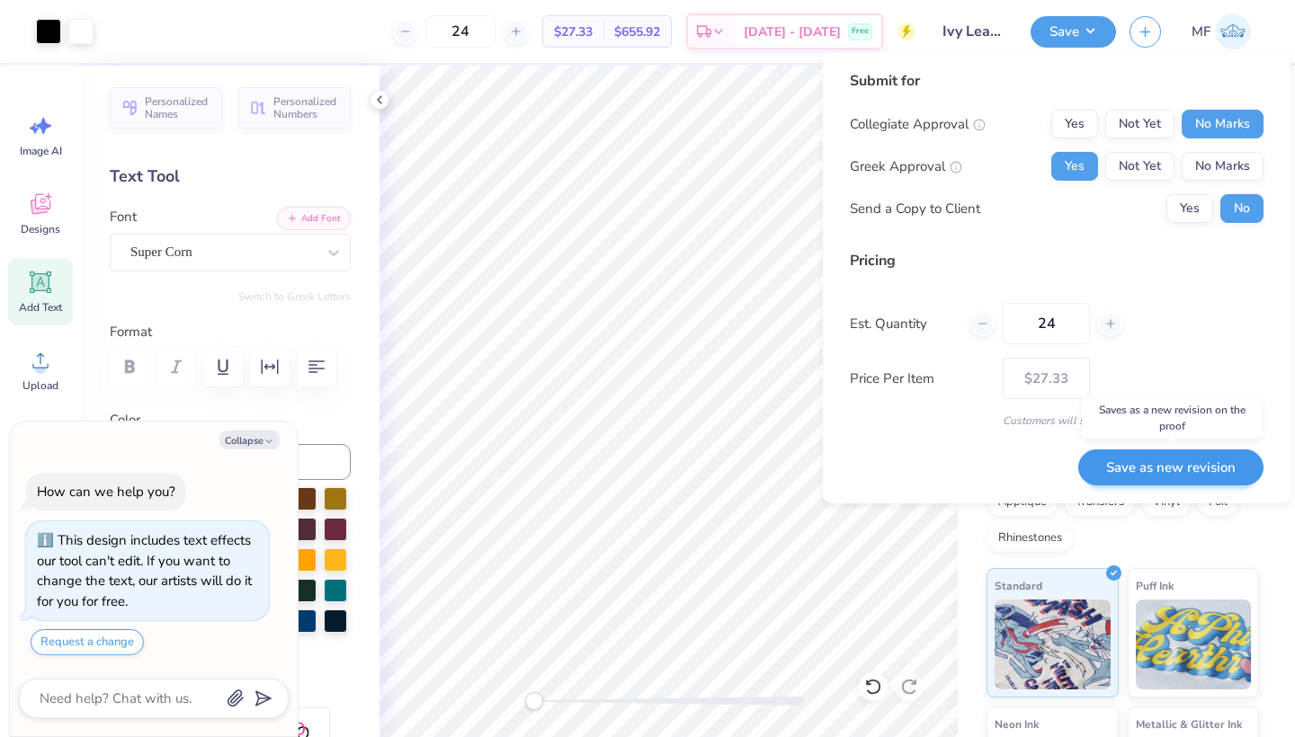
click at [1144, 454] on button "Save as new revision" at bounding box center [1170, 468] width 185 height 37
type textarea "x"
type input "– –"
type textarea "x"
type input "$27.33"
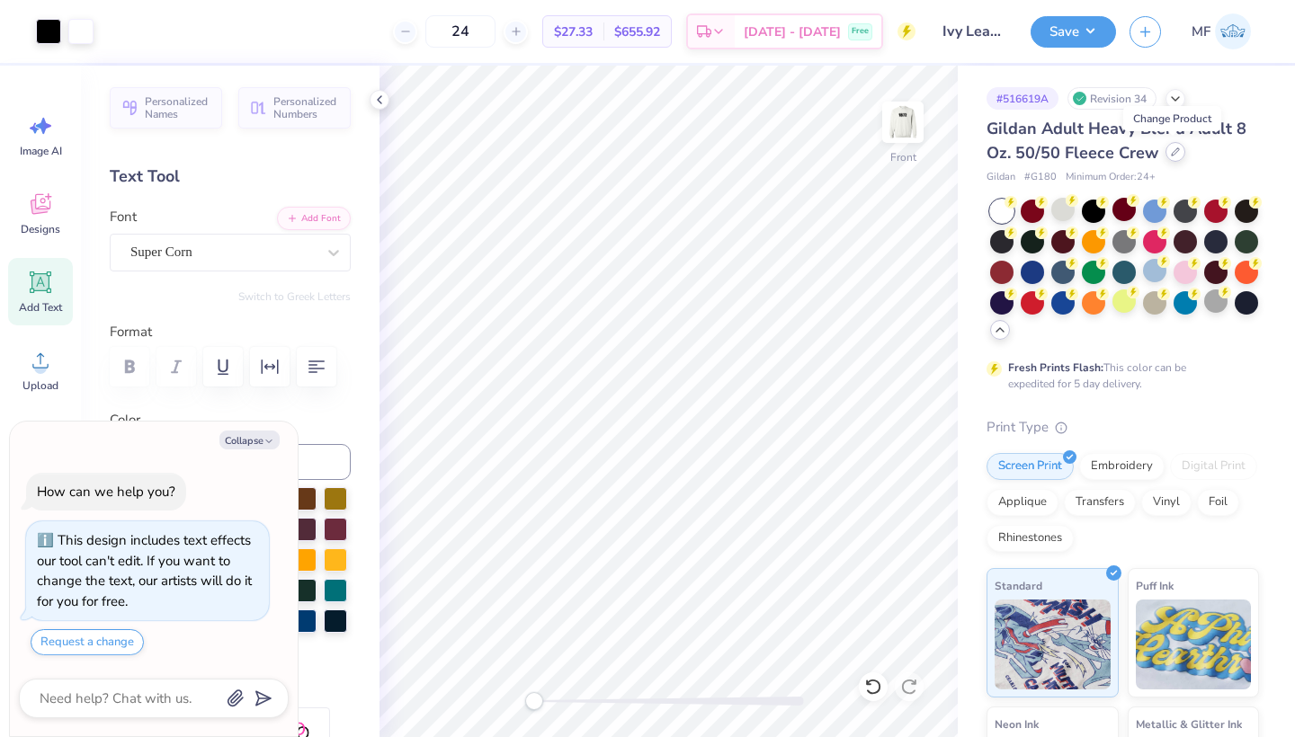
click at [1172, 157] on div at bounding box center [1175, 152] width 20 height 20
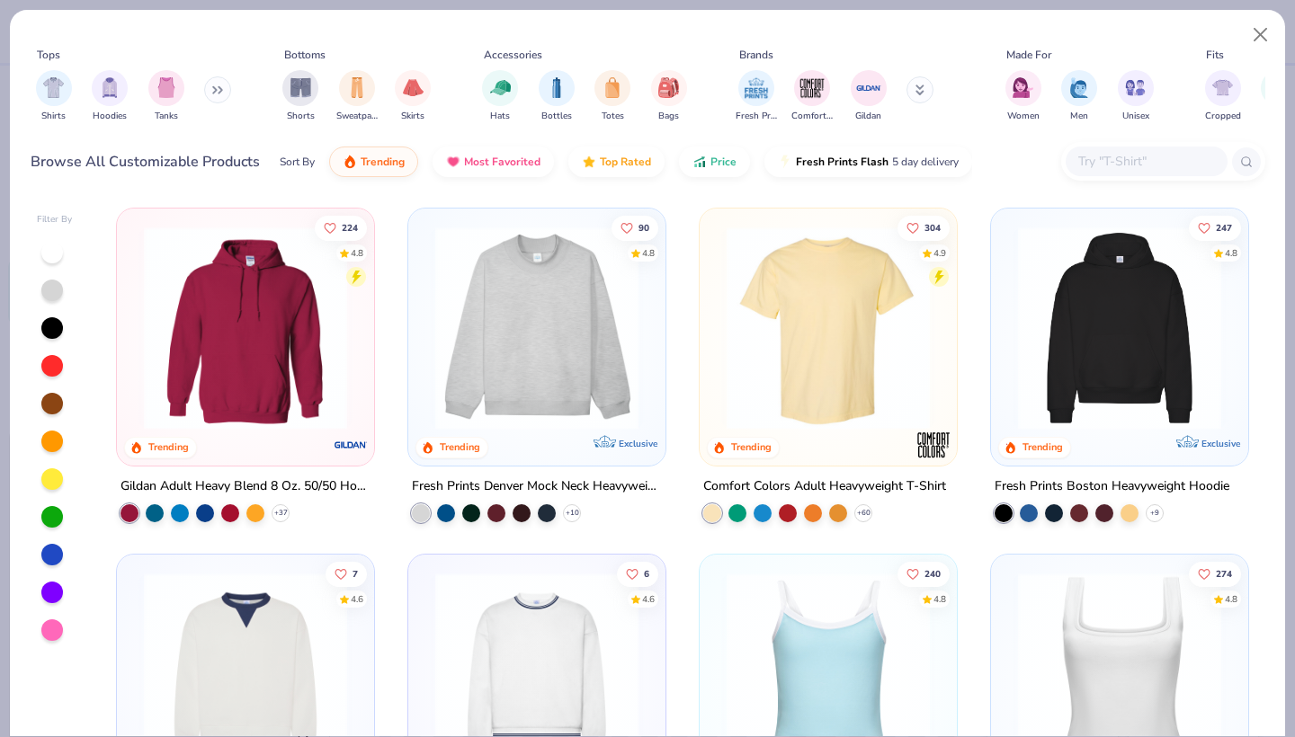
click at [190, 368] on img at bounding box center [245, 328] width 221 height 203
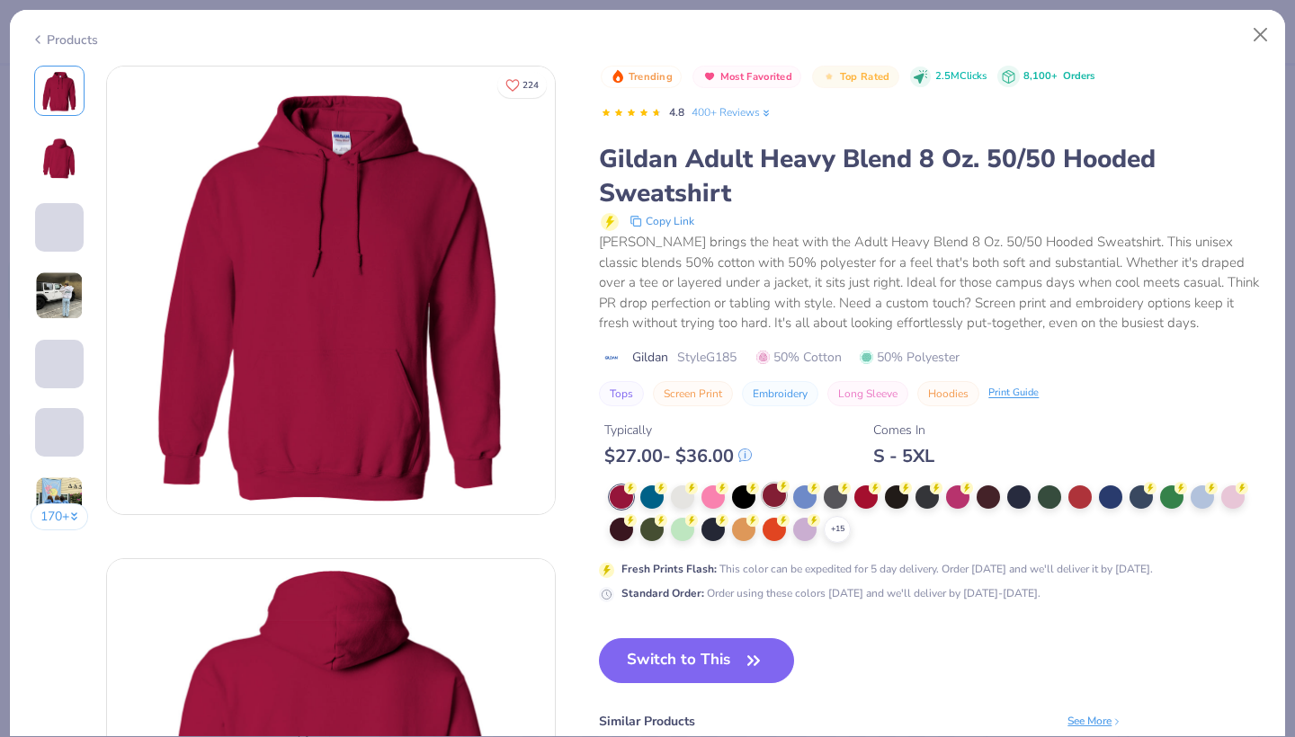
click at [767, 500] on div at bounding box center [773, 495] width 23 height 23
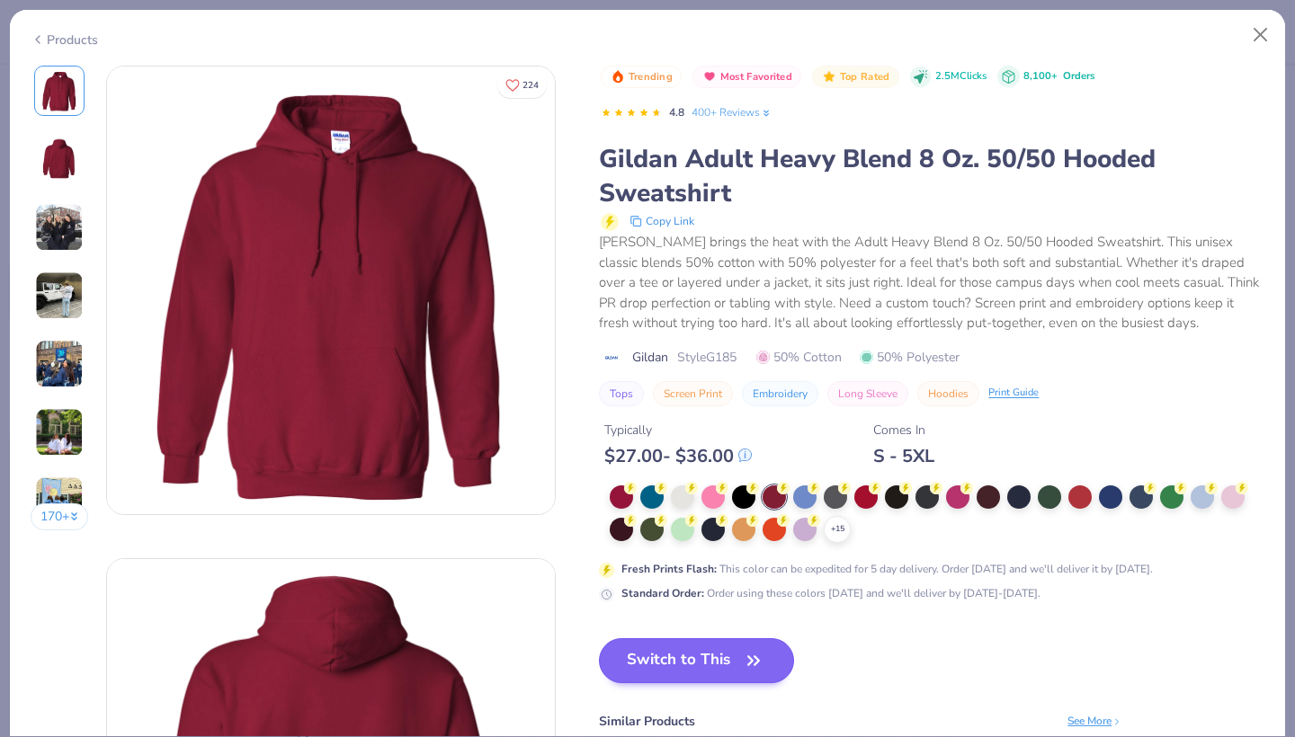
click at [734, 647] on button "Switch to This" at bounding box center [696, 660] width 195 height 45
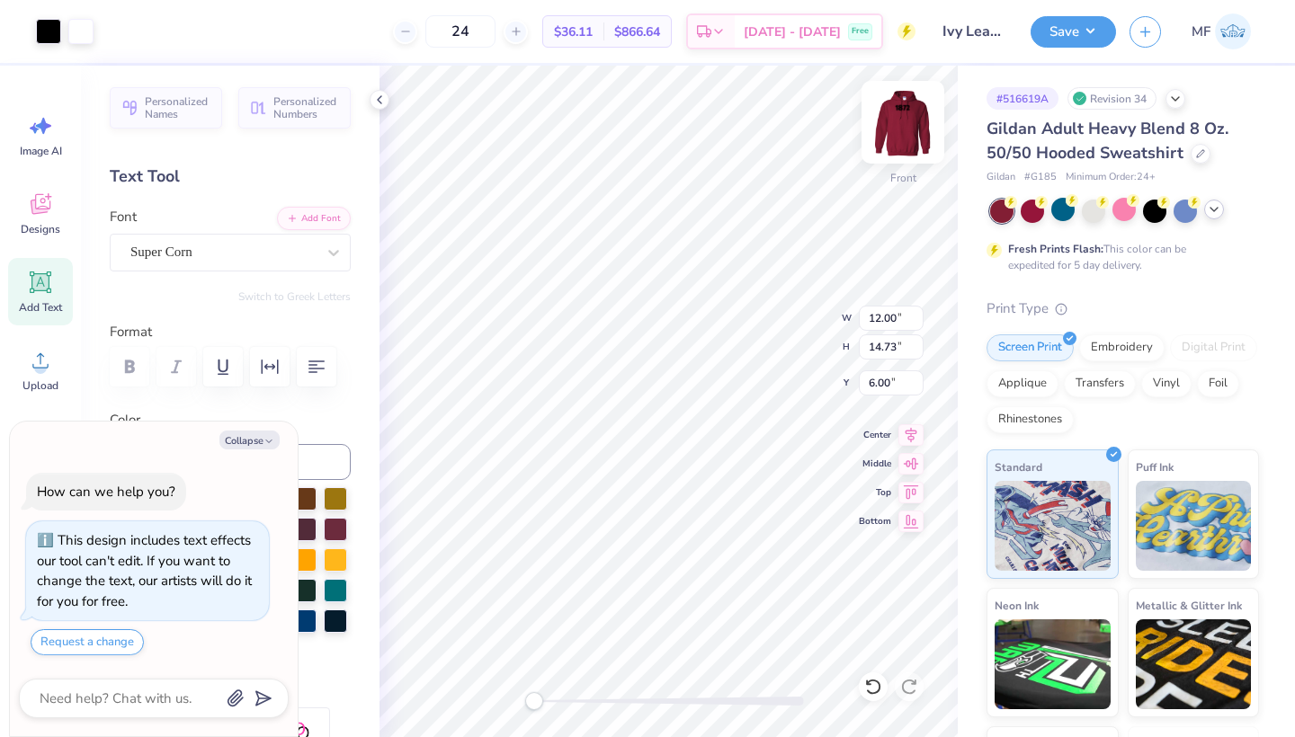
click at [891, 120] on img at bounding box center [903, 122] width 72 height 72
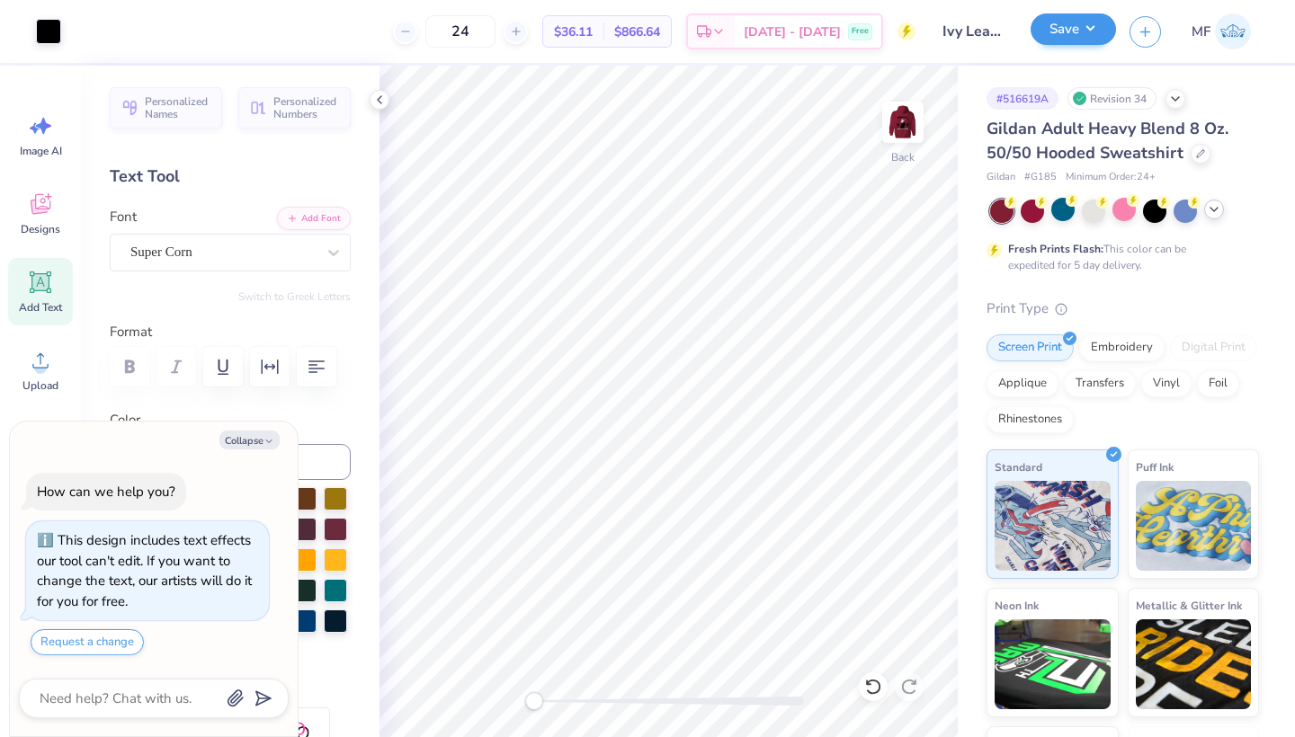
click at [1090, 38] on button "Save" at bounding box center [1072, 28] width 85 height 31
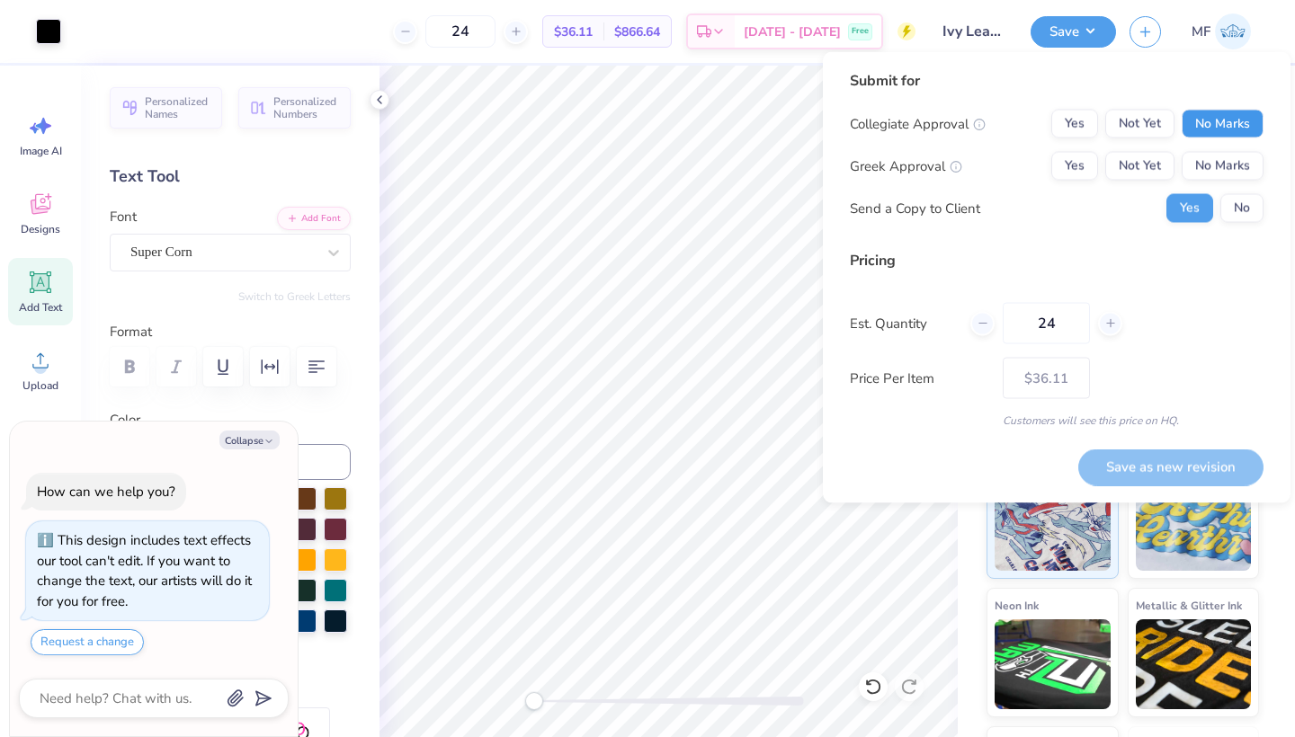
click at [1234, 126] on button "No Marks" at bounding box center [1222, 124] width 82 height 29
click at [1080, 167] on button "Yes" at bounding box center [1074, 166] width 47 height 29
click at [1264, 212] on div "Submit for Collegiate Approval Yes Not Yet No Marks Greek Approval Yes Not Yet …" at bounding box center [1057, 277] width 468 height 451
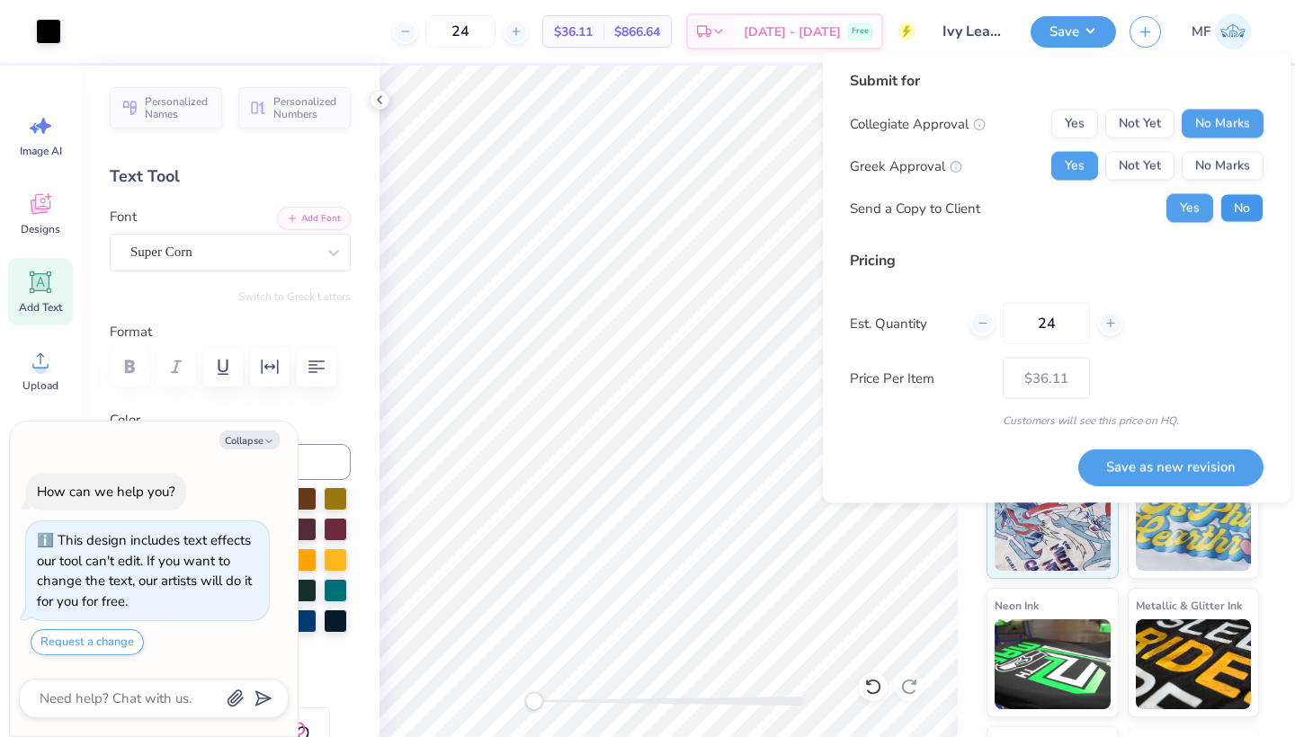
click at [1253, 212] on button "No" at bounding box center [1241, 208] width 43 height 29
click at [1203, 465] on button "Save as new revision" at bounding box center [1170, 467] width 185 height 37
type textarea "x"
type input "– –"
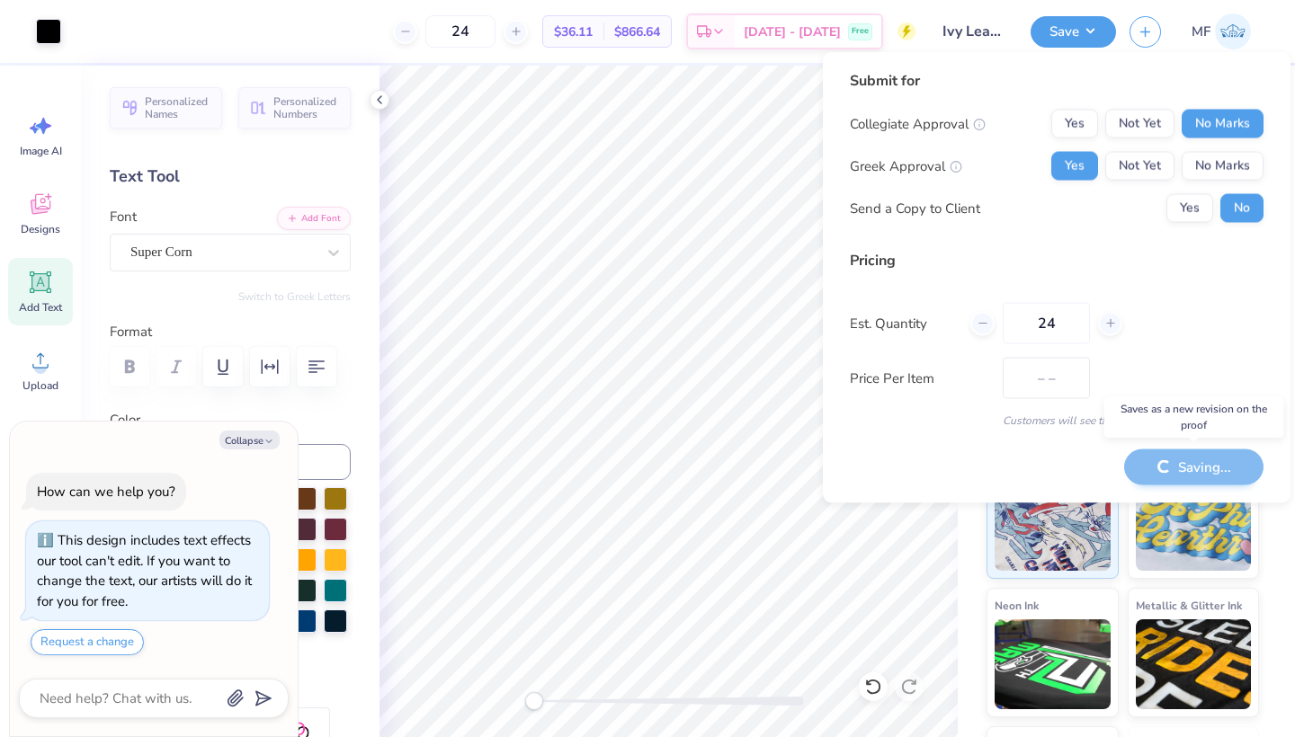
type textarea "x"
type input "$36.11"
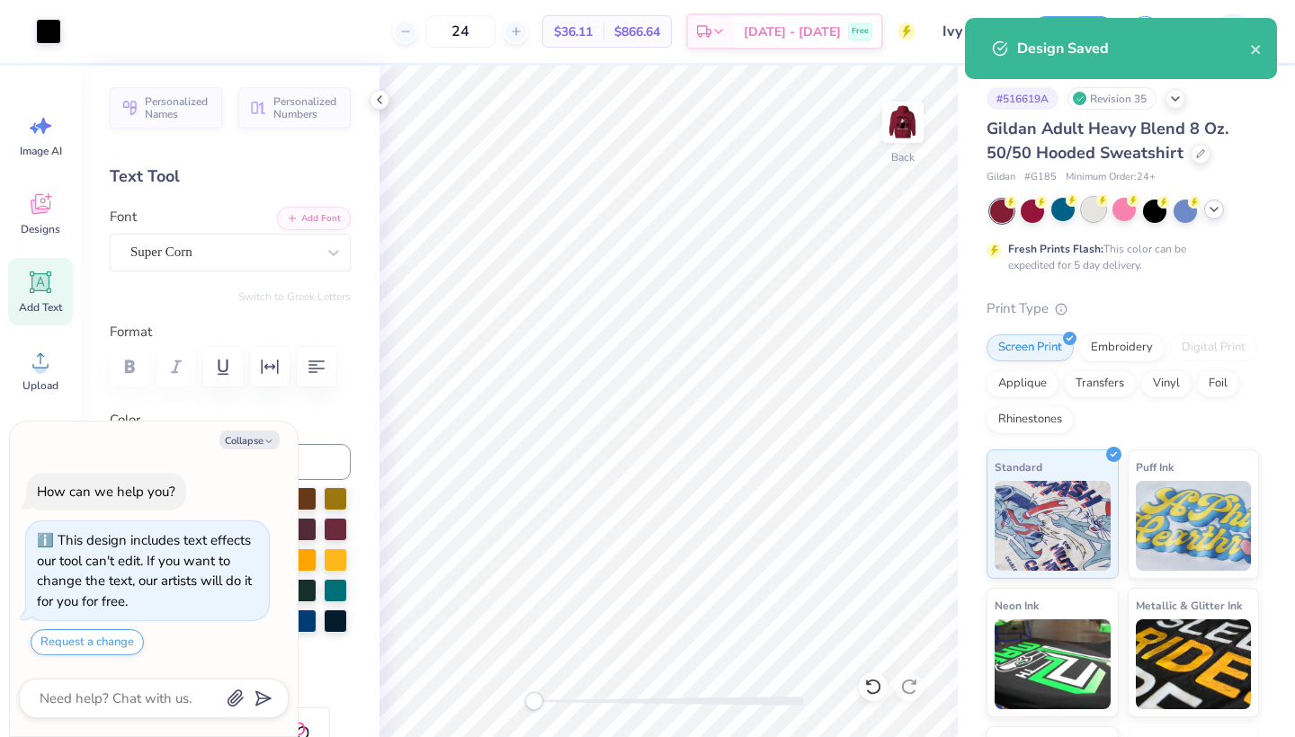
click at [1097, 212] on div at bounding box center [1093, 209] width 23 height 23
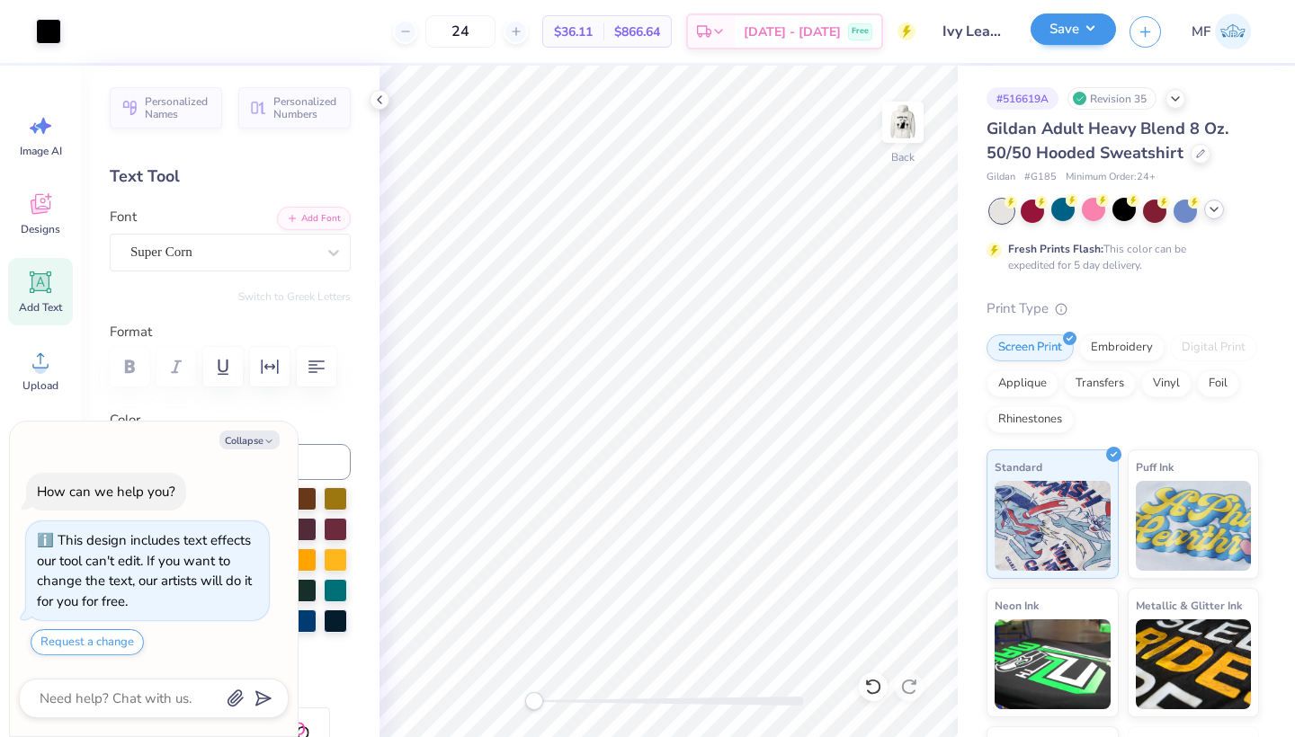
click at [1074, 36] on button "Save" at bounding box center [1072, 28] width 85 height 31
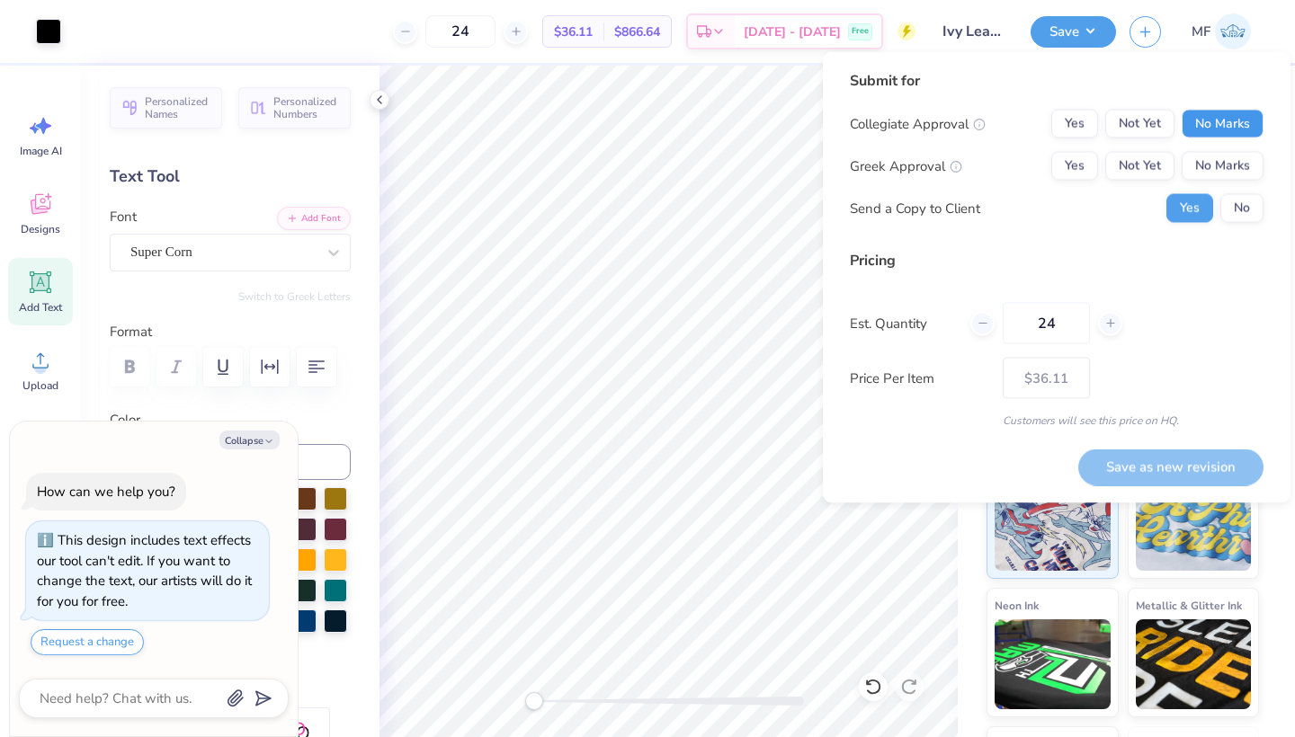
click at [1208, 125] on button "No Marks" at bounding box center [1222, 124] width 82 height 29
click at [1092, 167] on button "Yes" at bounding box center [1074, 166] width 47 height 29
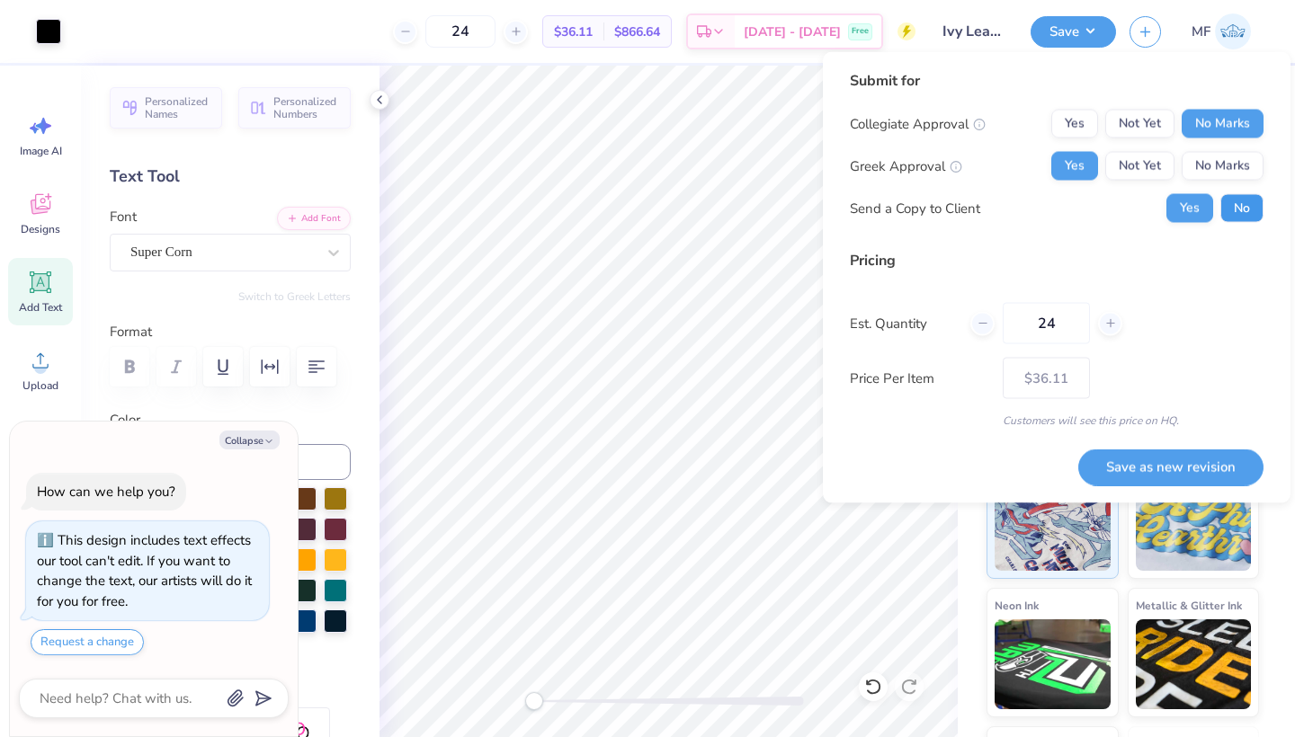
click at [1255, 218] on button "No" at bounding box center [1241, 208] width 43 height 29
click at [1241, 468] on button "Save as new revision" at bounding box center [1170, 467] width 185 height 37
type textarea "x"
type input "– –"
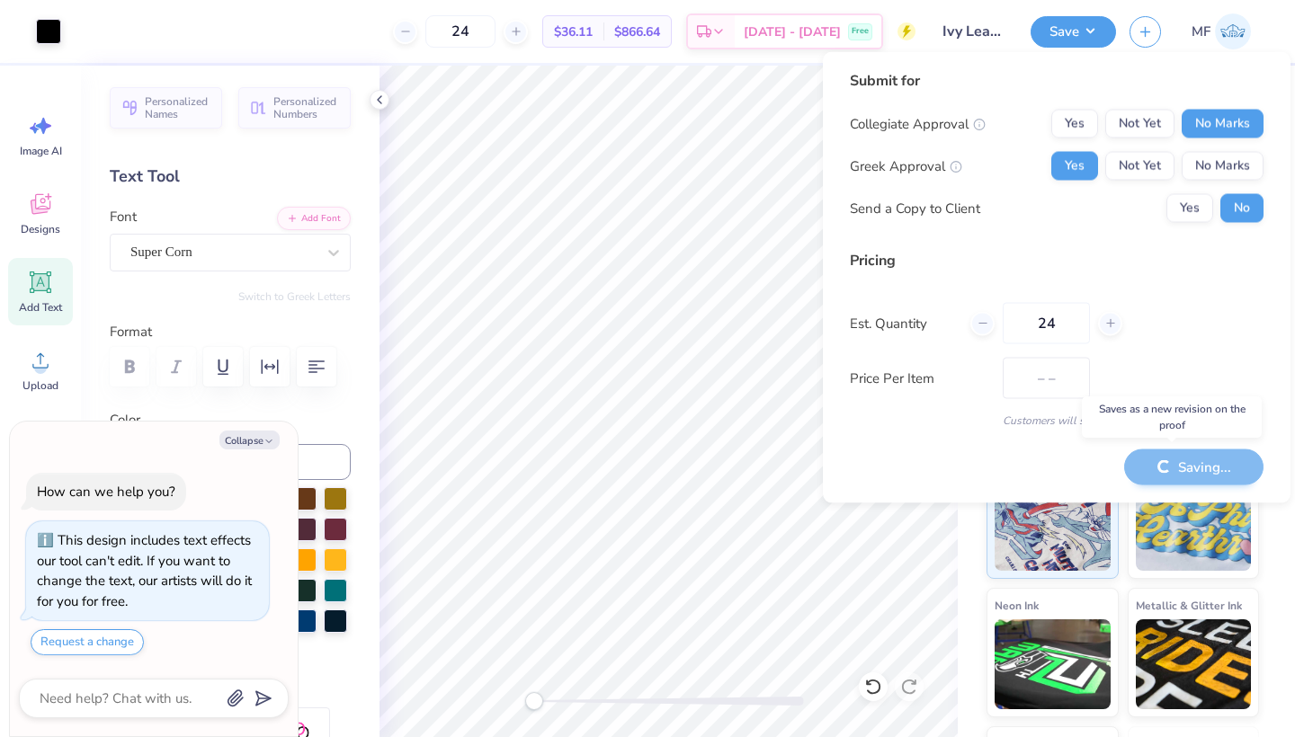
type textarea "x"
type input "$36.11"
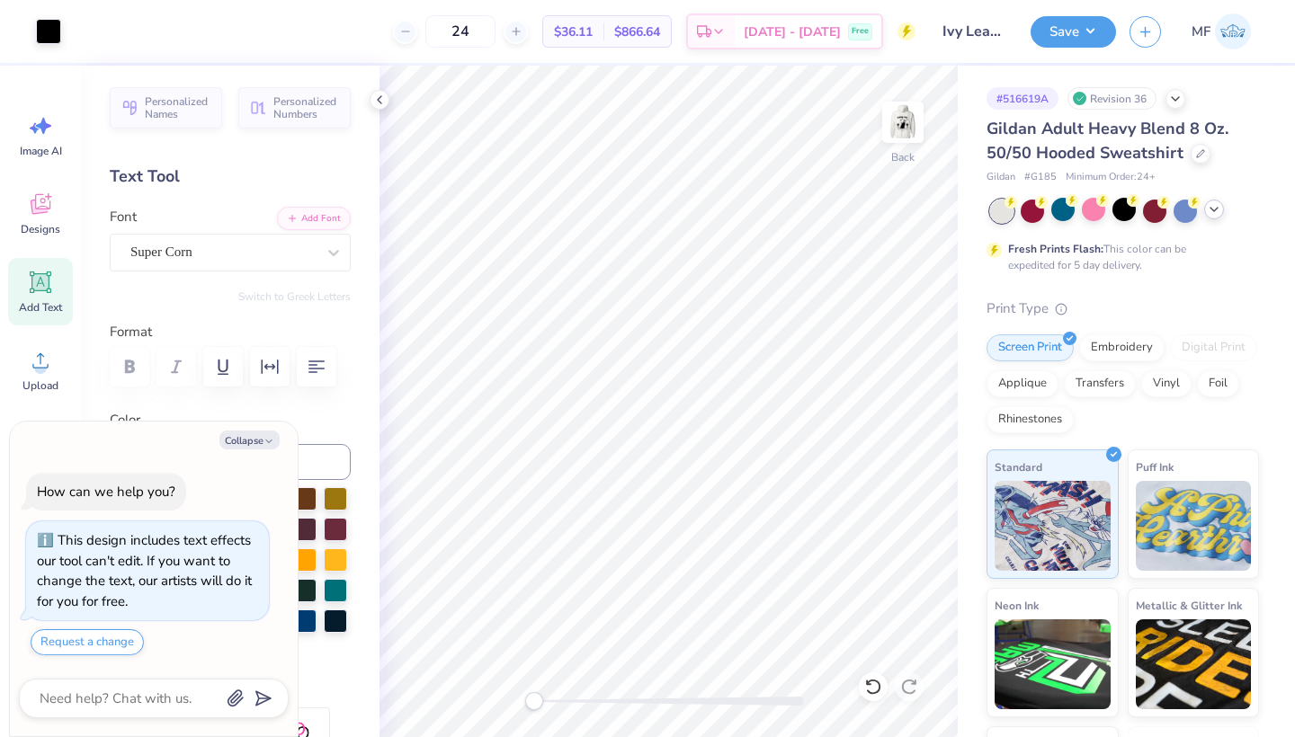
click at [1216, 209] on icon at bounding box center [1214, 209] width 14 height 14
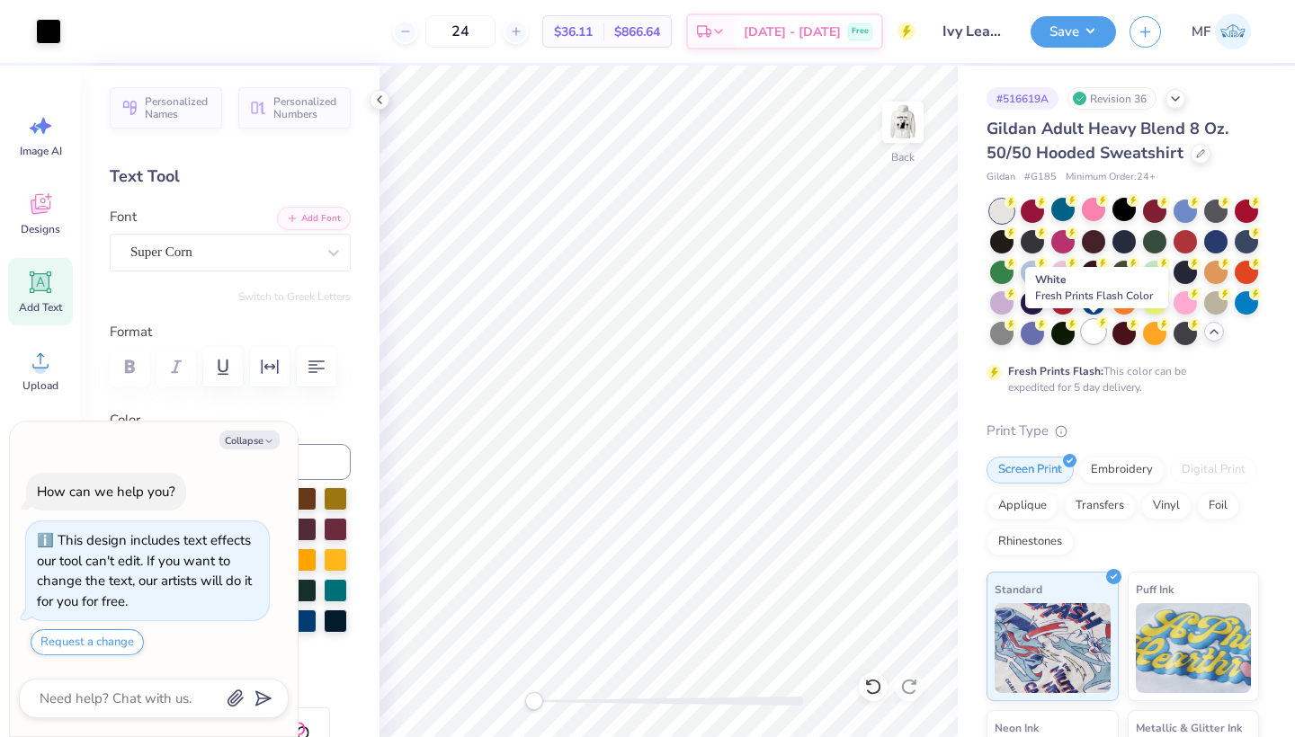
click at [1094, 331] on div at bounding box center [1093, 331] width 23 height 23
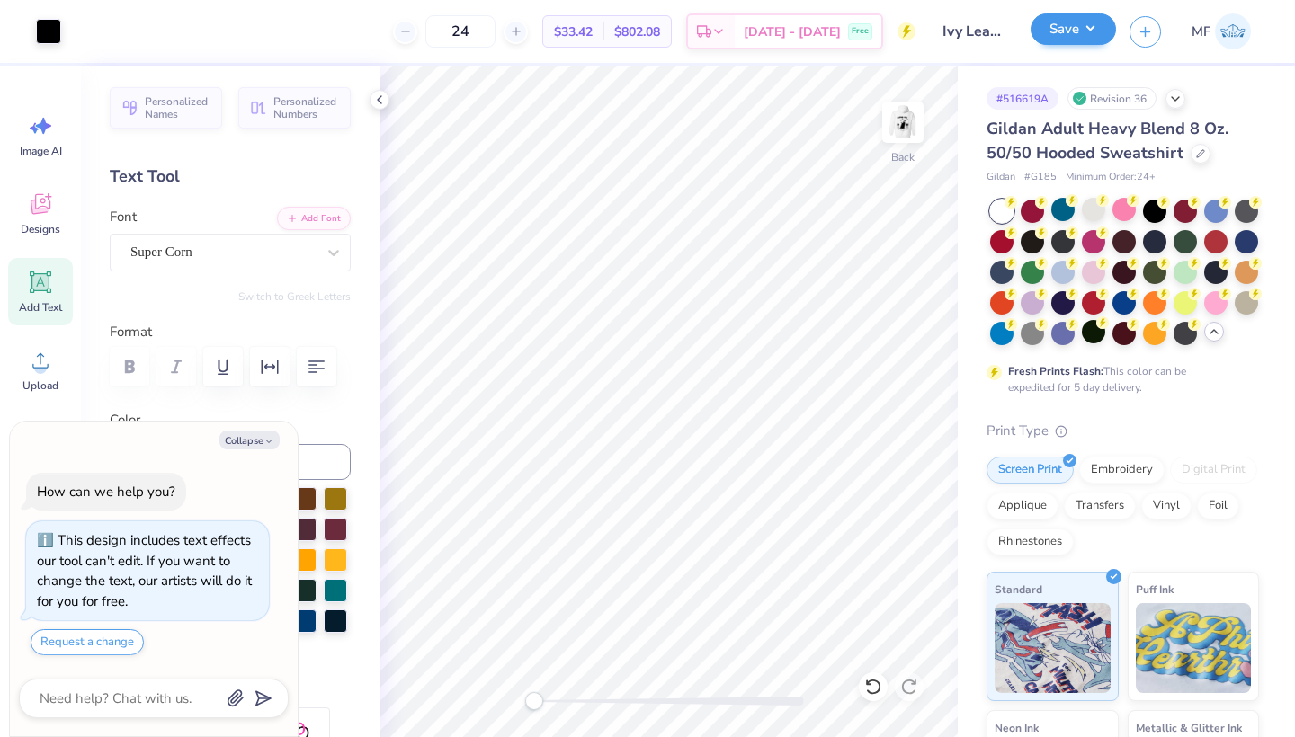
click at [1093, 26] on button "Save" at bounding box center [1072, 28] width 85 height 31
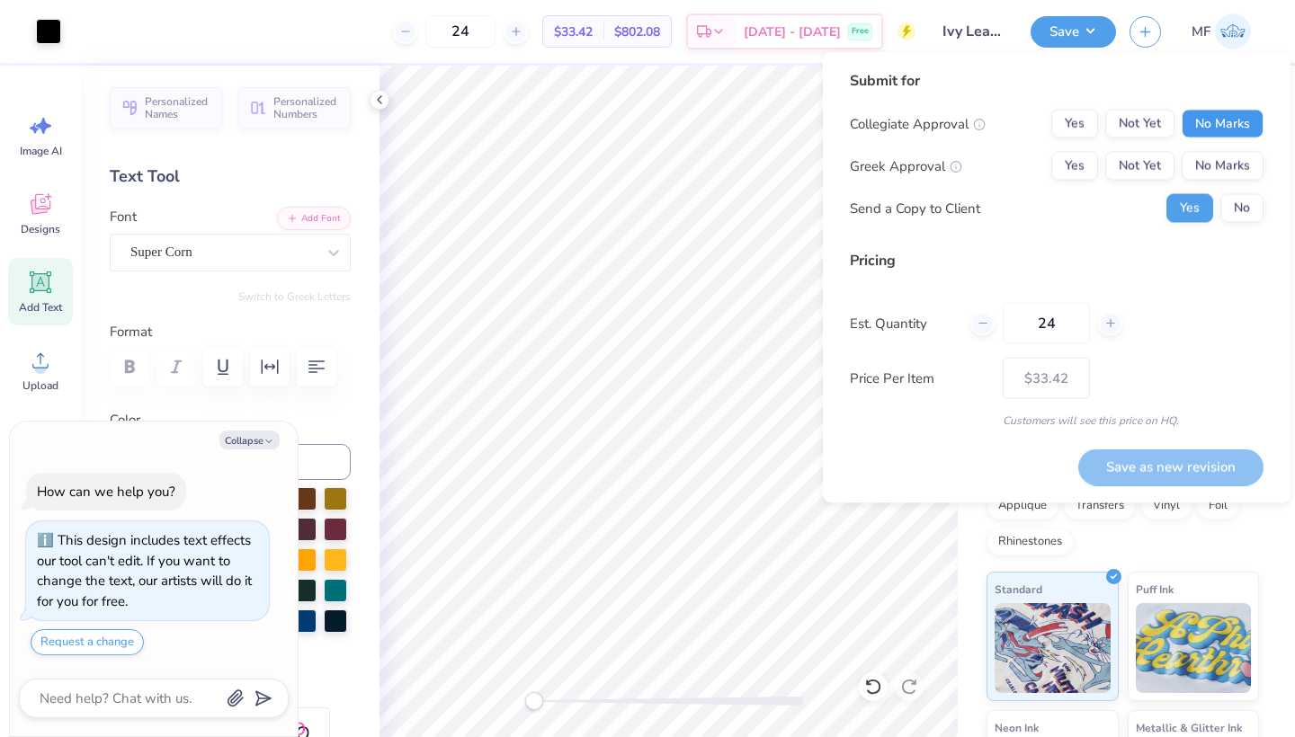
click at [1232, 118] on button "No Marks" at bounding box center [1222, 124] width 82 height 29
click at [1083, 176] on button "Yes" at bounding box center [1074, 166] width 47 height 29
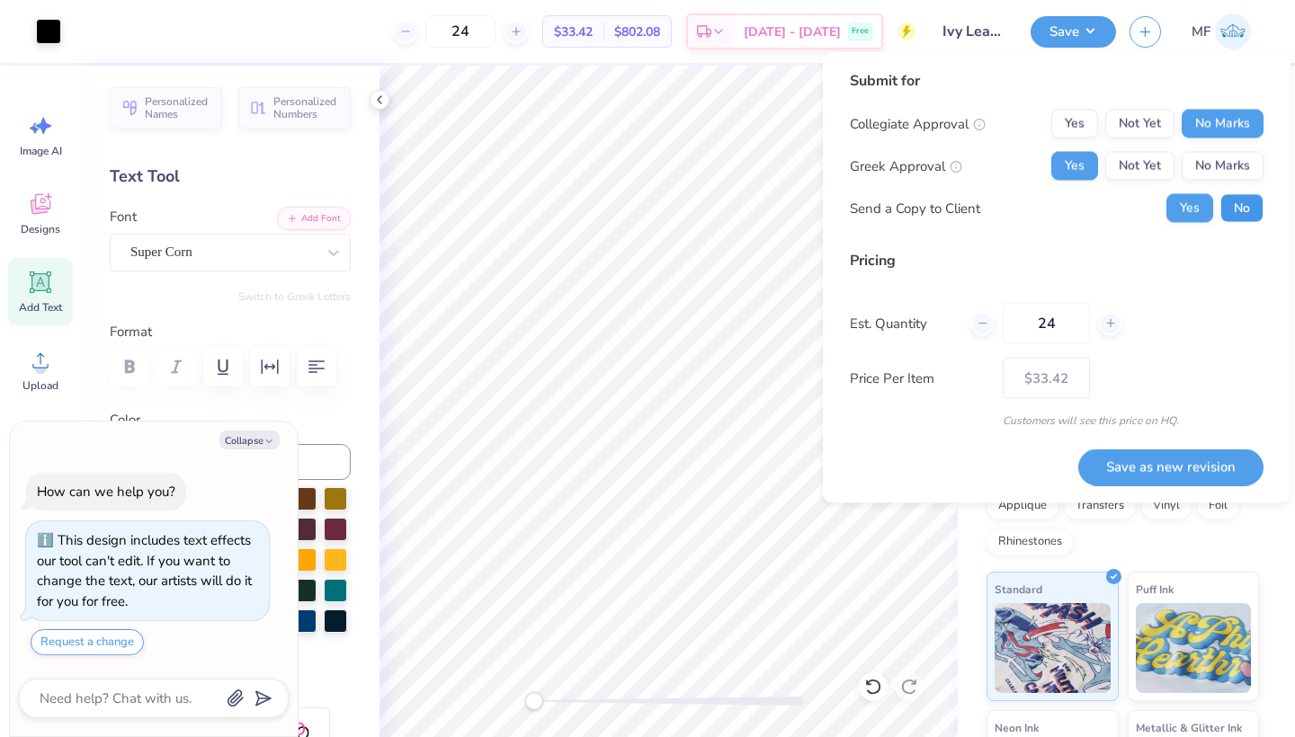
click at [1227, 214] on button "No" at bounding box center [1241, 208] width 43 height 29
click at [1180, 482] on button "Save as new revision" at bounding box center [1170, 467] width 185 height 37
type textarea "x"
type input "– –"
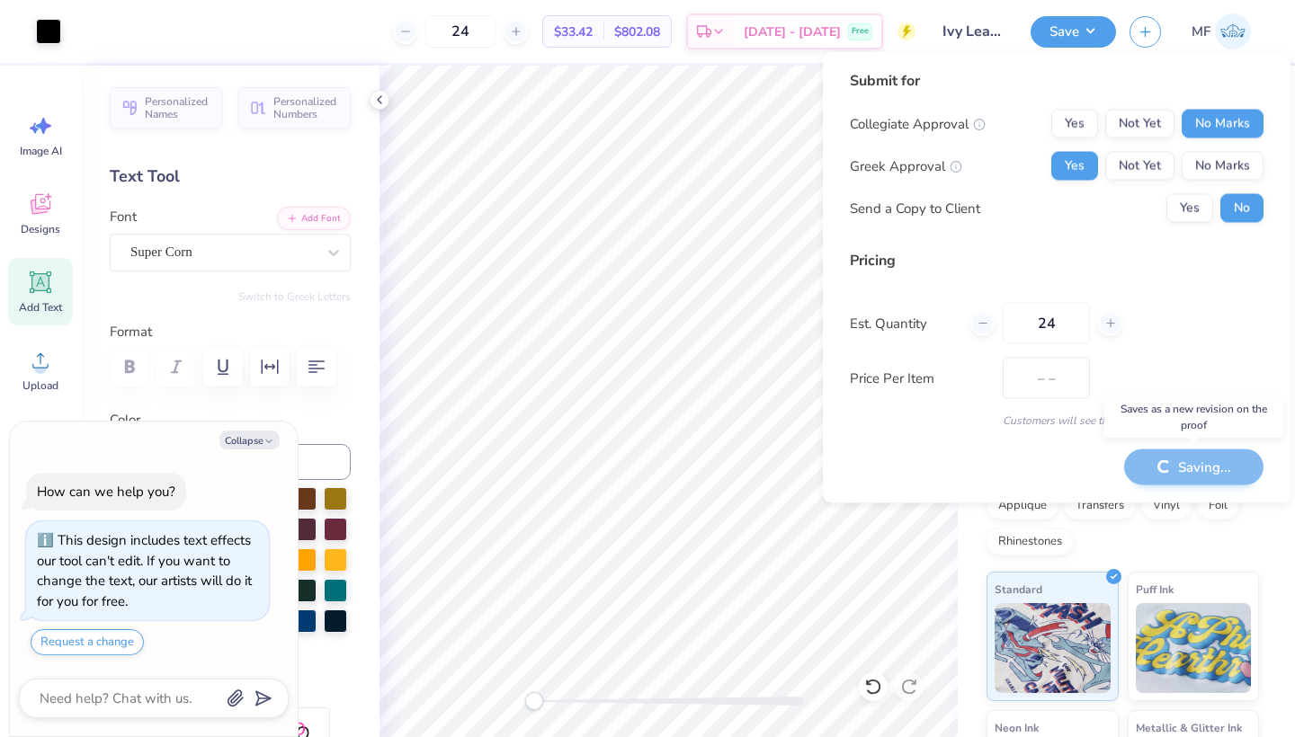
type textarea "x"
type input "$33.42"
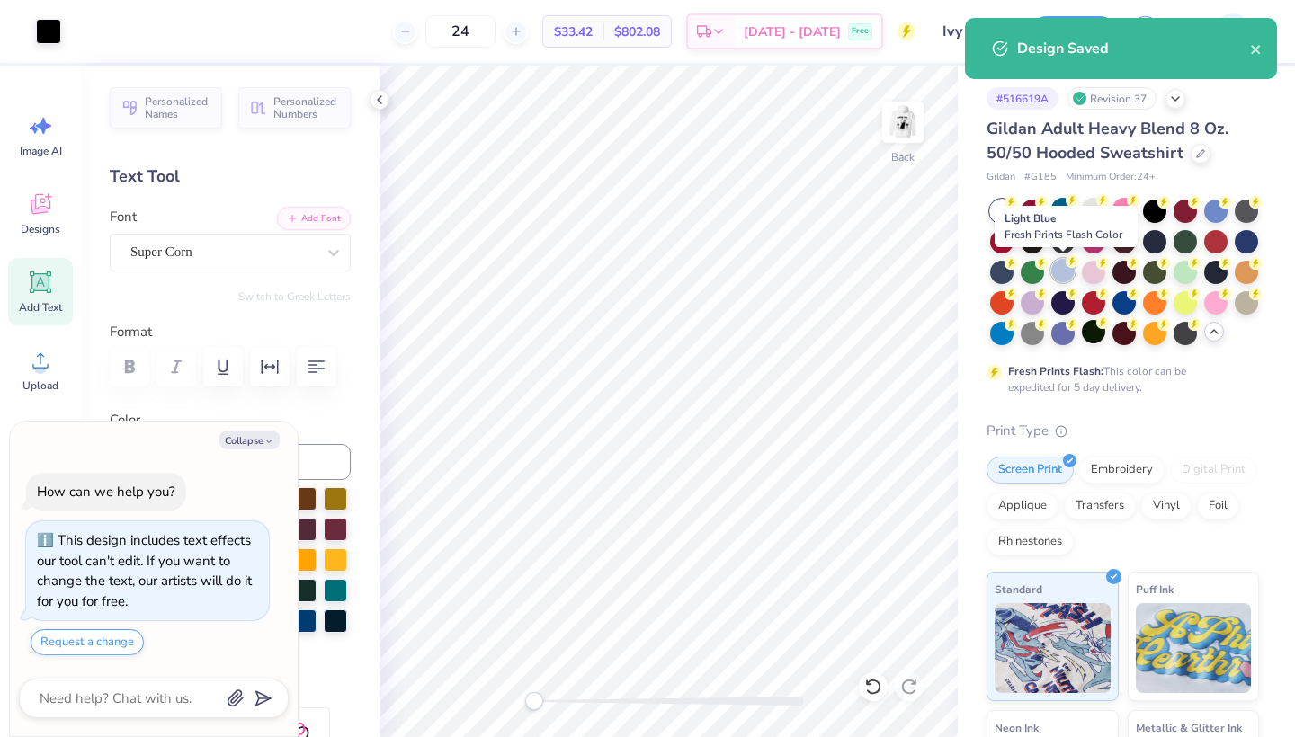
click at [1056, 272] on div at bounding box center [1062, 270] width 23 height 23
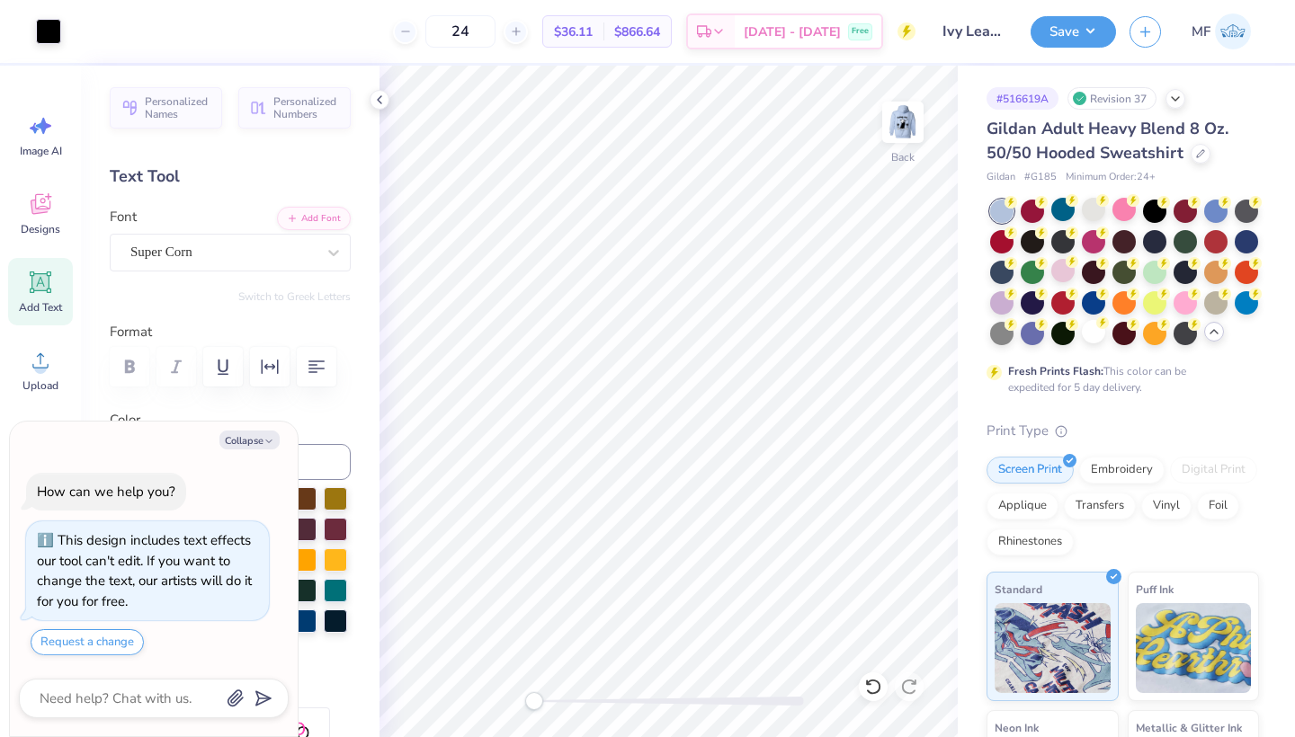
click at [1082, 25] on div "Art colors 24 $36.11 Per Item $866.64 Total Est. Delivery Sep 23 - 26 Free Desi…" at bounding box center [647, 368] width 1295 height 737
click at [1093, 31] on button "Save" at bounding box center [1072, 28] width 85 height 31
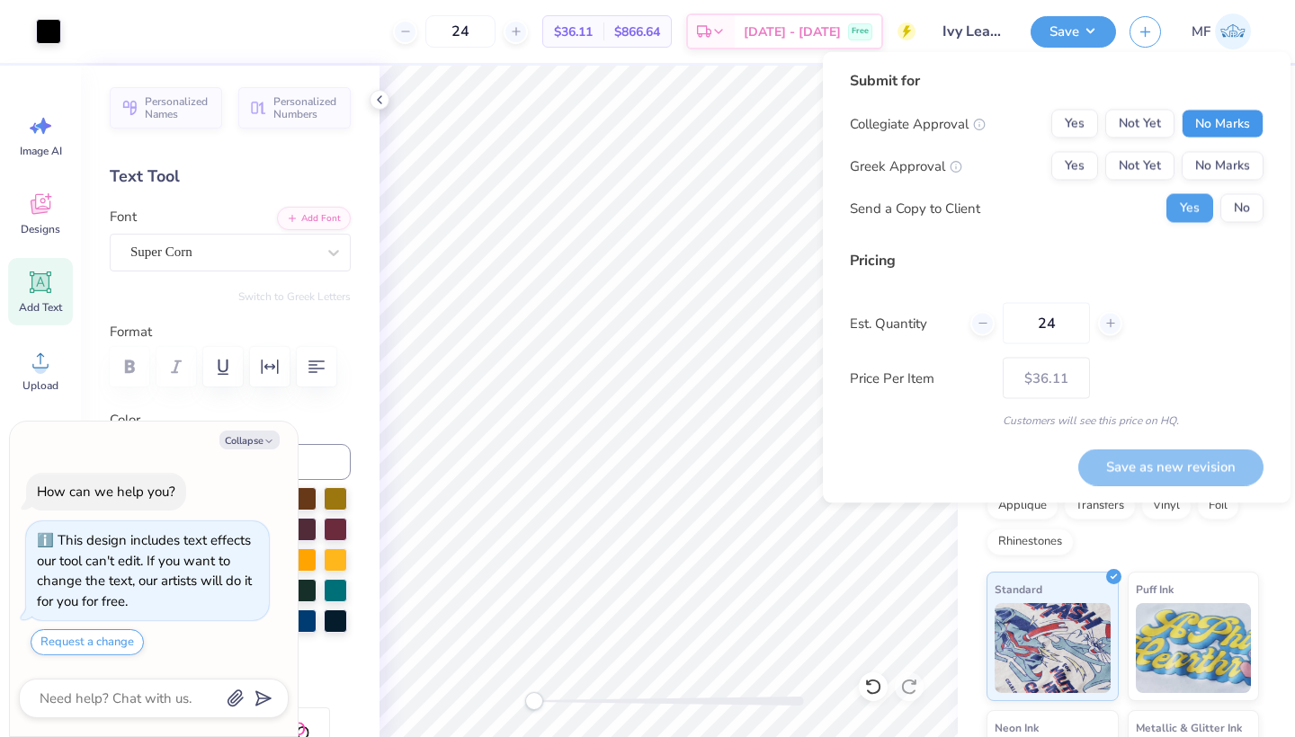
click at [1218, 113] on button "No Marks" at bounding box center [1222, 124] width 82 height 29
click at [1072, 166] on button "Yes" at bounding box center [1074, 166] width 47 height 29
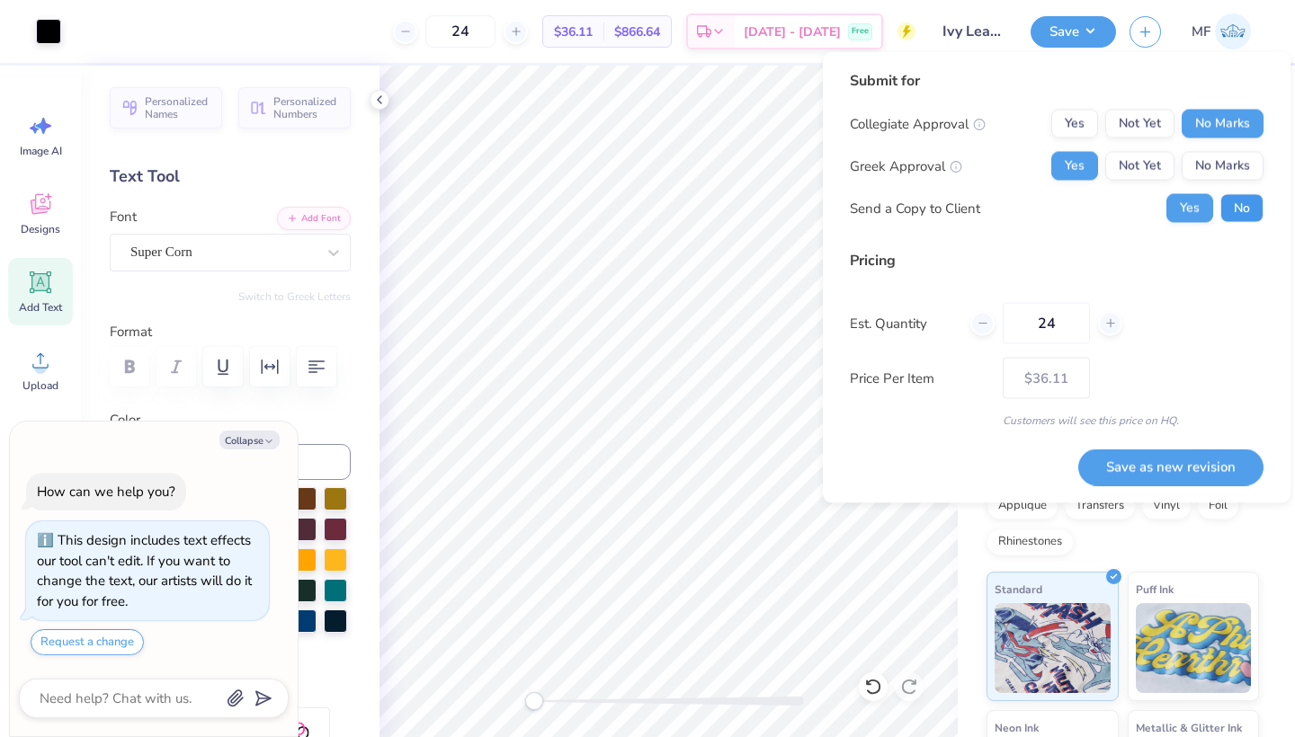
click at [1226, 201] on button "No" at bounding box center [1241, 208] width 43 height 29
click at [1191, 448] on div "Save as new revision" at bounding box center [1170, 457] width 185 height 57
click at [1193, 491] on div "Submit for Collegiate Approval Yes Not Yet No Marks Greek Approval Yes Not Yet …" at bounding box center [1057, 277] width 468 height 451
click at [1192, 468] on button "Save as new revision" at bounding box center [1170, 467] width 185 height 37
type textarea "x"
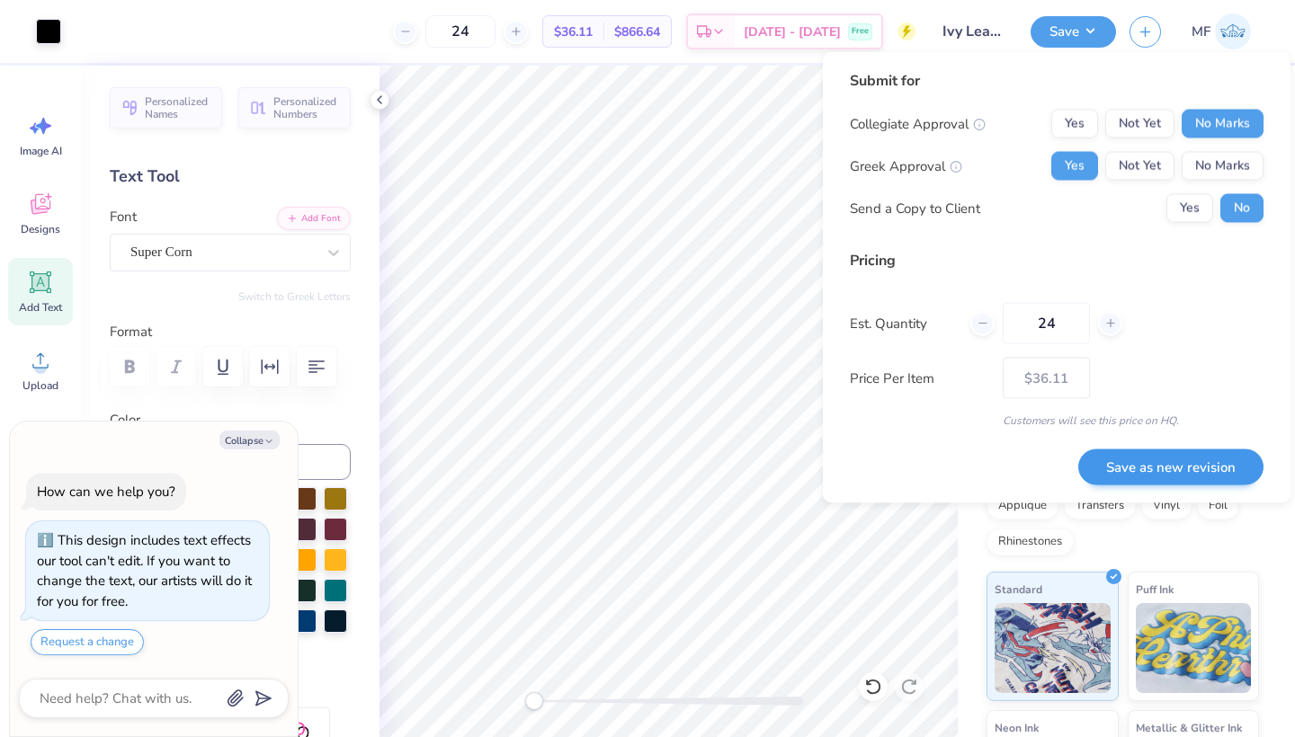
type input "– –"
type textarea "x"
type input "$36.11"
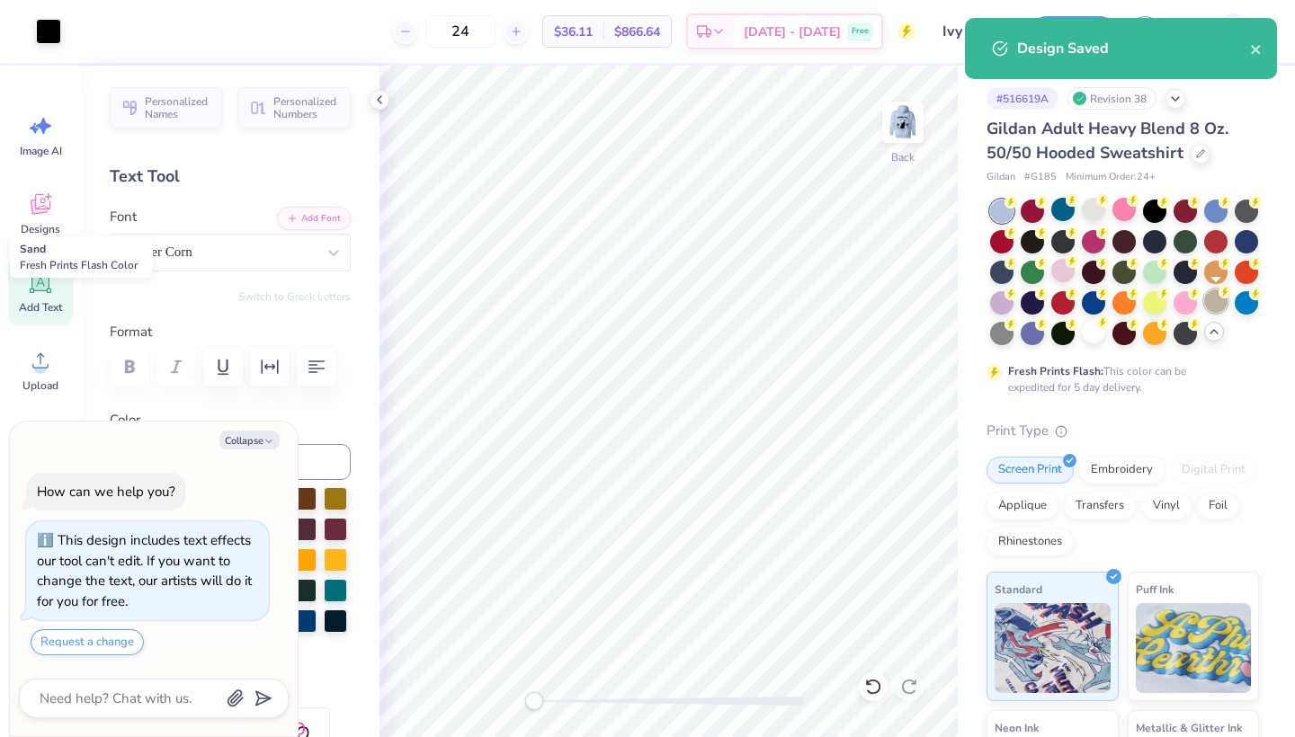
click at [1209, 301] on div at bounding box center [1215, 301] width 23 height 23
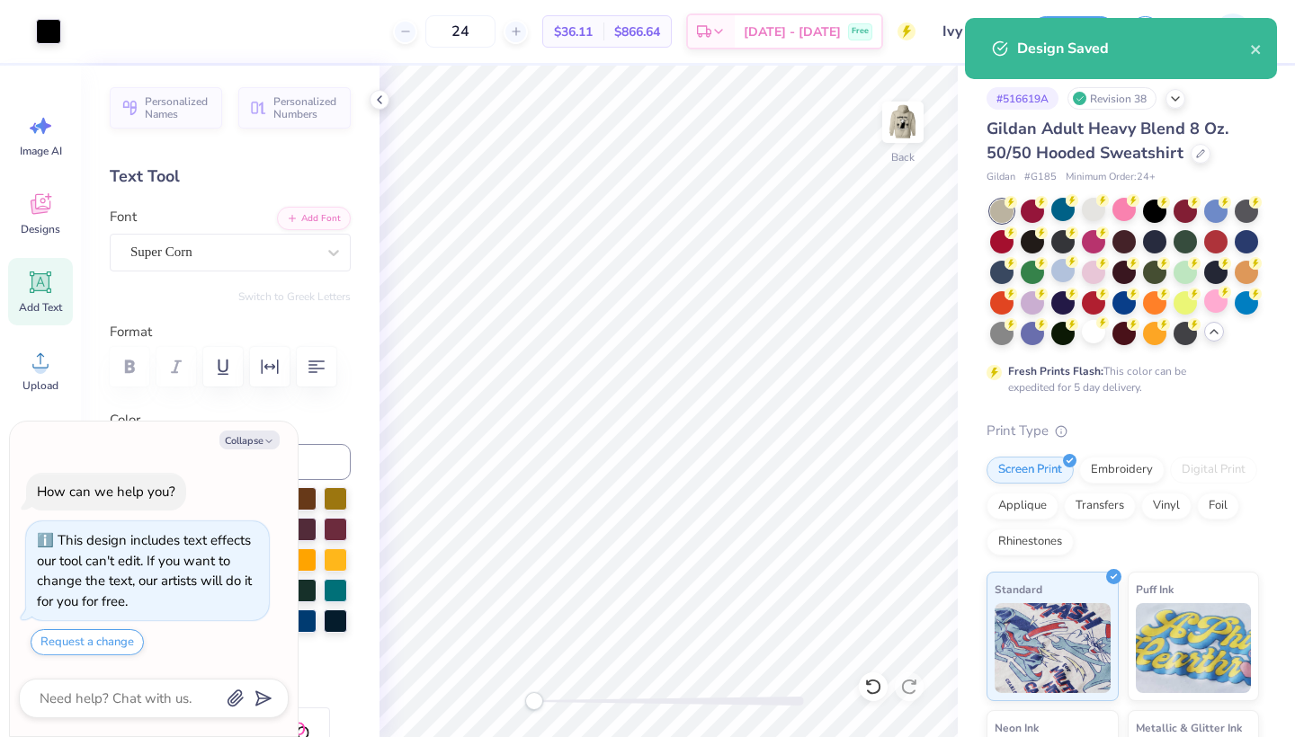
click at [1080, 18] on div "Design Saved" at bounding box center [1121, 48] width 312 height 61
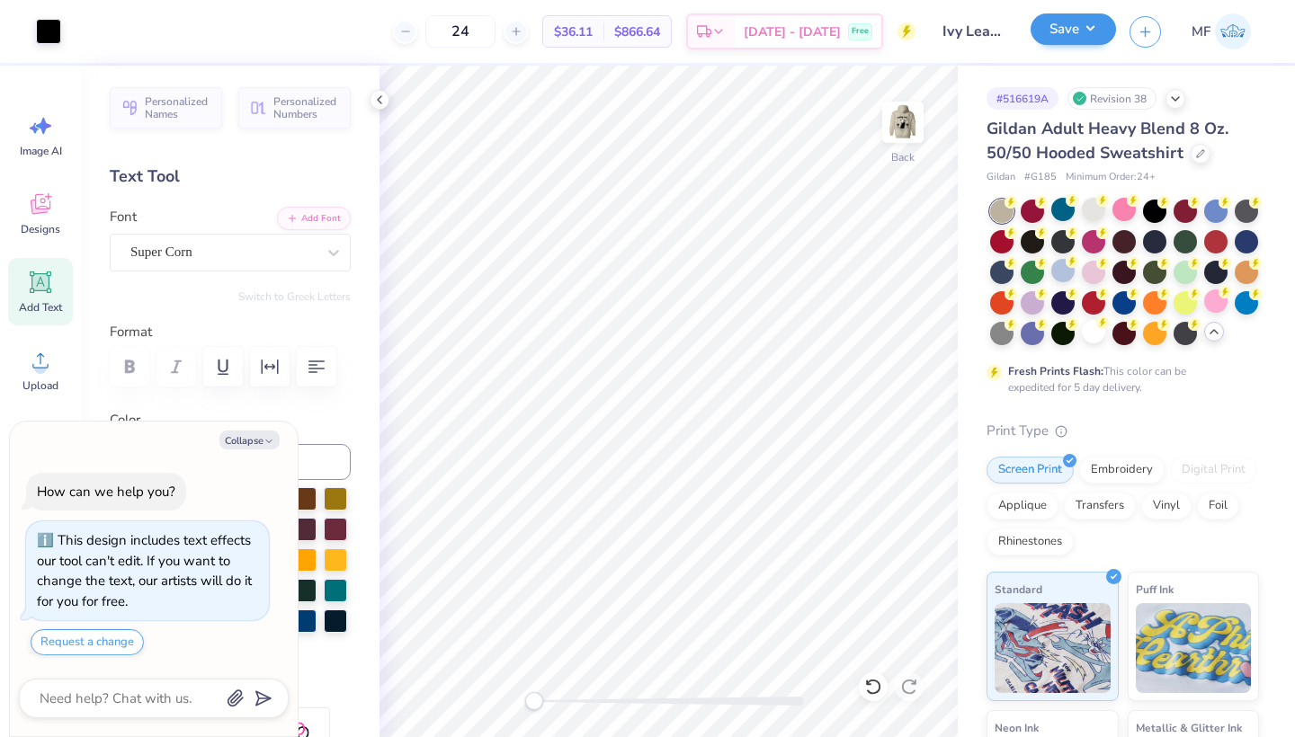
click at [1088, 28] on button "Save" at bounding box center [1072, 28] width 85 height 31
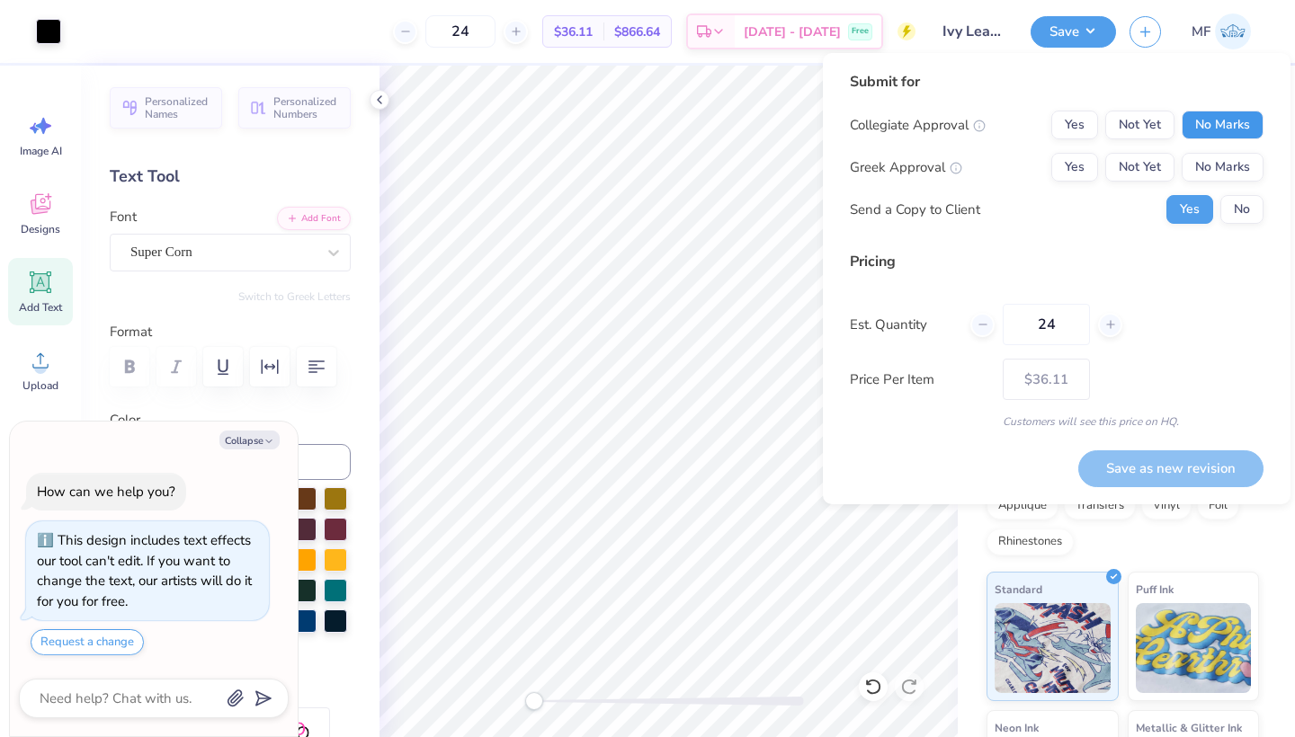
click at [1227, 122] on button "No Marks" at bounding box center [1222, 125] width 82 height 29
click at [1075, 172] on button "Yes" at bounding box center [1074, 167] width 47 height 29
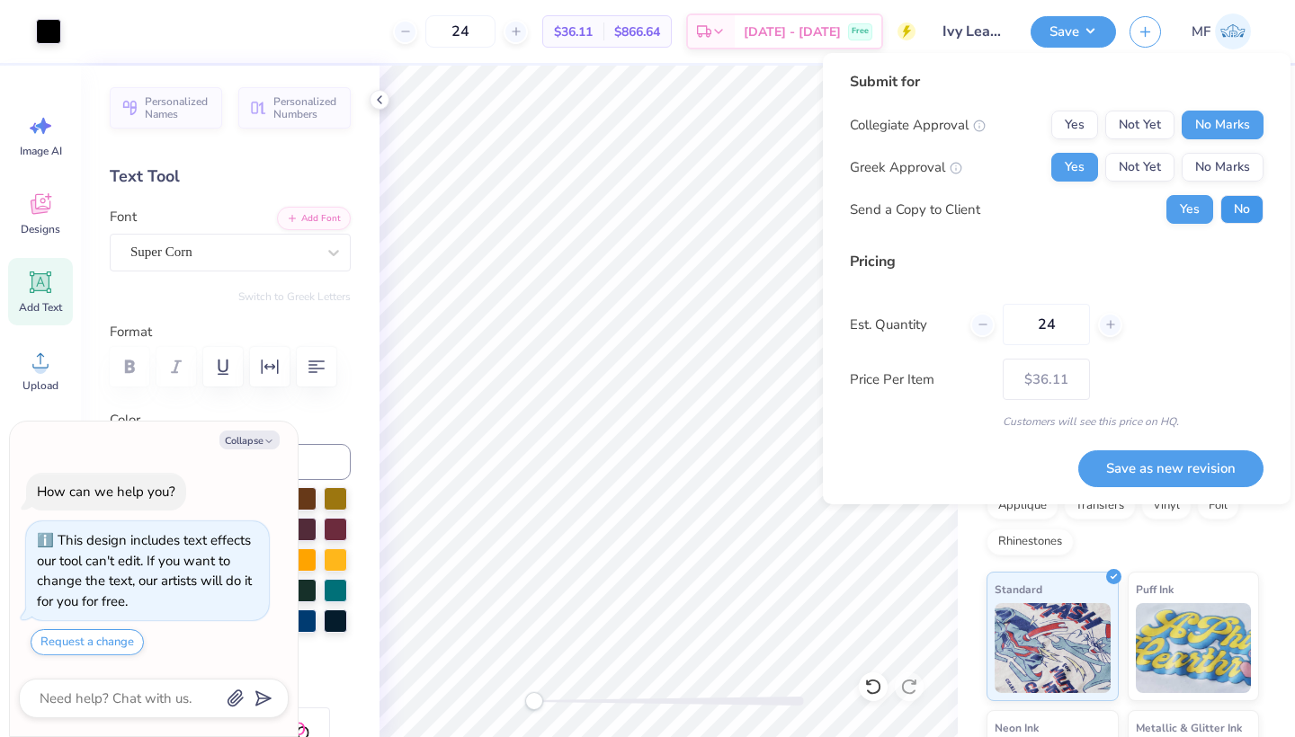
click at [1256, 219] on button "No" at bounding box center [1241, 209] width 43 height 29
click at [1238, 471] on button "Save as new revision" at bounding box center [1170, 468] width 185 height 37
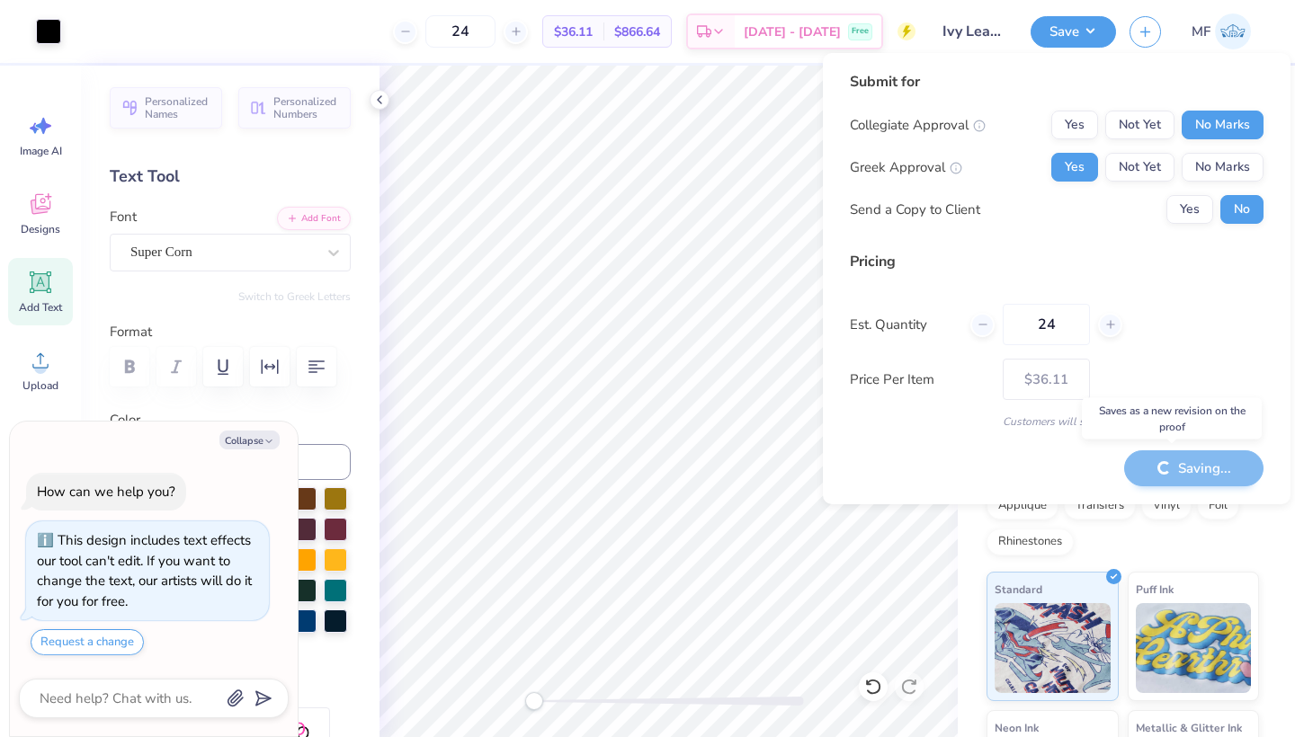
type textarea "x"
type input "– –"
type textarea "x"
type input "$36.11"
type textarea "x"
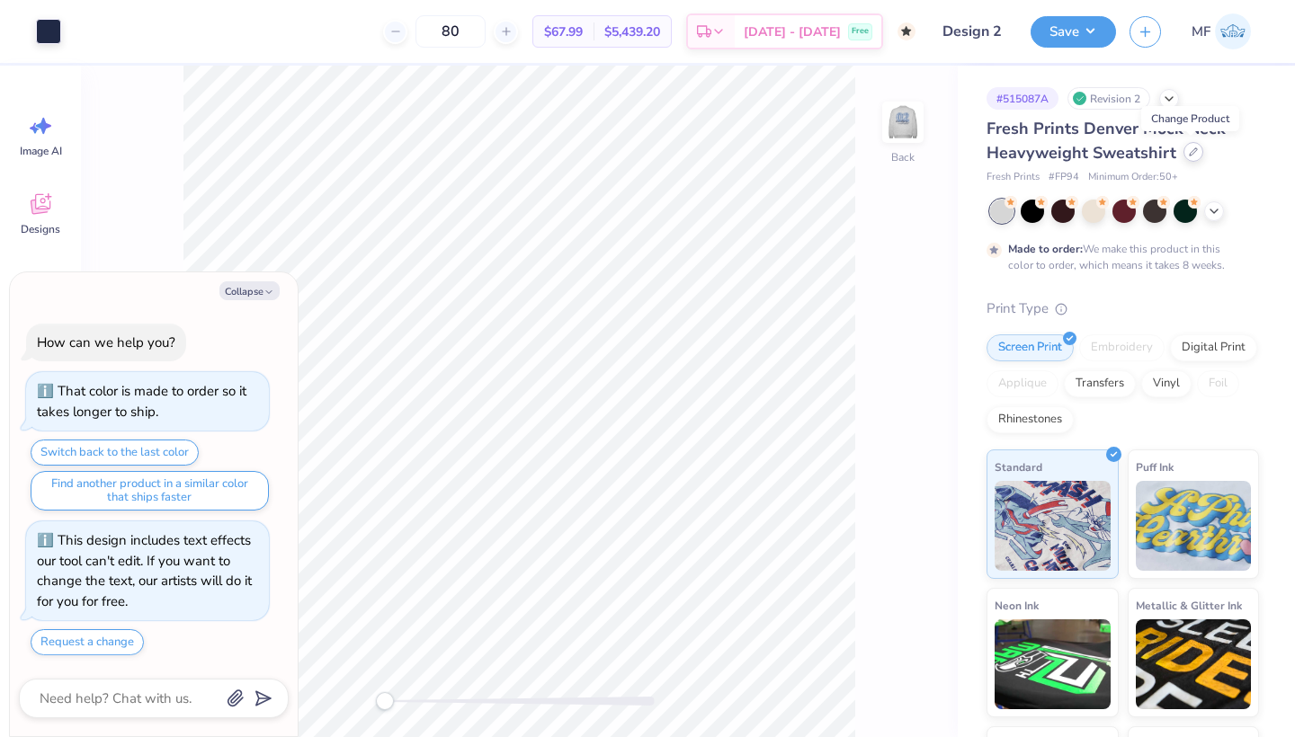
click at [1197, 150] on div at bounding box center [1193, 152] width 20 height 20
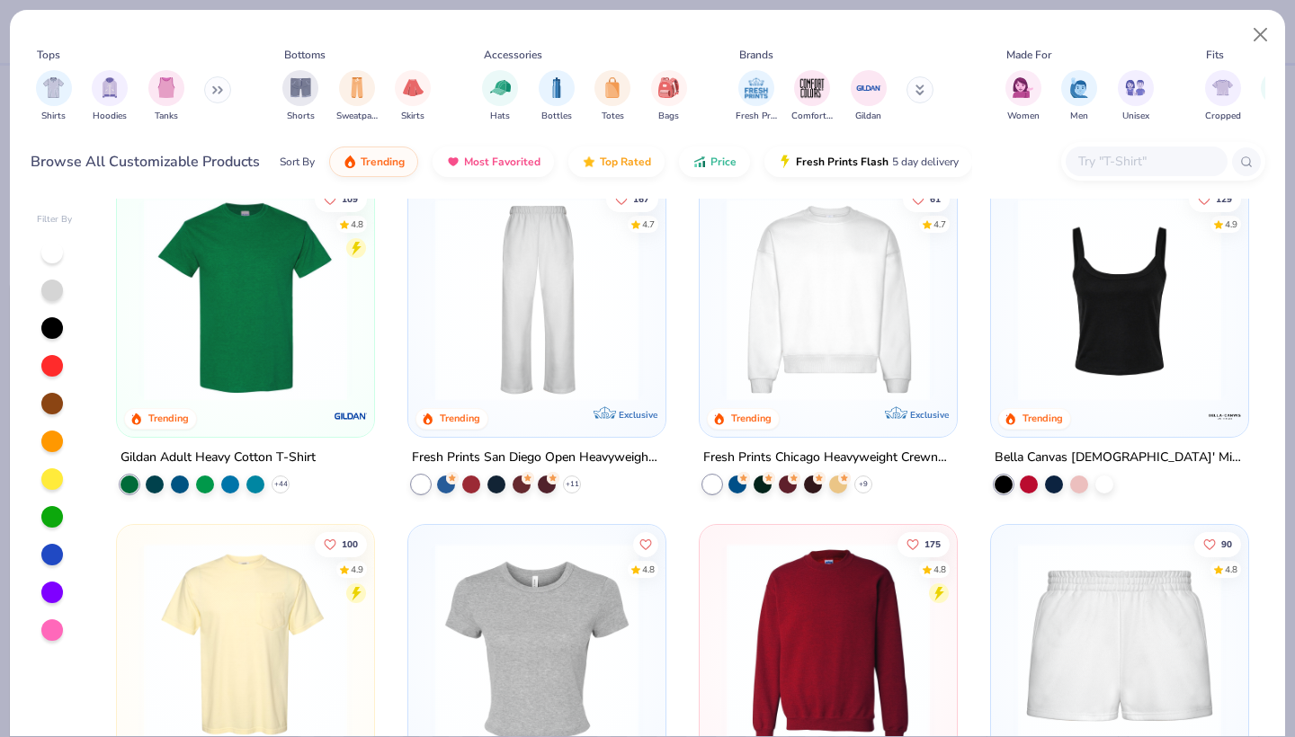
scroll to position [735, 0]
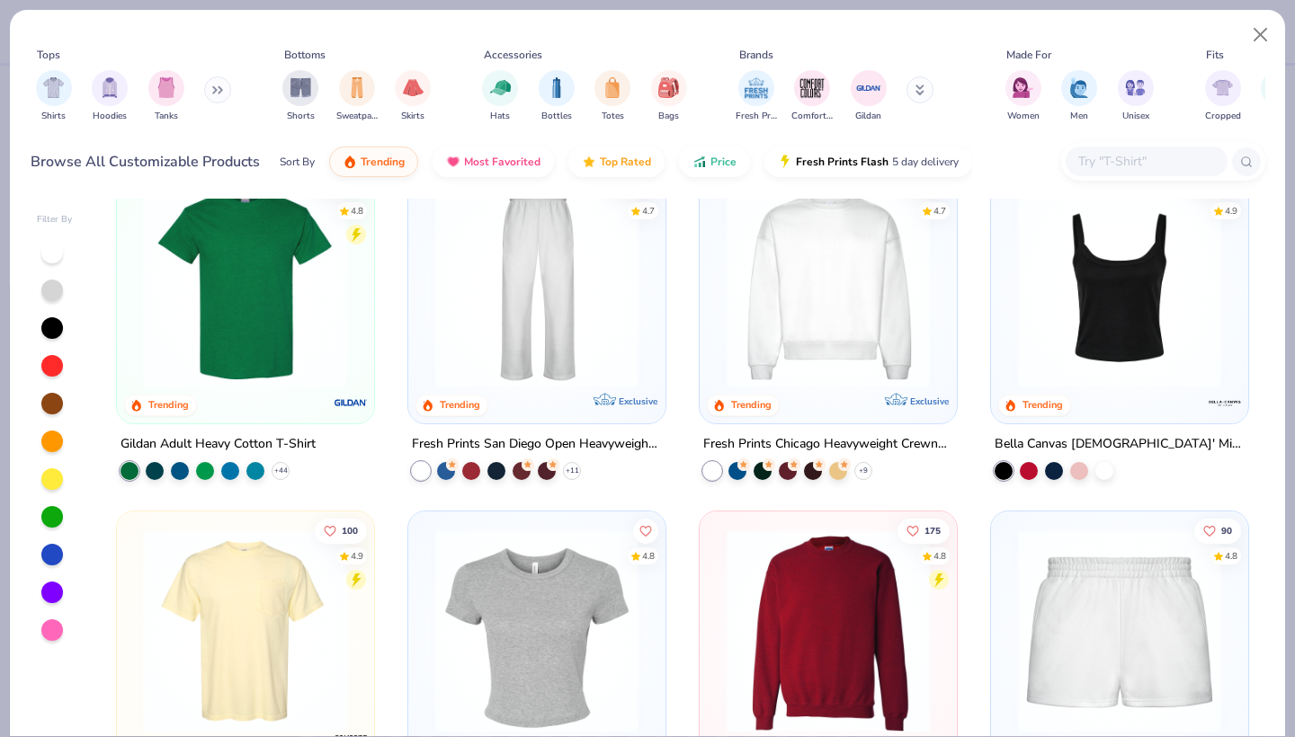
click at [852, 610] on img at bounding box center [827, 631] width 221 height 203
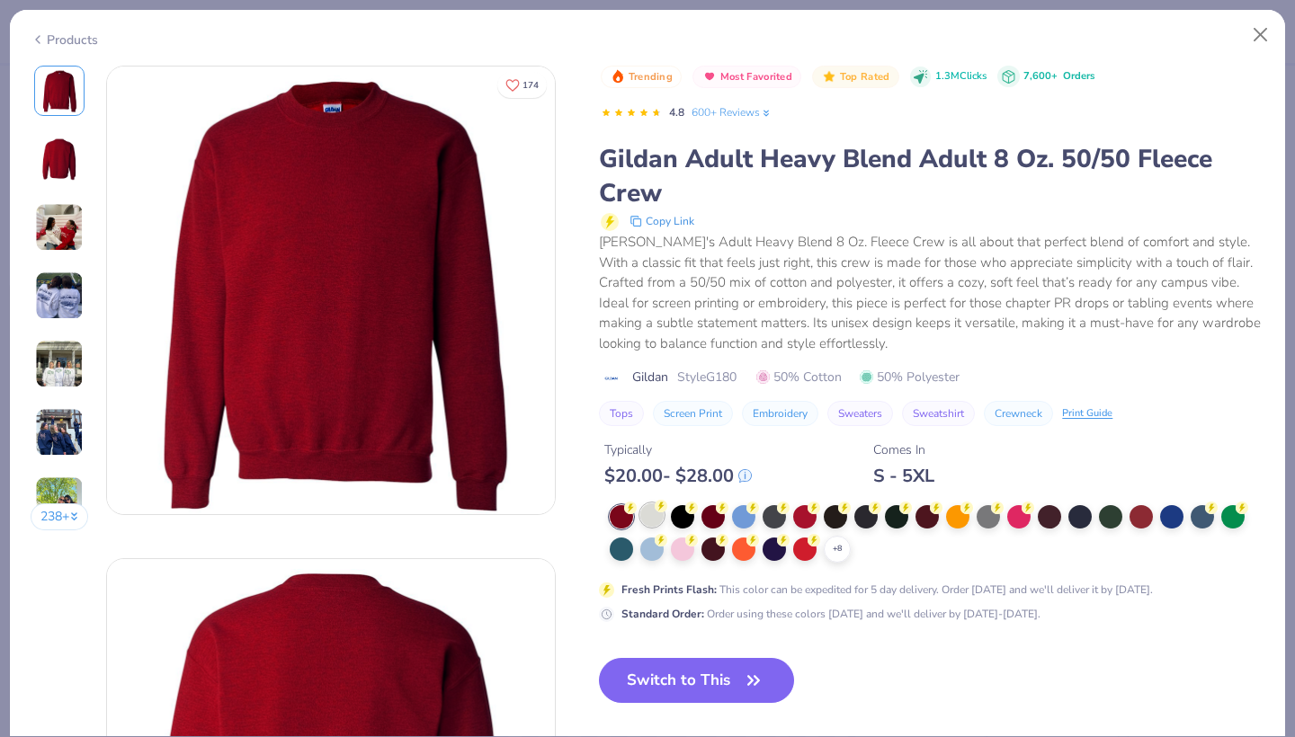
click at [651, 516] on div at bounding box center [651, 515] width 23 height 23
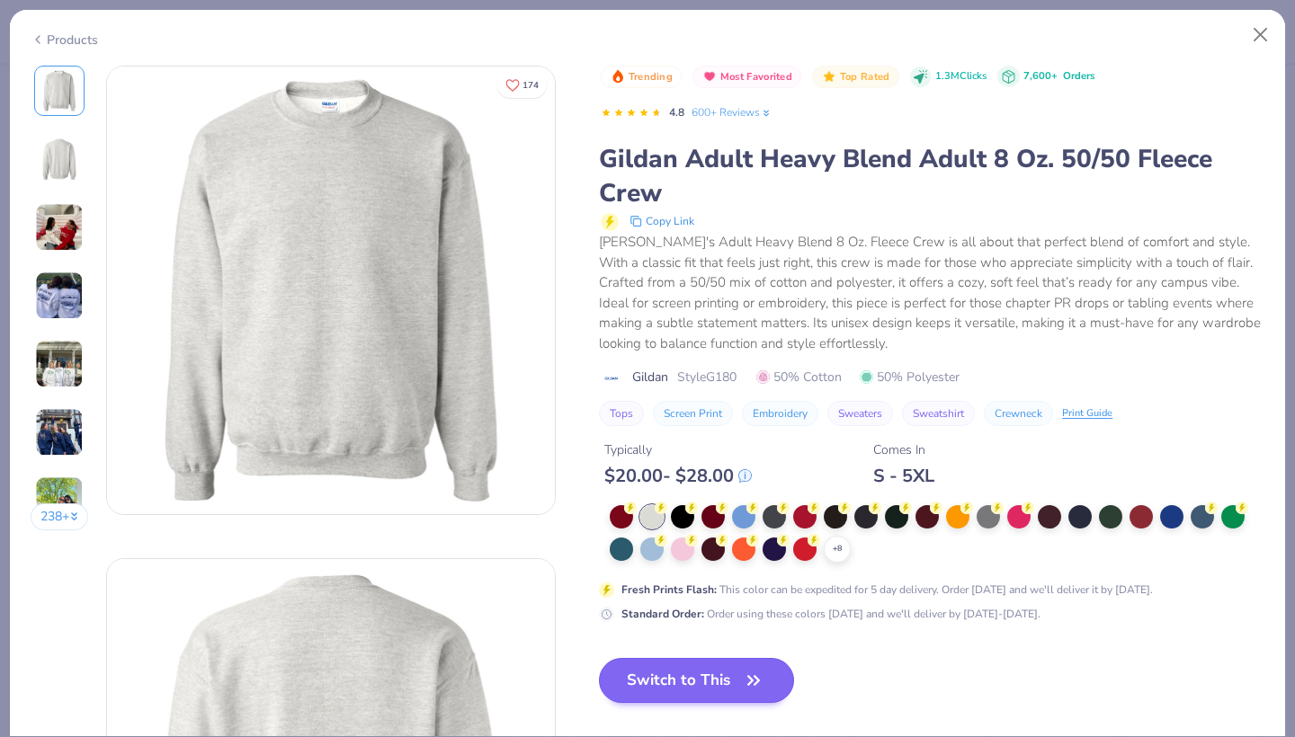
click at [688, 673] on button "Switch to This" at bounding box center [696, 680] width 195 height 45
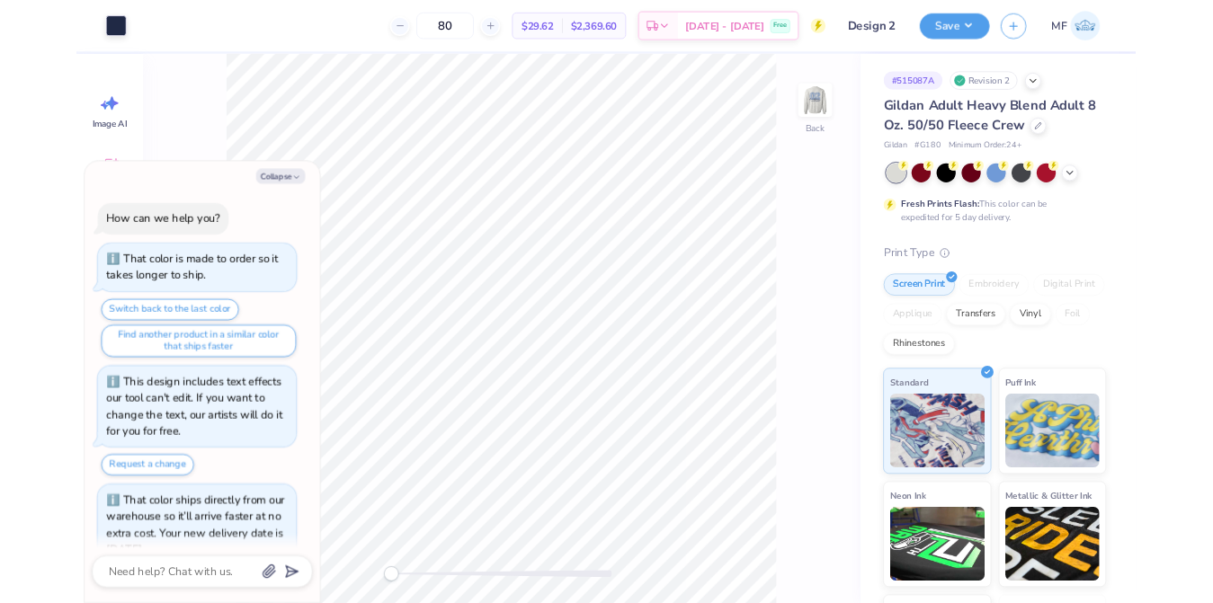
scroll to position [30, 0]
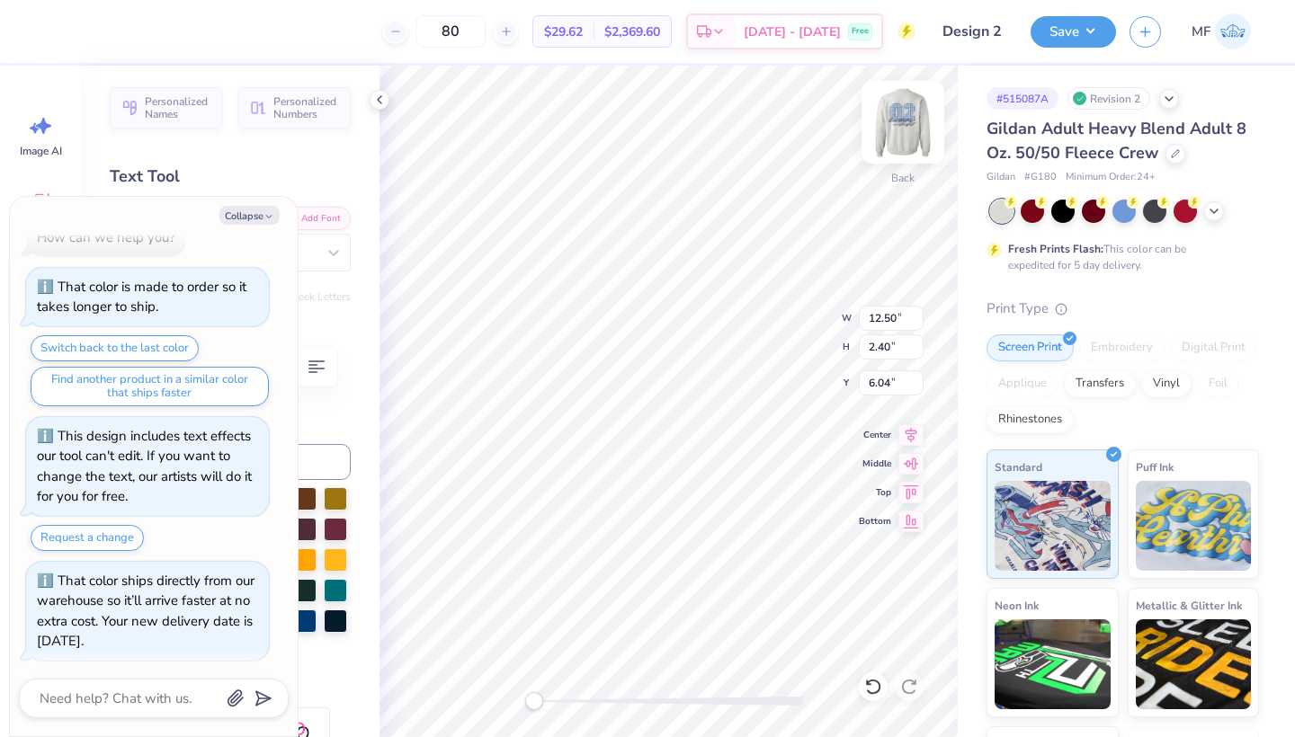
click at [905, 119] on img at bounding box center [903, 122] width 72 height 72
click at [1210, 210] on icon at bounding box center [1214, 209] width 14 height 14
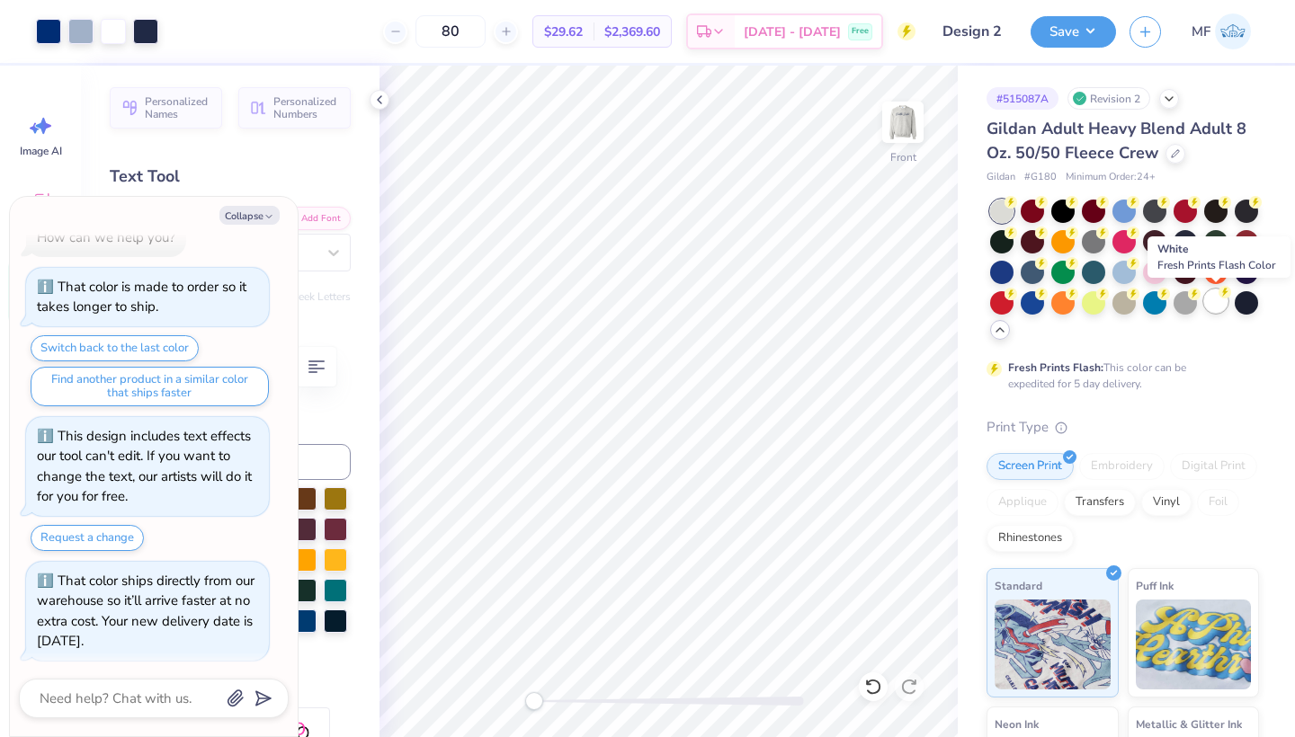
click at [1210, 297] on div at bounding box center [1215, 301] width 23 height 23
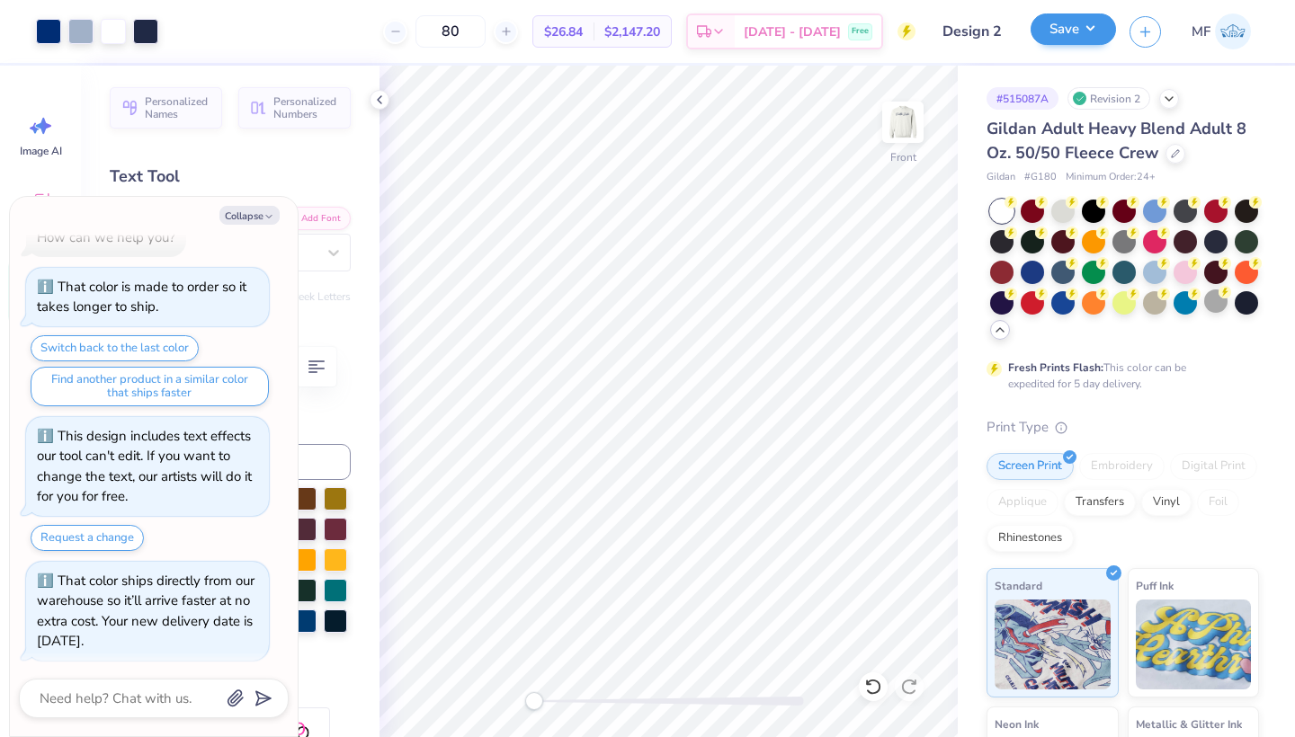
click at [1067, 25] on button "Save" at bounding box center [1072, 28] width 85 height 31
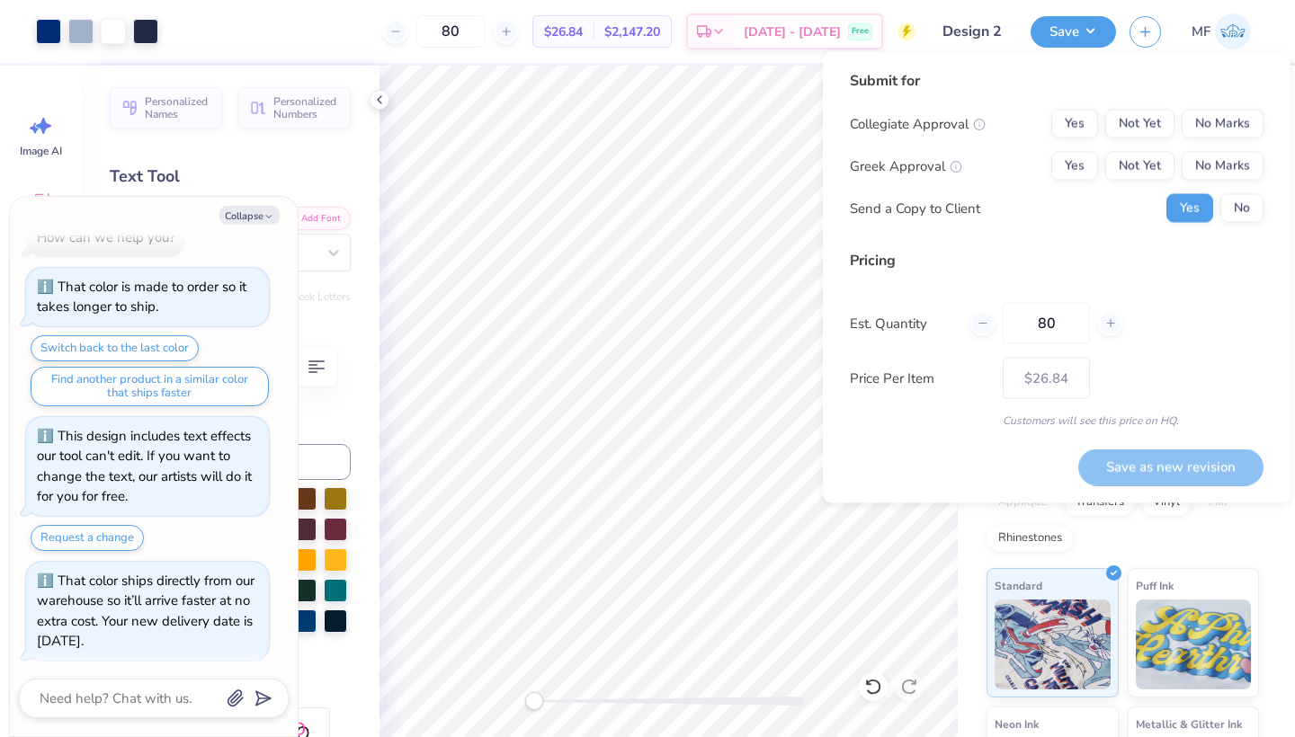
click at [1222, 142] on div "Collegiate Approval Yes Not Yet No Marks Greek Approval Yes Not Yet No Marks Se…" at bounding box center [1057, 166] width 414 height 113
click at [1222, 132] on button "No Marks" at bounding box center [1222, 124] width 82 height 29
click at [1079, 158] on button "Yes" at bounding box center [1074, 166] width 47 height 29
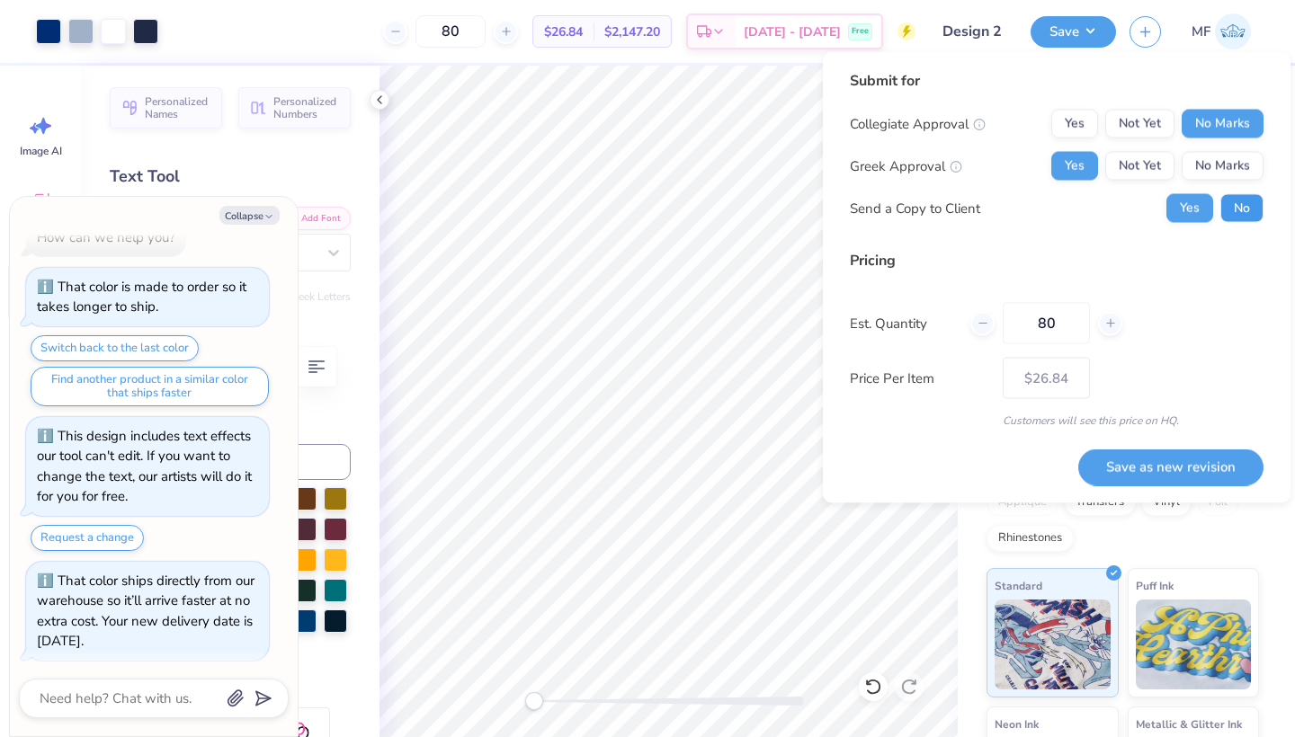
click at [1245, 198] on button "No" at bounding box center [1241, 208] width 43 height 29
click at [1170, 465] on button "Save as new revision" at bounding box center [1170, 467] width 185 height 37
type textarea "x"
type input "– –"
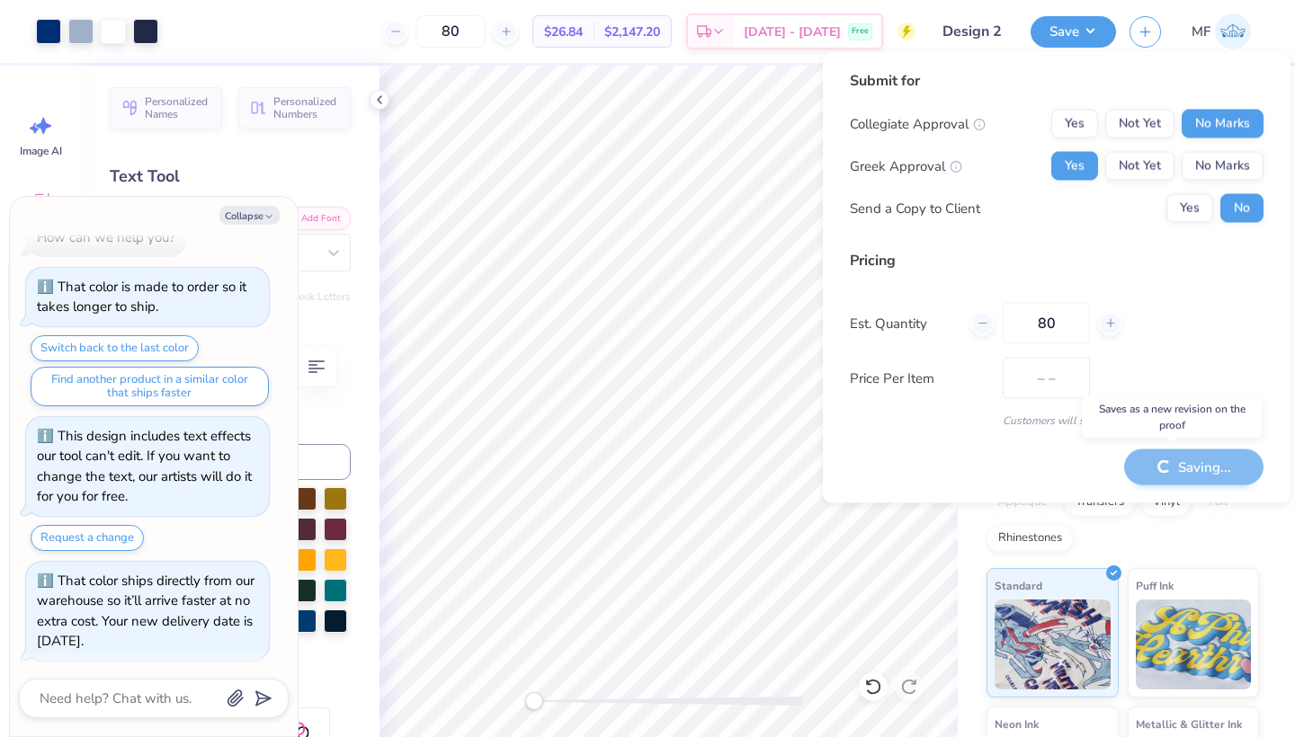
type textarea "x"
type input "$26.84"
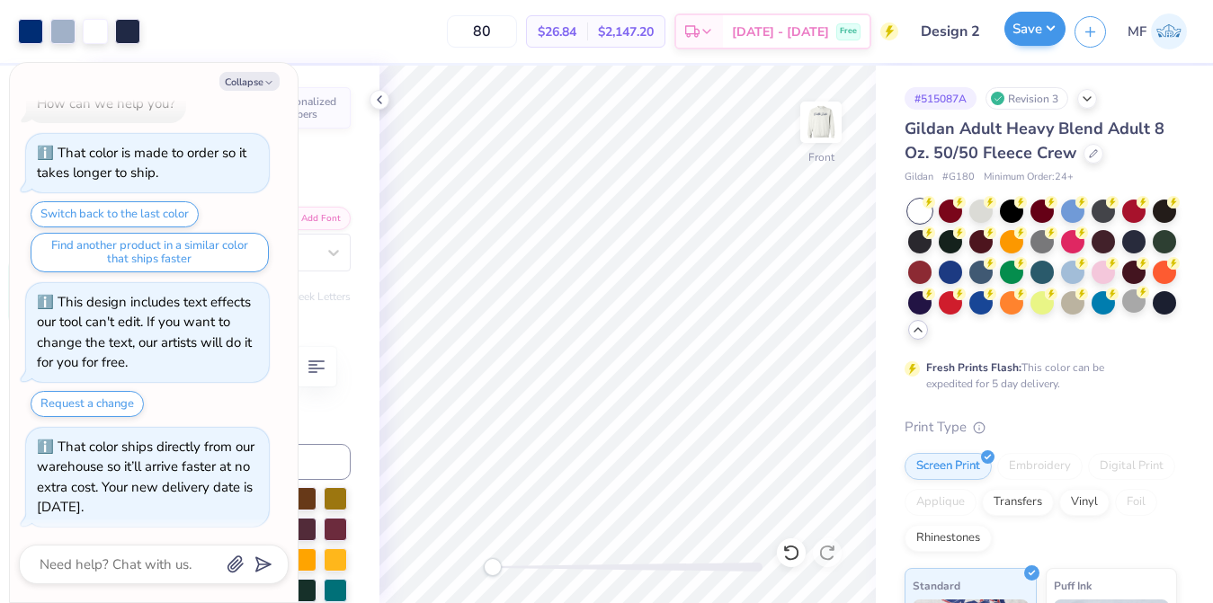
click at [1023, 36] on button "Save" at bounding box center [1034, 29] width 61 height 34
type textarea "x"
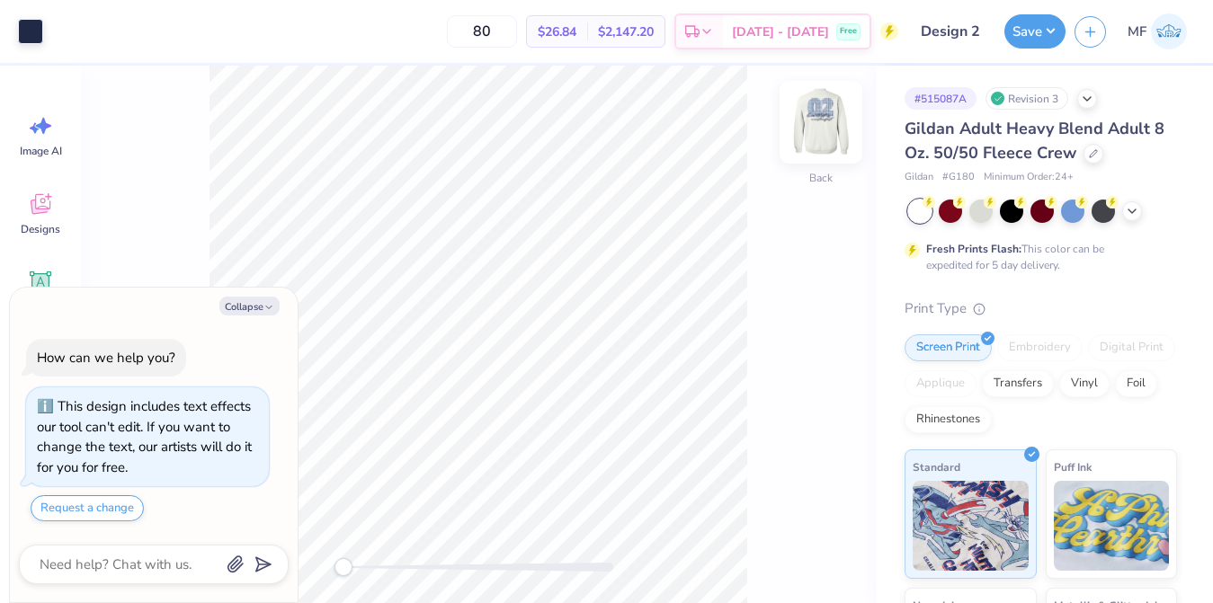
click at [831, 119] on img at bounding box center [821, 122] width 72 height 72
click at [135, 27] on div at bounding box center [127, 29] width 25 height 25
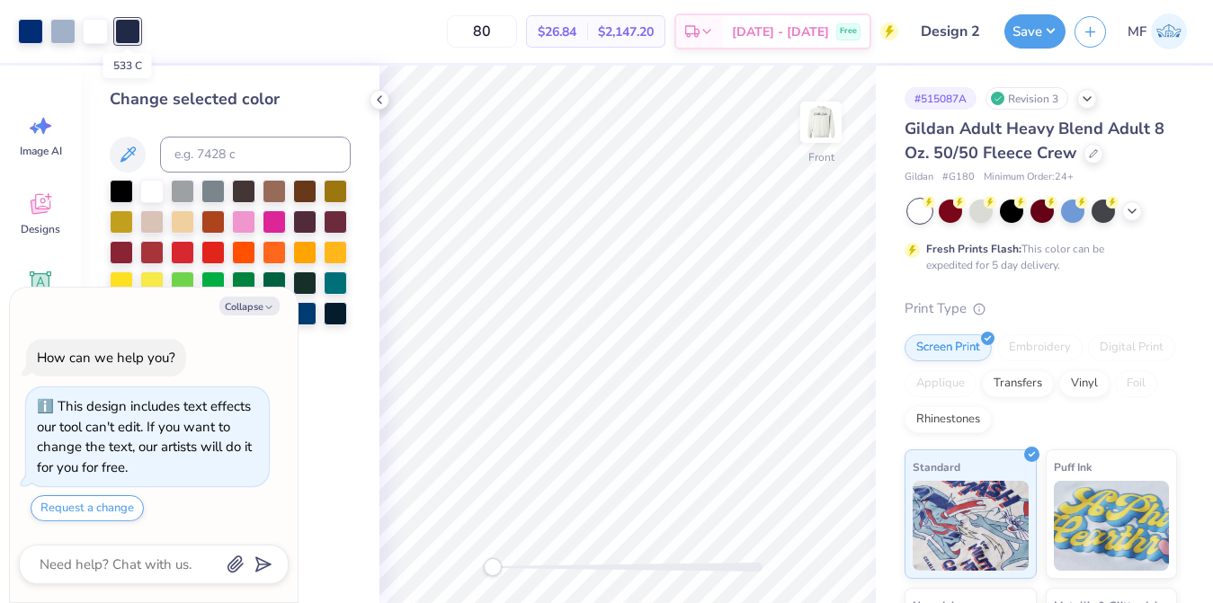
type textarea "x"
click at [232, 152] on input at bounding box center [255, 155] width 191 height 36
type input "288"
type textarea "x"
click at [836, 134] on img at bounding box center [821, 122] width 72 height 72
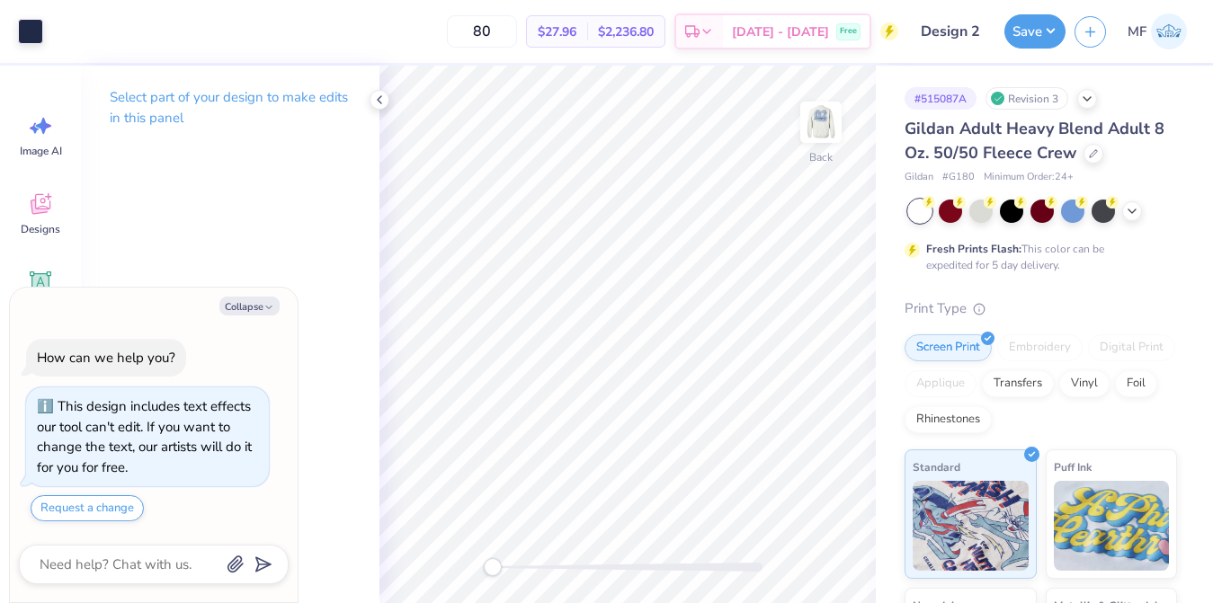
click at [879, 252] on div "Art colors 80 $27.96 Per Item $2,236.80 Total Est. Delivery [DATE] - [DATE] Fre…" at bounding box center [606, 301] width 1213 height 603
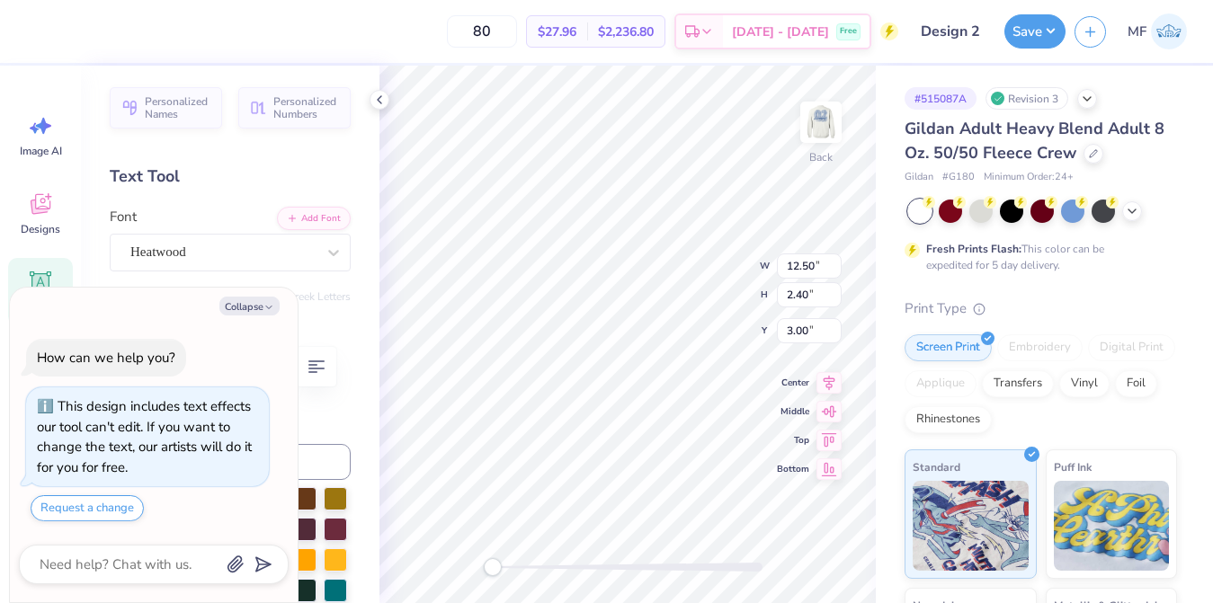
click at [721, 2] on div "80 $27.96 Per Item $2,236.80 Total Est. Delivery [DATE] - [DATE] Free" at bounding box center [462, 31] width 871 height 63
click at [813, 115] on img at bounding box center [821, 122] width 72 height 72
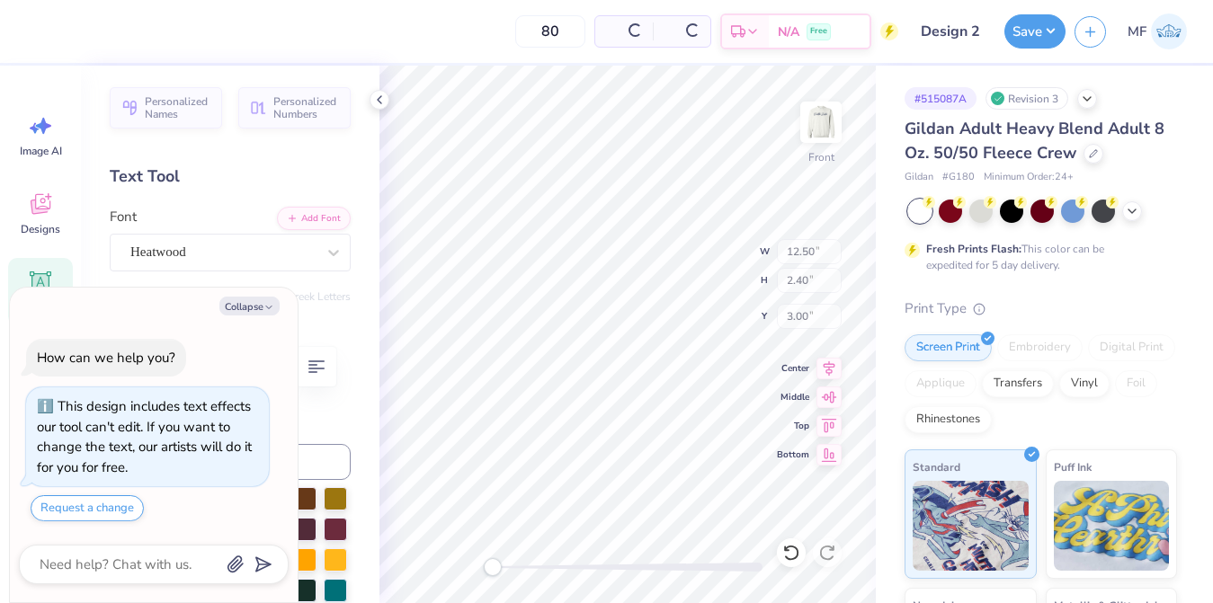
type textarea "x"
type input "12.53"
type input "2.41"
type input "5.32"
type textarea "x"
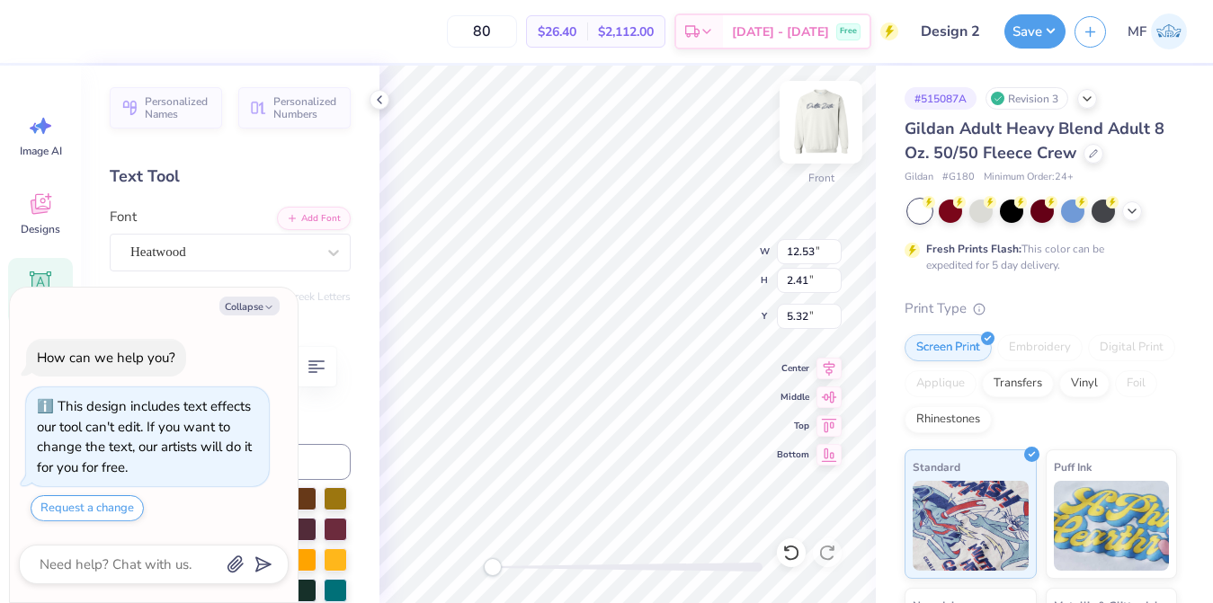
type input "12.50"
type input "10.58"
type input "3.00"
click at [812, 112] on img at bounding box center [821, 122] width 72 height 72
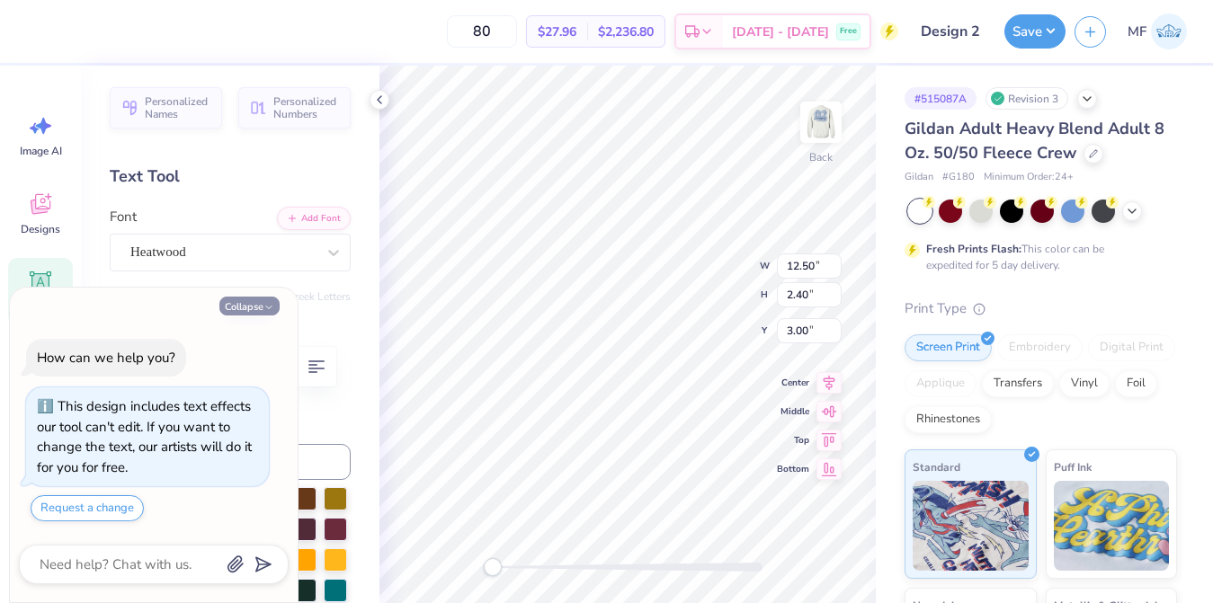
click at [245, 305] on button "Collapse" at bounding box center [249, 306] width 60 height 19
type textarea "x"
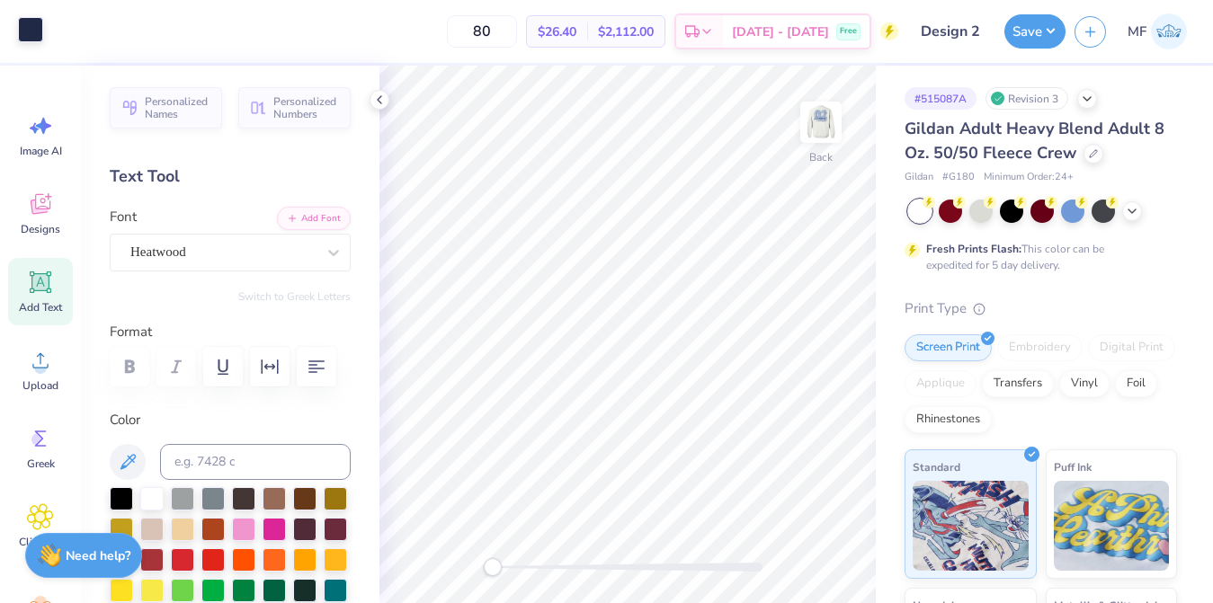
click at [25, 33] on div at bounding box center [30, 29] width 25 height 25
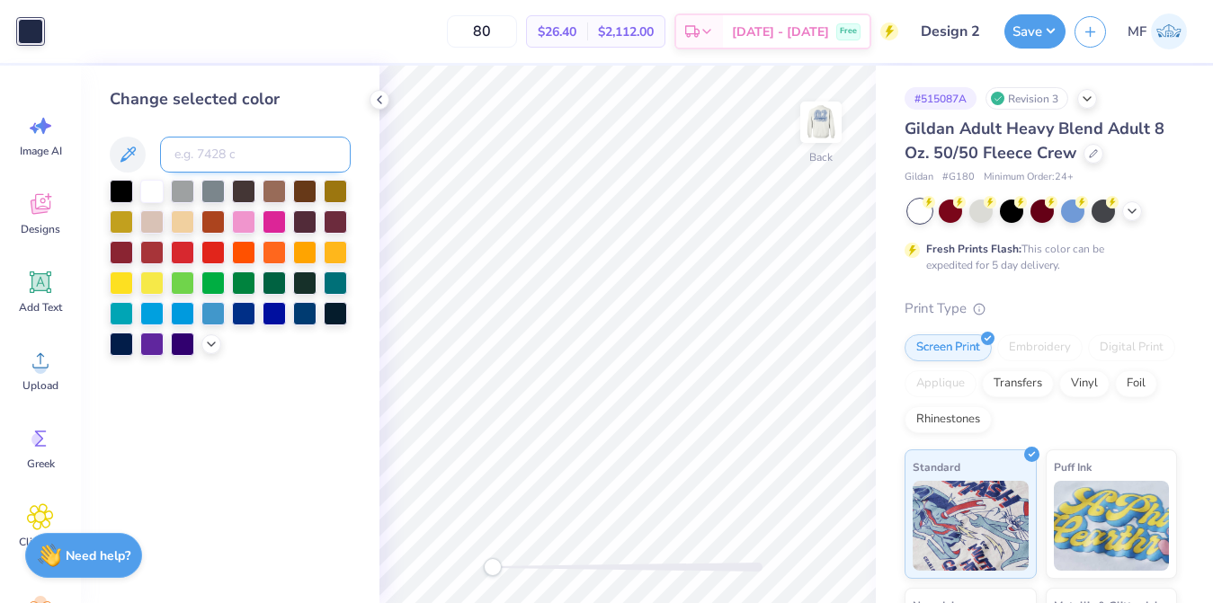
click at [219, 153] on input at bounding box center [255, 155] width 191 height 36
type input "288"
click at [1014, 46] on div "Save" at bounding box center [1034, 31] width 61 height 34
click at [1040, 33] on button "Save" at bounding box center [1034, 29] width 61 height 34
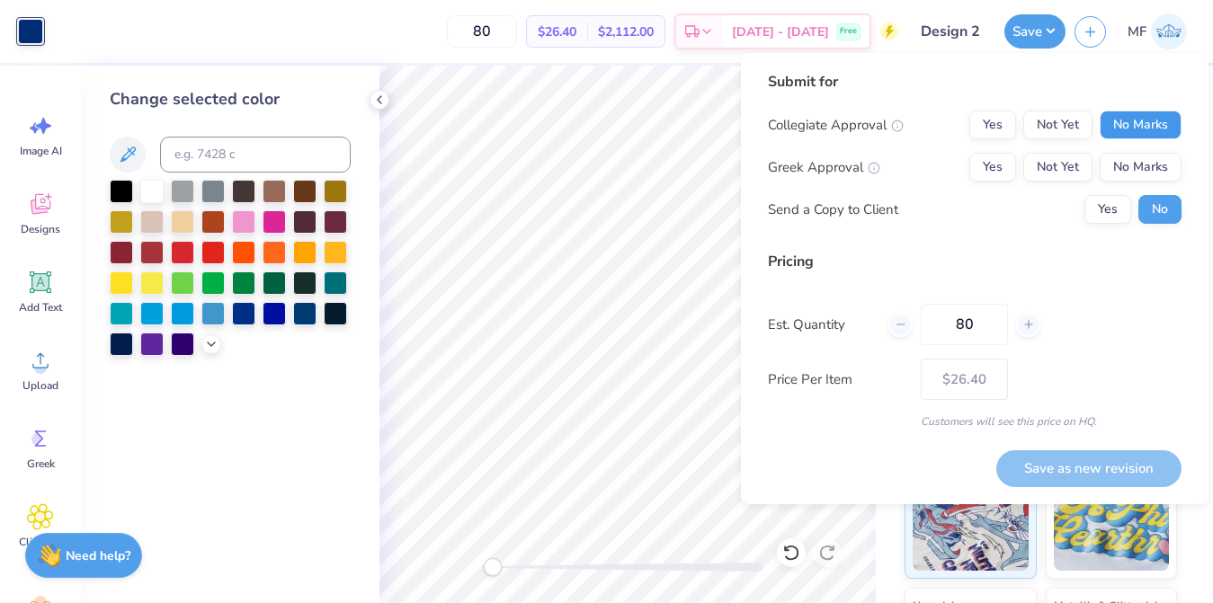
click at [1168, 122] on button "No Marks" at bounding box center [1141, 125] width 82 height 29
click at [986, 159] on button "Yes" at bounding box center [992, 167] width 47 height 29
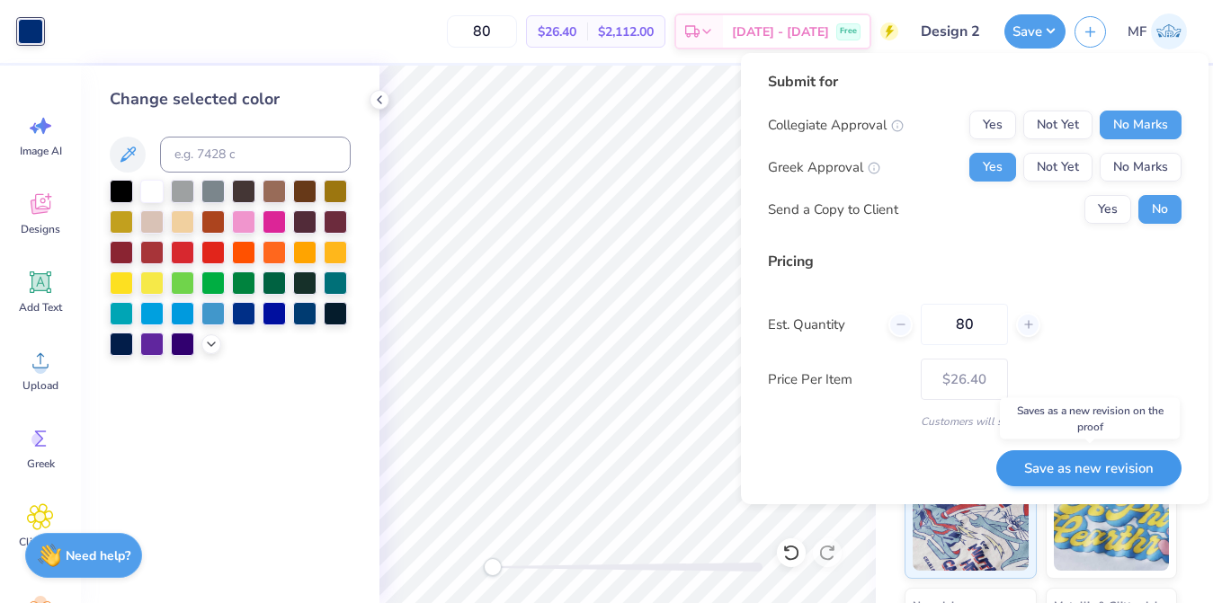
click at [1079, 456] on button "Save as new revision" at bounding box center [1088, 468] width 185 height 37
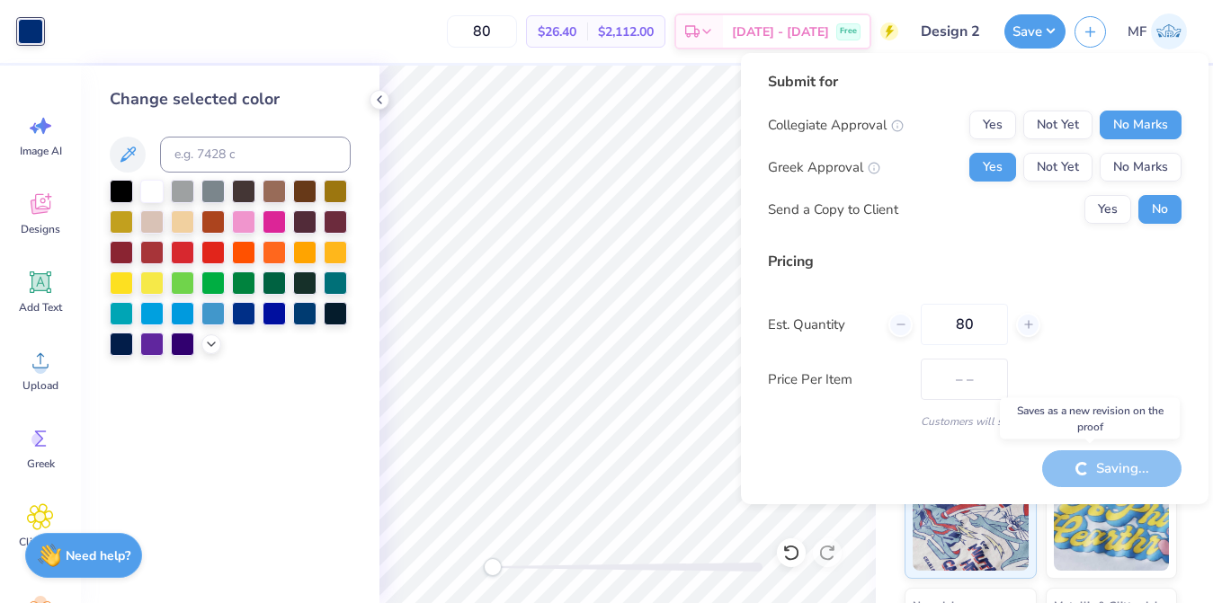
type input "$26.40"
